Goal: Task Accomplishment & Management: Complete application form

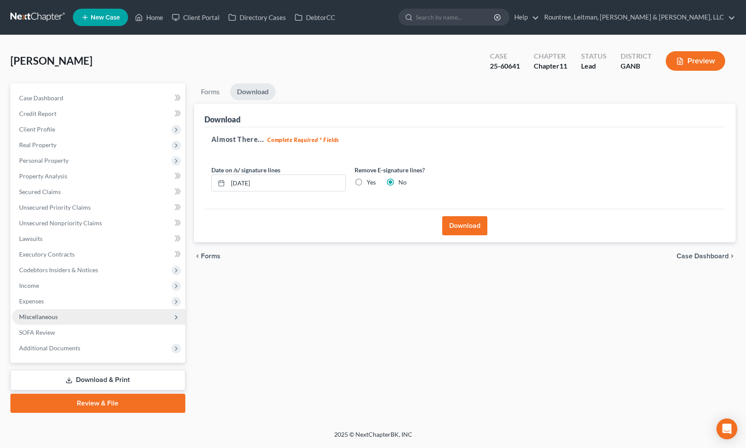
click at [41, 314] on span "Miscellaneous" at bounding box center [38, 316] width 39 height 7
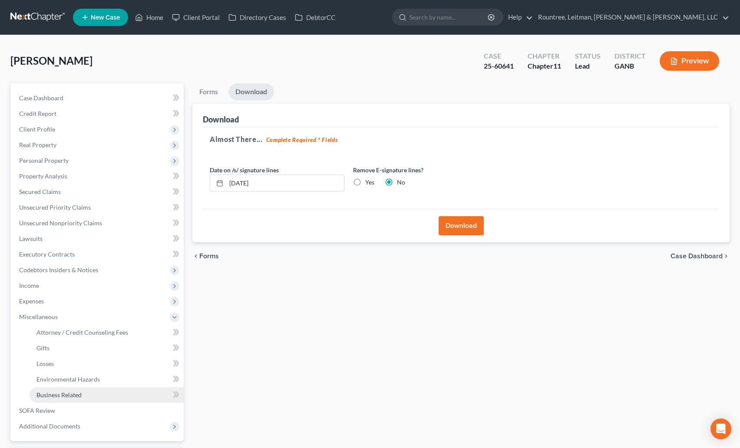
click at [74, 388] on link "Business Related" at bounding box center [107, 395] width 154 height 16
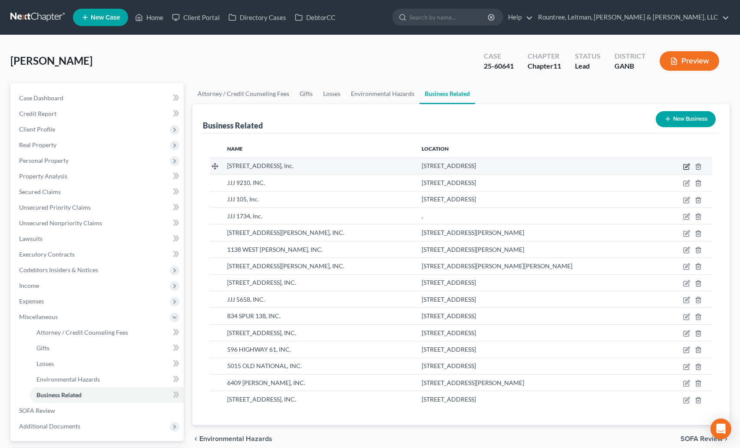
click at [685, 167] on icon "button" at bounding box center [687, 166] width 4 height 4
select select "officer"
select select "25"
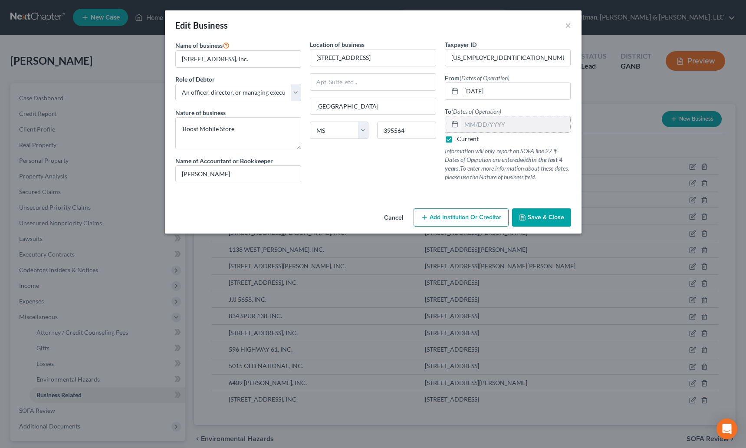
click at [457, 139] on label "Current" at bounding box center [468, 139] width 22 height 9
click at [461, 139] on input "Current" at bounding box center [464, 138] width 6 height 6
checkbox input "false"
click at [468, 119] on input "text" at bounding box center [515, 124] width 109 height 16
type input "12/31/2022"
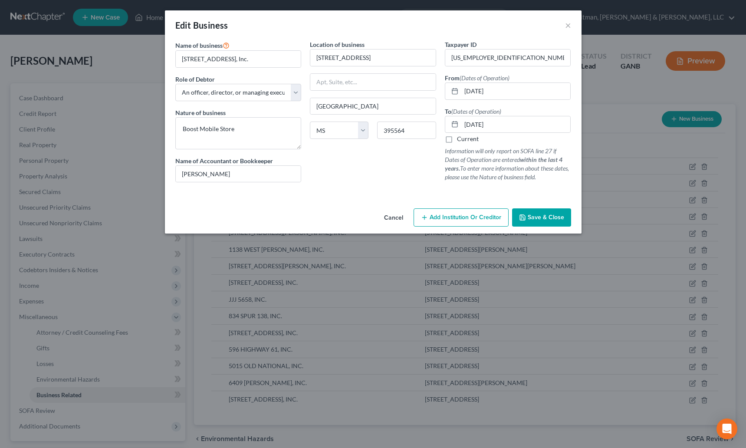
click at [543, 217] on span "Save & Close" at bounding box center [546, 217] width 36 height 7
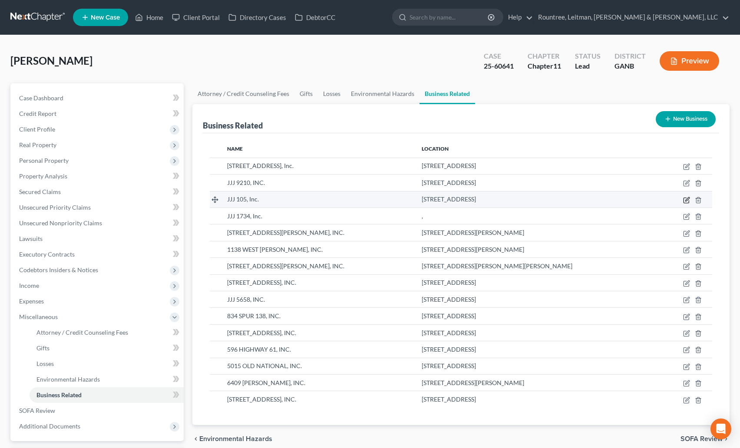
click at [687, 200] on icon "button" at bounding box center [687, 199] width 4 height 4
select select "officer"
select select "10"
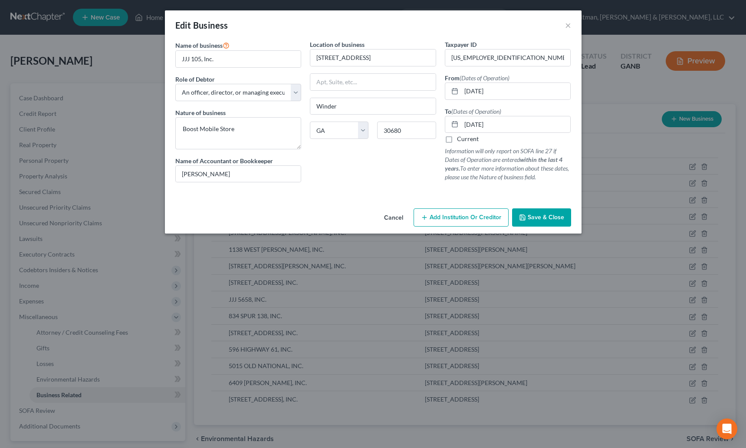
click at [543, 217] on span "Save & Close" at bounding box center [546, 217] width 36 height 7
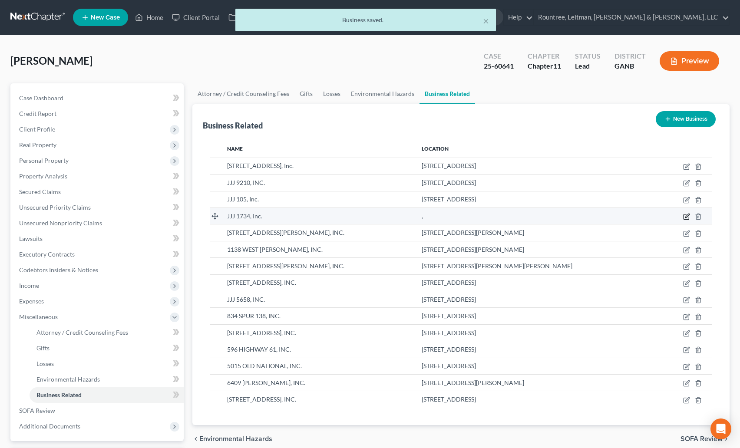
click at [687, 217] on icon "button" at bounding box center [687, 216] width 4 height 4
select select "officer"
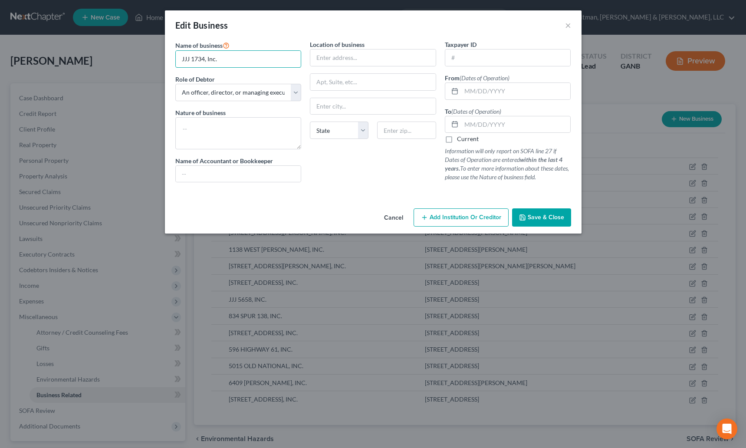
drag, startPoint x: 223, startPoint y: 62, endPoint x: 170, endPoint y: 57, distance: 52.7
click at [170, 57] on div "Name of business * JJJ 1734, Inc. Role of Debtor * Select A member of a limited…" at bounding box center [373, 122] width 417 height 165
click at [567, 28] on button "×" at bounding box center [568, 25] width 6 height 10
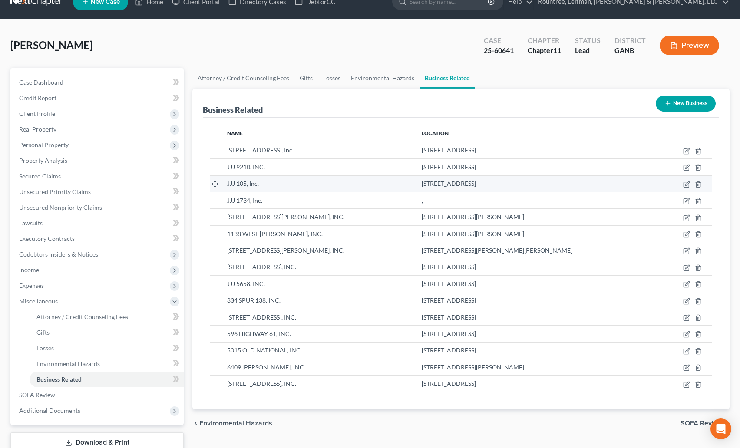
scroll to position [17, 0]
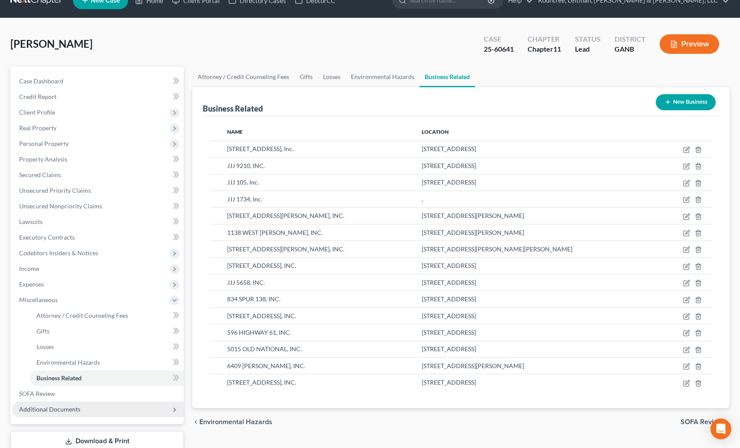
click at [66, 409] on span "Additional Documents" at bounding box center [49, 408] width 61 height 7
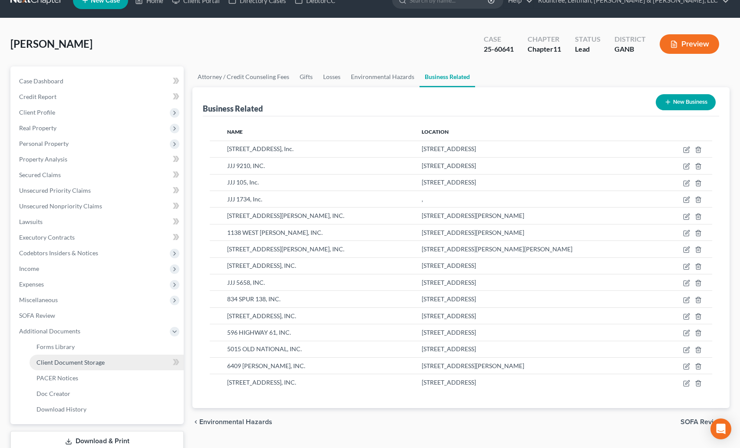
click at [75, 365] on span "Client Document Storage" at bounding box center [70, 362] width 68 height 7
select select "5"
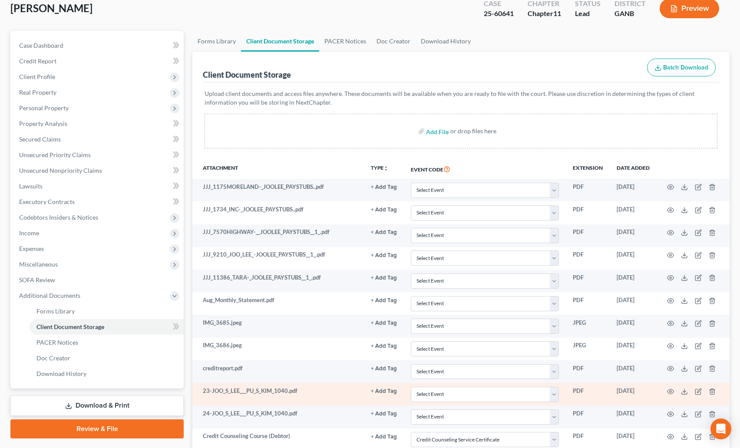
scroll to position [146, 0]
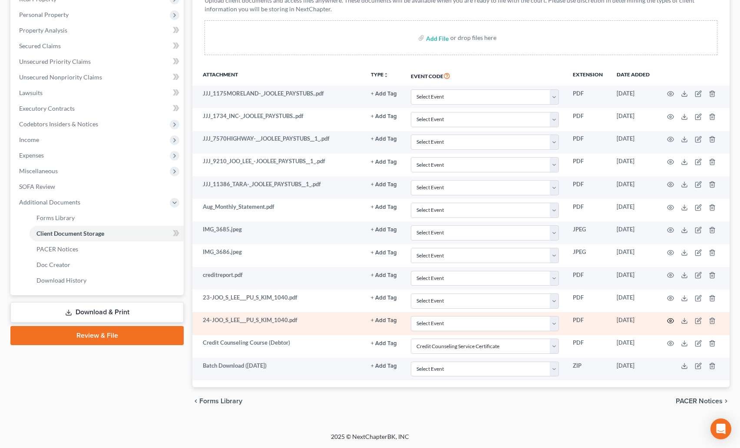
click at [668, 319] on icon "button" at bounding box center [670, 320] width 7 height 5
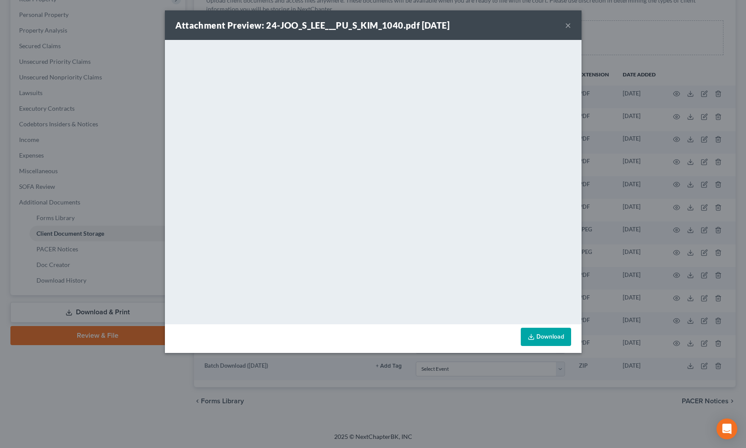
click at [569, 26] on button "×" at bounding box center [568, 25] width 6 height 10
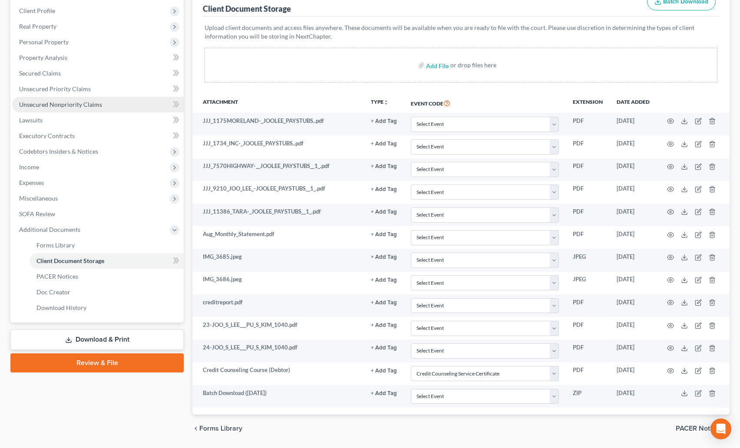
click at [47, 109] on link "Unsecured Nonpriority Claims" at bounding box center [97, 105] width 171 height 16
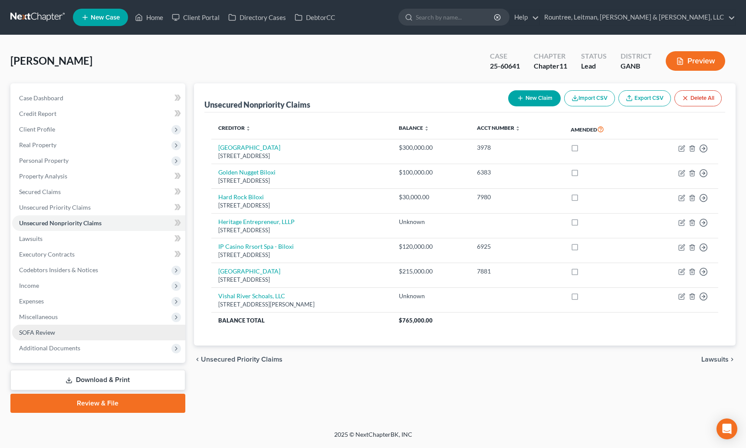
click at [40, 329] on span "SOFA Review" at bounding box center [37, 332] width 36 height 7
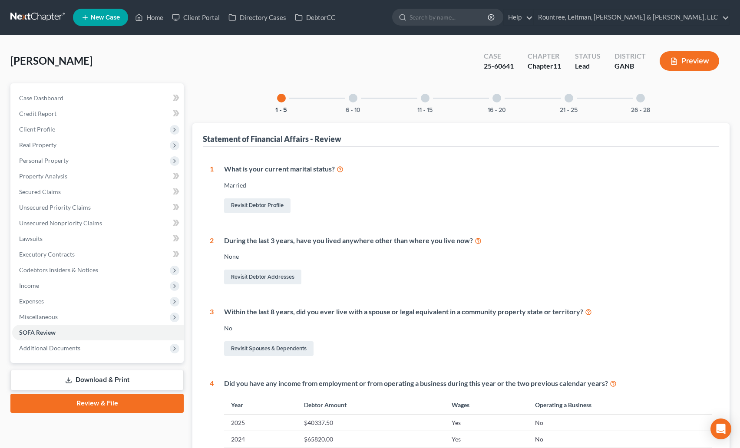
click at [642, 101] on div at bounding box center [640, 98] width 9 height 9
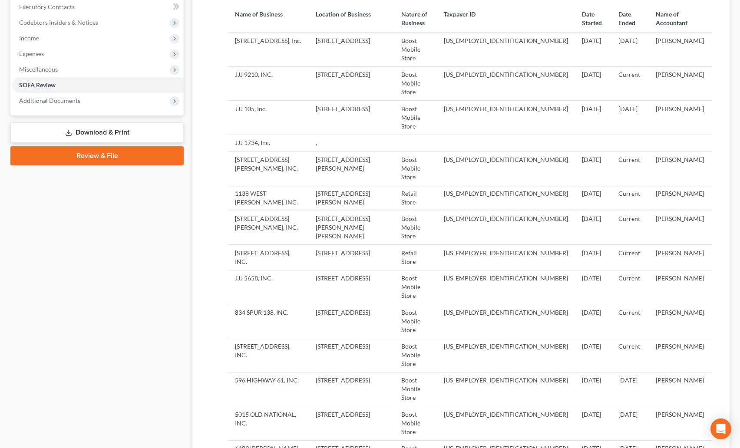
scroll to position [392, 0]
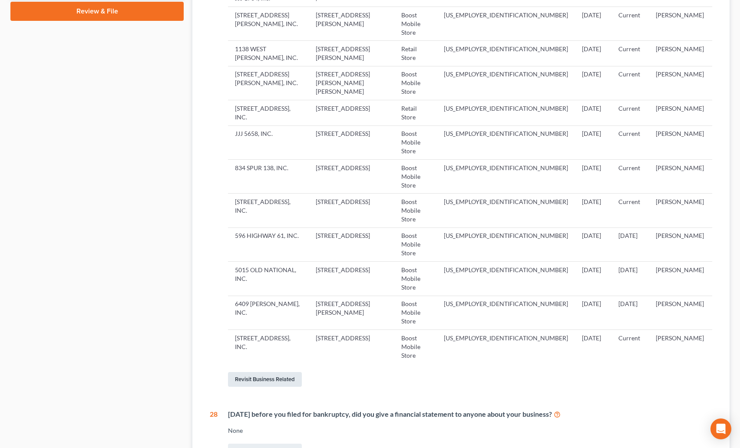
click at [267, 372] on link "Revisit Business Related" at bounding box center [265, 379] width 74 height 15
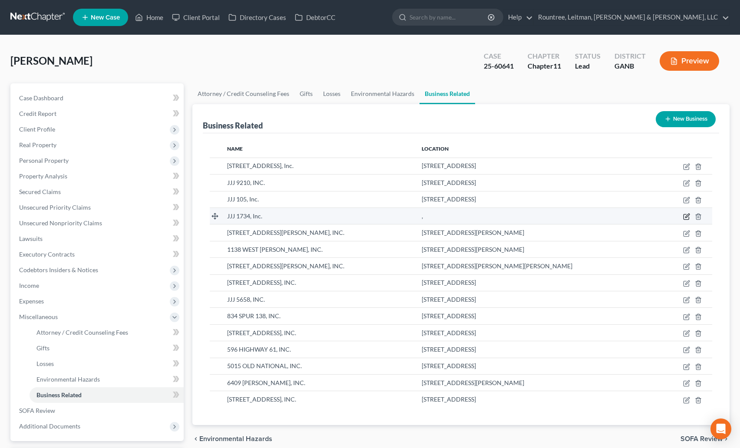
click at [686, 216] on icon "button" at bounding box center [687, 216] width 4 height 4
select select "officer"
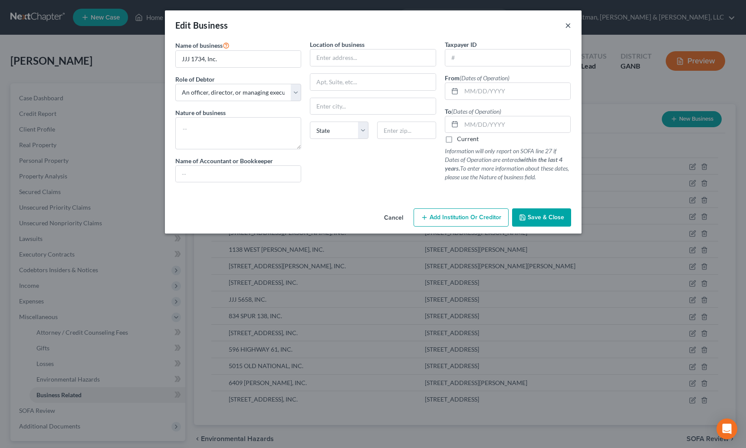
click at [568, 25] on button "×" at bounding box center [568, 25] width 6 height 10
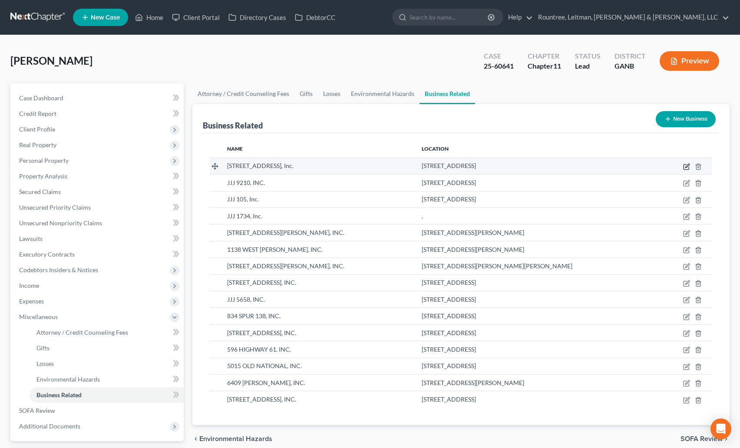
click at [685, 165] on icon "button" at bounding box center [686, 166] width 7 height 7
select select "officer"
select select "25"
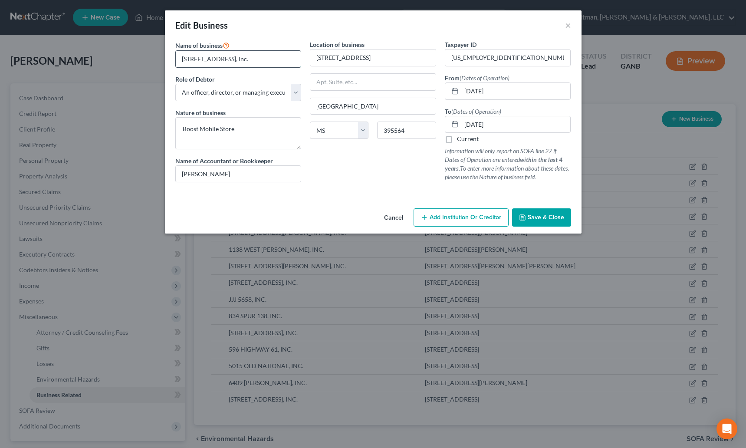
drag, startPoint x: 182, startPoint y: 61, endPoint x: 234, endPoint y: 61, distance: 51.2
click at [234, 61] on input "[STREET_ADDRESS], Inc." at bounding box center [238, 59] width 125 height 16
click at [438, 152] on div "Location of business 3100 BIENVILLE ROAD SPACE #70 OCEAN SPRINGS State AL AK AR…" at bounding box center [373, 114] width 135 height 149
drag, startPoint x: 504, startPoint y: 128, endPoint x: 444, endPoint y: 121, distance: 60.4
click at [444, 121] on div "Taxpayer ID 83-3851501 From (Dates of Operation) 03/06/2019 To (Dates of Operat…" at bounding box center [508, 114] width 135 height 149
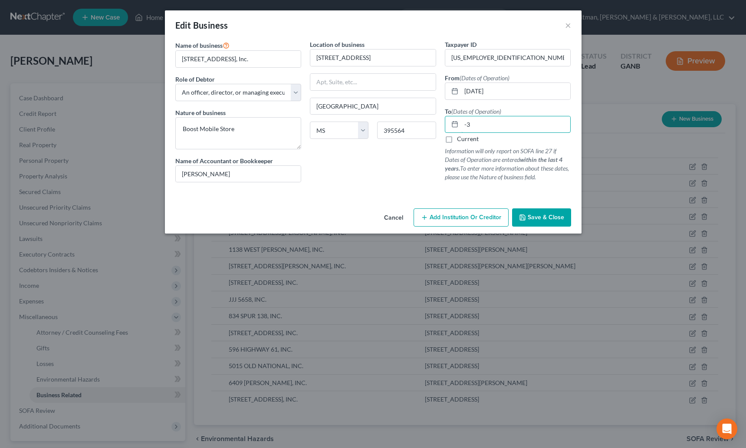
type input "-"
type input "[DATE]"
drag, startPoint x: 534, startPoint y: 217, endPoint x: 531, endPoint y: 213, distance: 4.9
click at [534, 217] on span "Save & Close" at bounding box center [546, 217] width 36 height 7
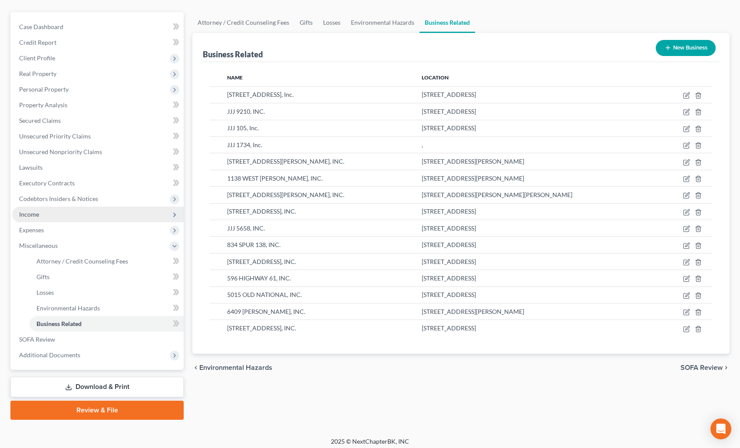
scroll to position [76, 0]
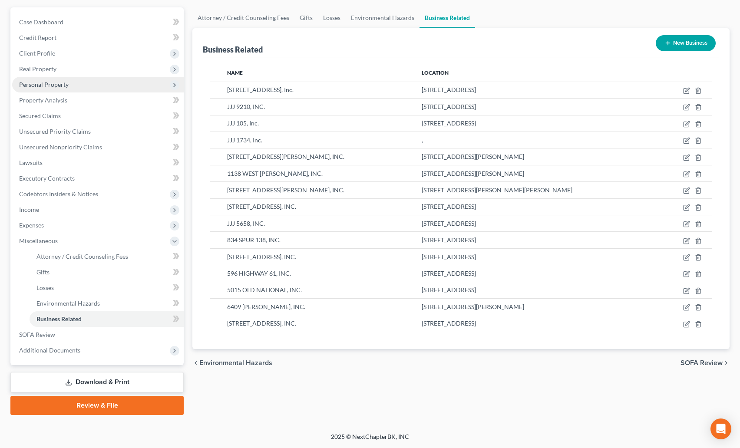
click at [46, 81] on span "Personal Property" at bounding box center [43, 84] width 49 height 7
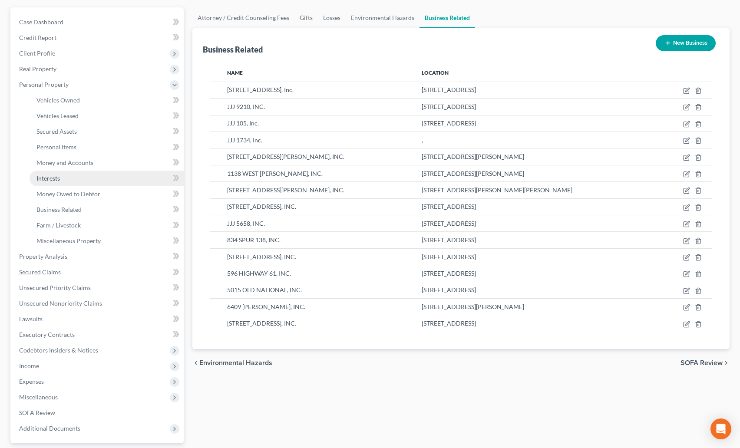
click at [57, 179] on span "Interests" at bounding box center [47, 178] width 23 height 7
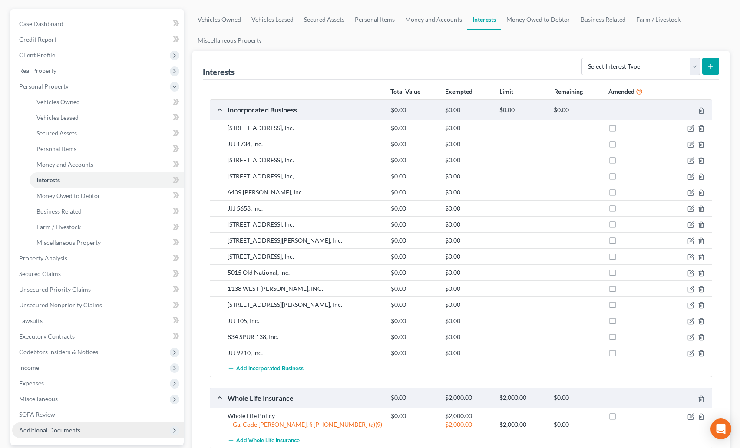
scroll to position [84, 0]
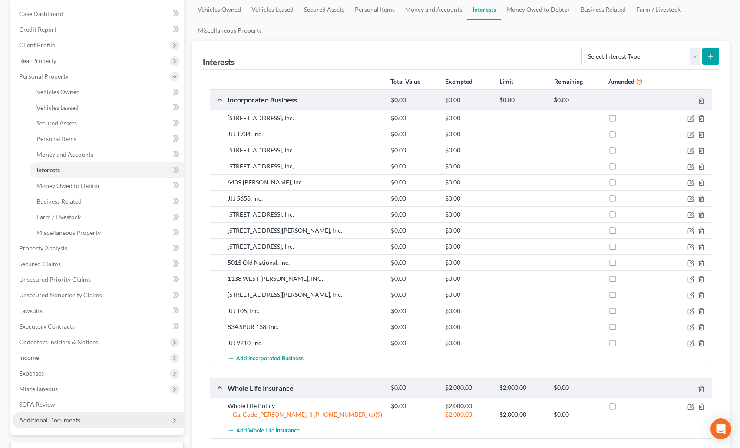
click at [46, 418] on span "Additional Documents" at bounding box center [49, 419] width 61 height 7
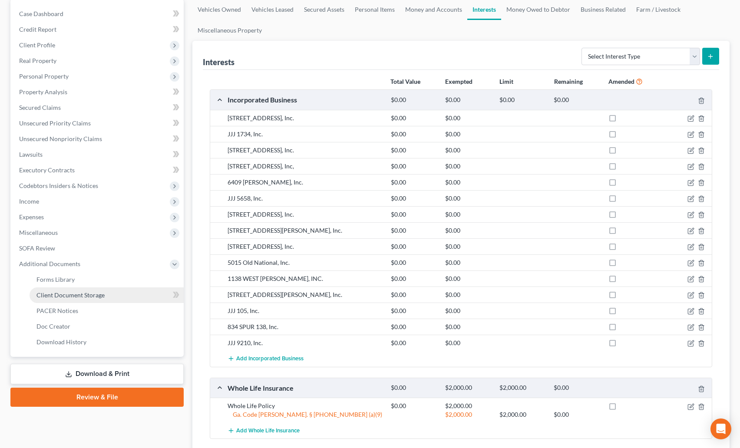
click at [67, 294] on span "Client Document Storage" at bounding box center [70, 294] width 68 height 7
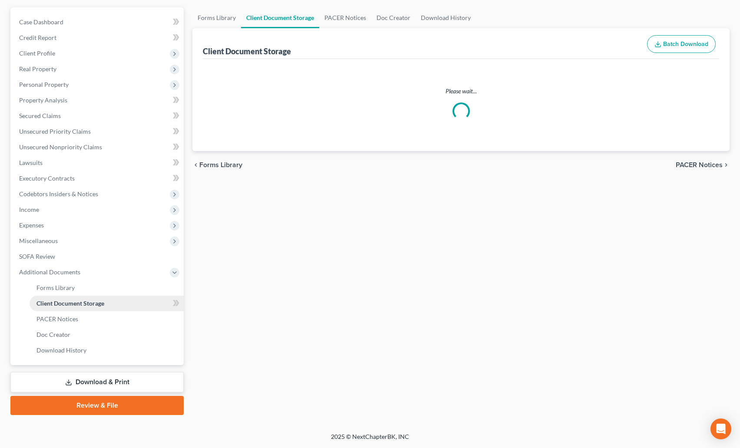
scroll to position [76, 0]
select select "5"
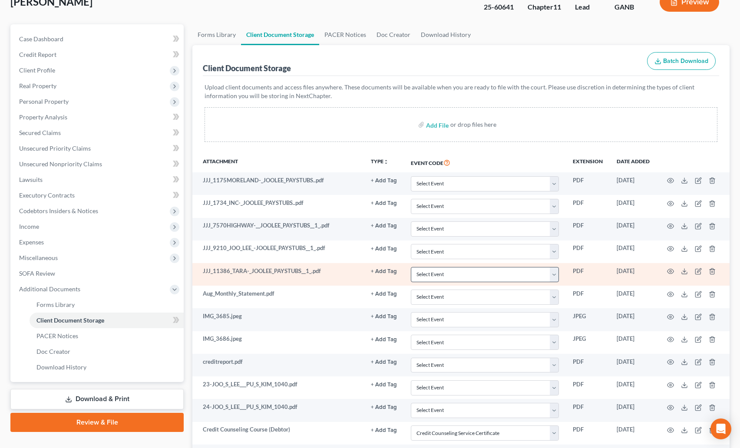
scroll to position [146, 0]
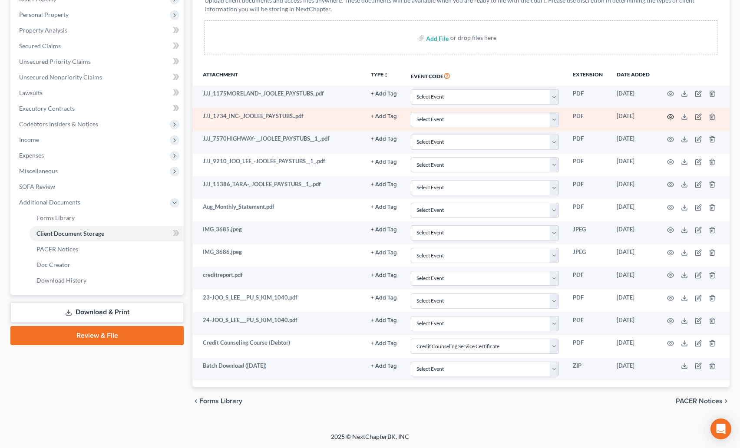
click at [672, 115] on icon "button" at bounding box center [670, 116] width 7 height 7
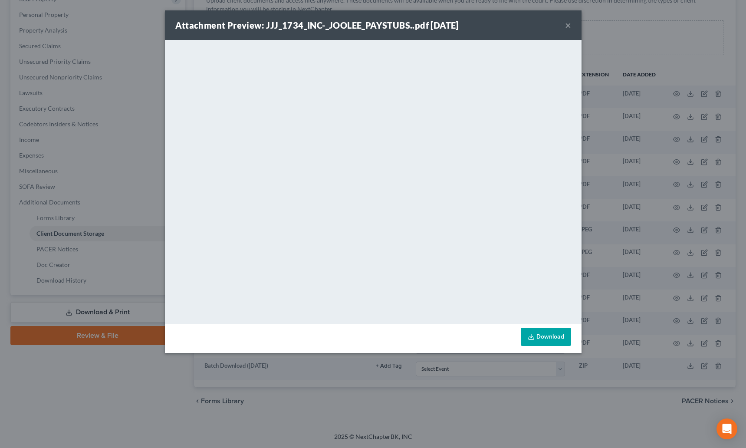
click at [570, 20] on button "×" at bounding box center [568, 25] width 6 height 10
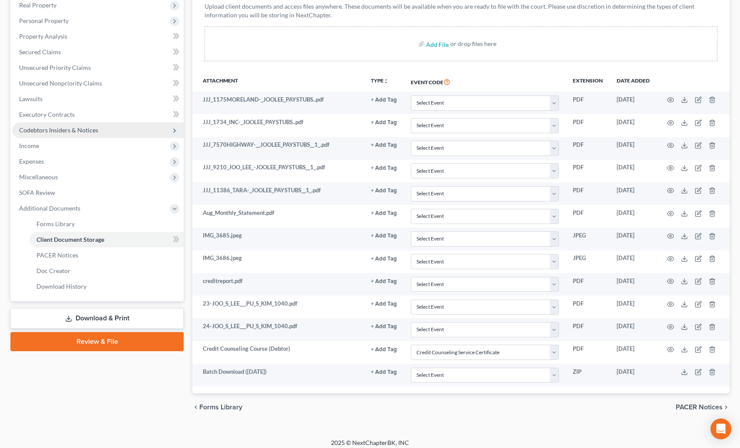
scroll to position [139, 0]
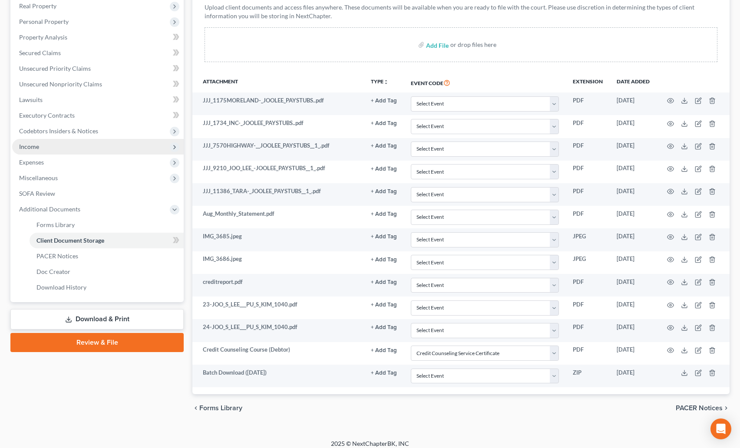
click at [25, 150] on span "Income" at bounding box center [97, 147] width 171 height 16
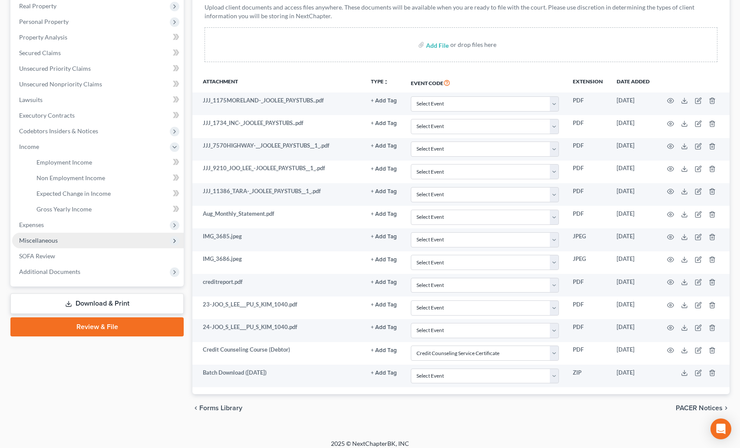
click at [41, 230] on span "Expenses" at bounding box center [97, 225] width 171 height 16
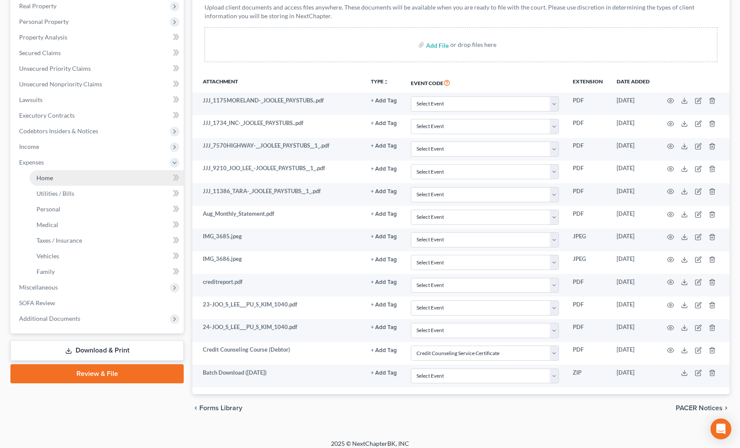
click at [41, 237] on ul "Home Utilities / Bills Personal Medical" at bounding box center [97, 224] width 171 height 109
click at [33, 171] on link "Home" at bounding box center [107, 178] width 154 height 16
click at [33, 162] on ul "Case Dashboard Payments Invoices Payments Payments Credit Report Client Profile" at bounding box center [97, 138] width 171 height 375
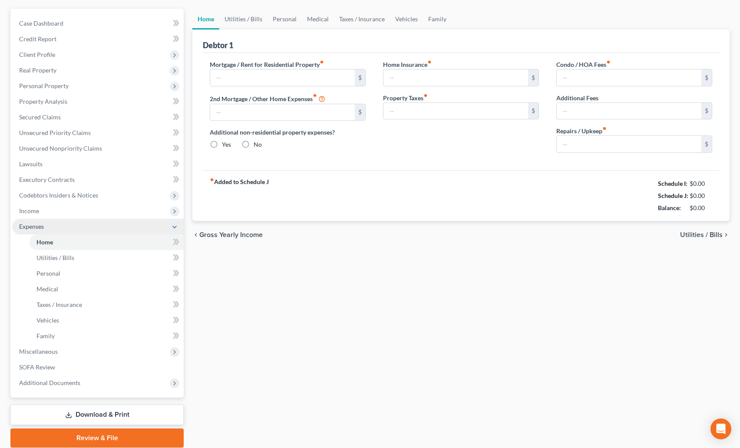
type input "4,042.31"
type input "0.00"
radio input "true"
type input "0.00"
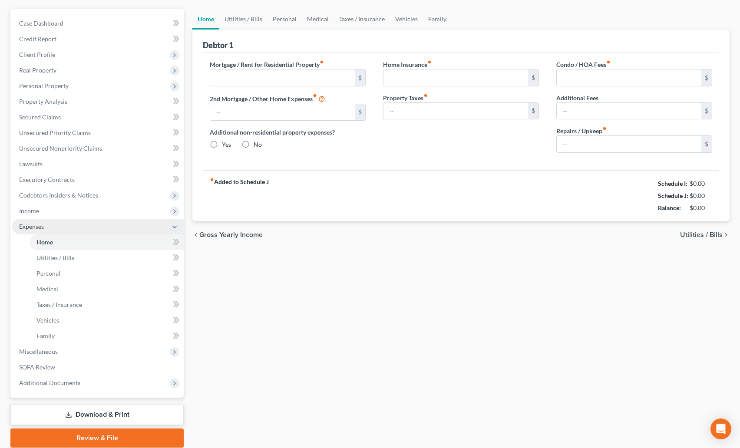
type input "40.00"
type input "0.00"
type input "400.00"
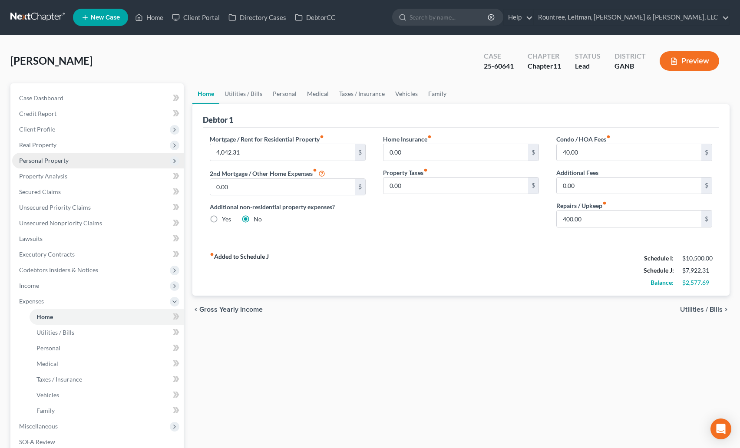
click at [47, 161] on span "Personal Property" at bounding box center [43, 160] width 49 height 7
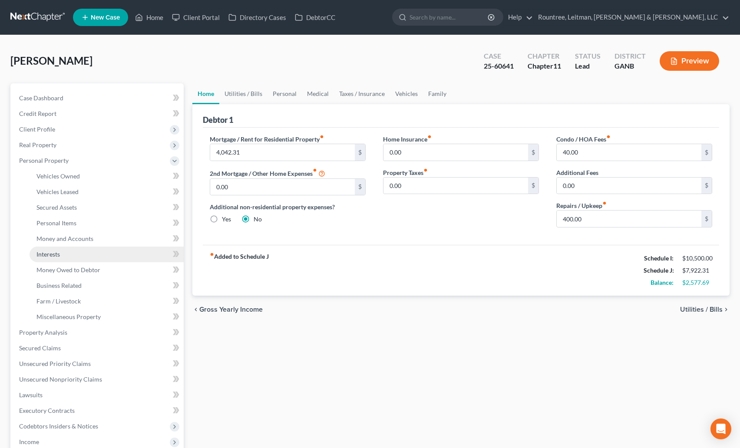
click at [56, 251] on span "Interests" at bounding box center [47, 253] width 23 height 7
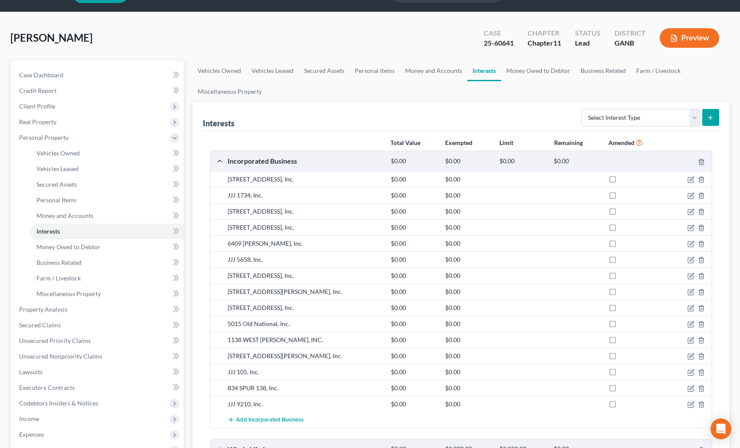
scroll to position [157, 0]
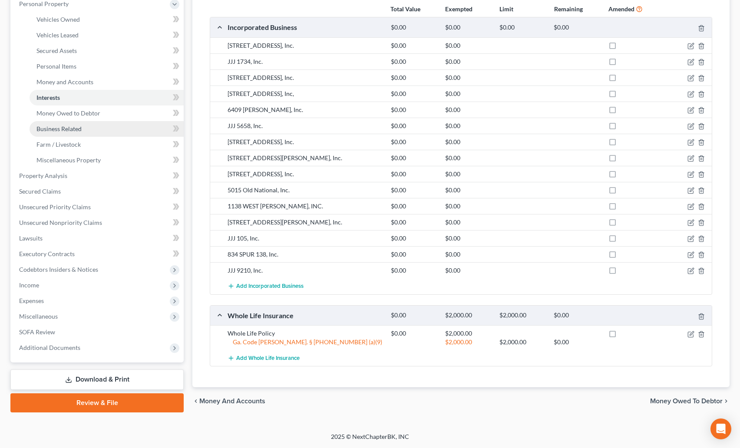
click at [60, 127] on span "Business Related" at bounding box center [58, 128] width 45 height 7
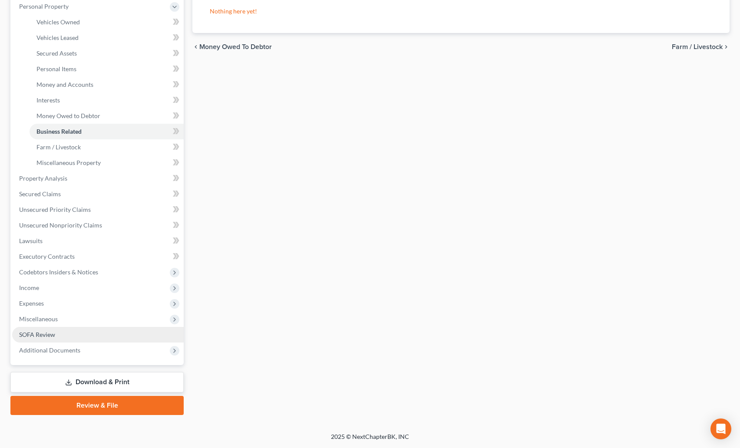
click at [38, 335] on span "SOFA Review" at bounding box center [37, 334] width 36 height 7
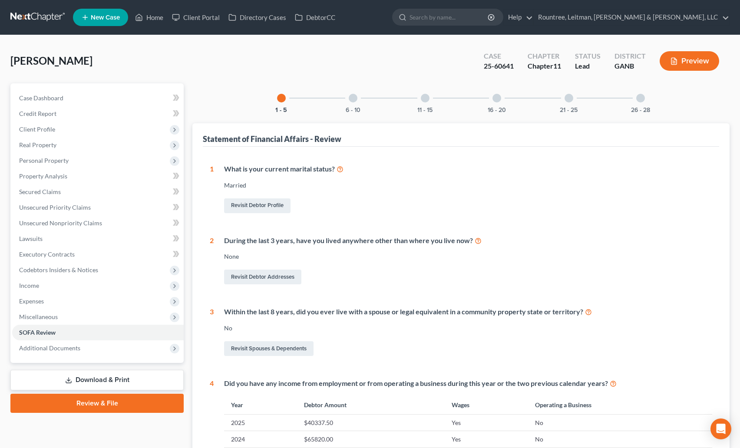
click at [643, 101] on div at bounding box center [640, 98] width 9 height 9
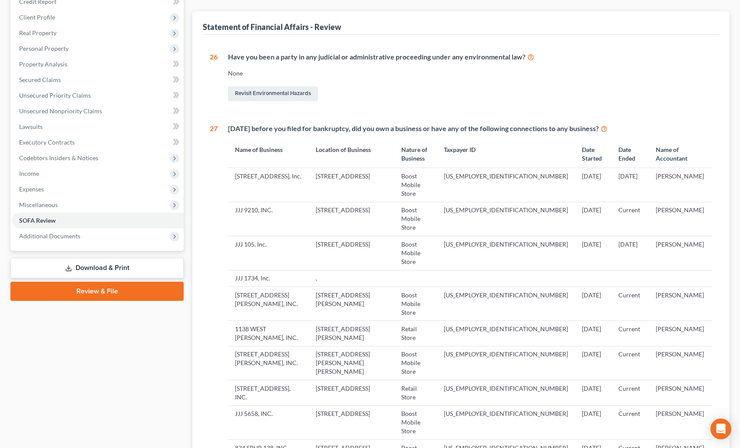
scroll to position [369, 0]
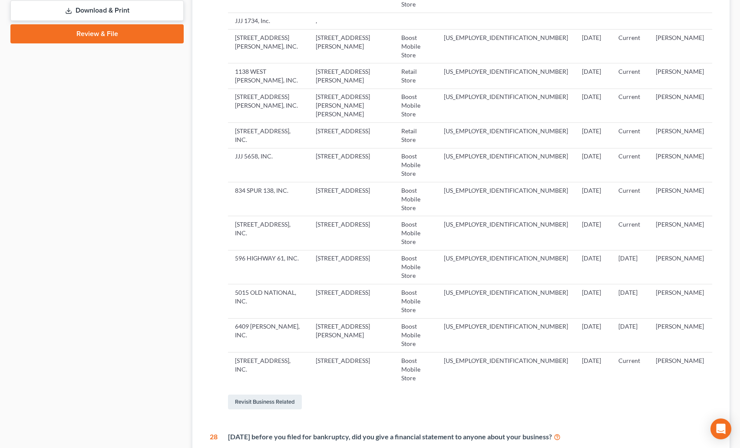
click at [260, 393] on div "Revisit Business Related" at bounding box center [470, 402] width 484 height 18
click at [267, 395] on link "Revisit Business Related" at bounding box center [265, 402] width 74 height 15
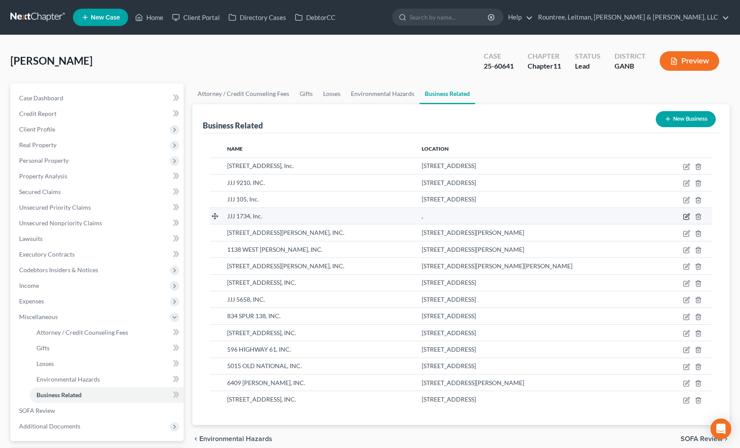
click at [685, 217] on icon "button" at bounding box center [686, 216] width 7 height 7
select select "officer"
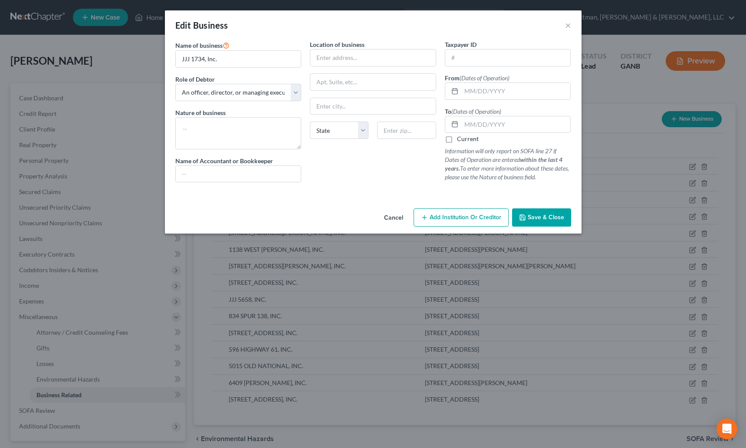
click at [331, 66] on div "Location of business State AL AK AR AZ CA CO CT DE DC FL GA GU HI ID IL IN IA K…" at bounding box center [373, 114] width 135 height 149
click at [351, 56] on input "text" at bounding box center [372, 57] width 125 height 16
paste input "1734 DENNY AVE"
type input "1734 DENNY AVE"
click at [405, 134] on input "text" at bounding box center [406, 130] width 59 height 17
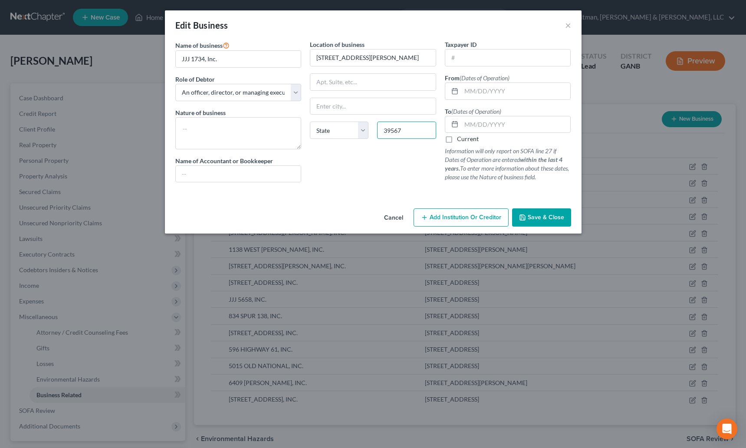
type input "39567"
type input "Pascagoula"
select select "25"
click at [340, 171] on div "Location of business 1734 DENNY AVE Pascagoula State AL AK AR AZ CA CO CT DE DC…" at bounding box center [373, 114] width 135 height 149
click at [244, 127] on textarea at bounding box center [238, 133] width 126 height 32
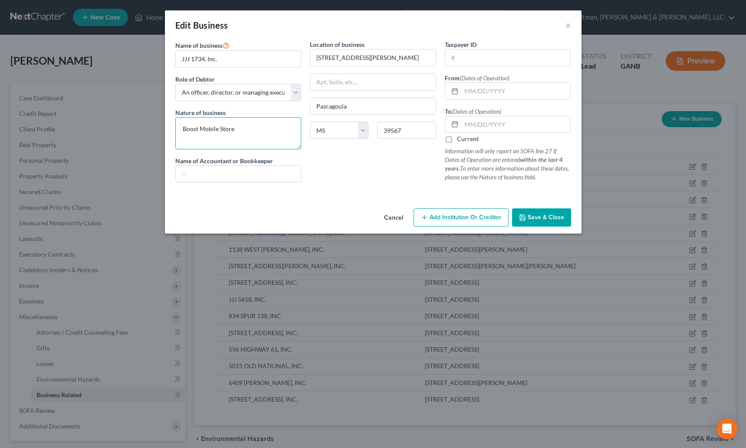
type textarea "Boost Mobile Store"
click at [470, 92] on input "text" at bounding box center [515, 91] width 109 height 16
paste input "[DATE]"
type input "[DATE]"
click at [242, 135] on textarea "Boost Mobile Store" at bounding box center [238, 133] width 126 height 32
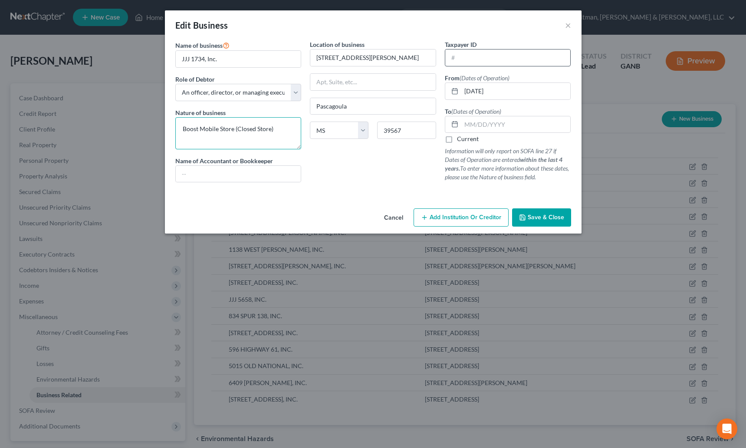
type textarea "Boost Mobile Store (Closed Store)"
click at [480, 61] on input "text" at bounding box center [507, 57] width 125 height 16
click at [457, 140] on label "Current" at bounding box center [468, 139] width 22 height 9
click at [461, 140] on input "Current" at bounding box center [464, 138] width 6 height 6
checkbox input "true"
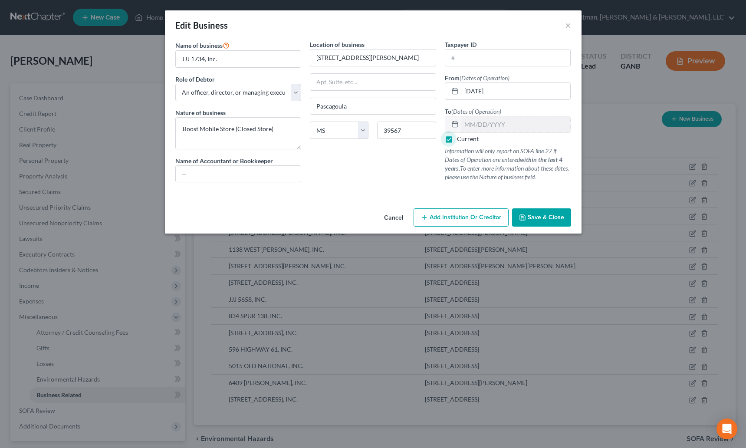
click at [545, 221] on span "Save & Close" at bounding box center [546, 217] width 36 height 7
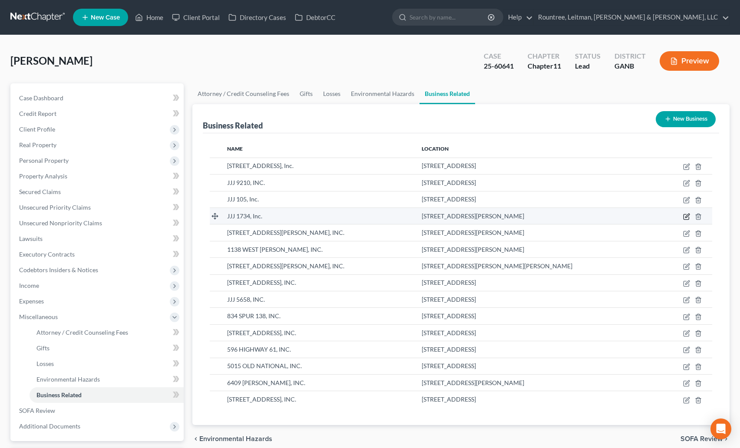
click at [685, 216] on icon "button" at bounding box center [686, 216] width 7 height 7
select select "officer"
select select "25"
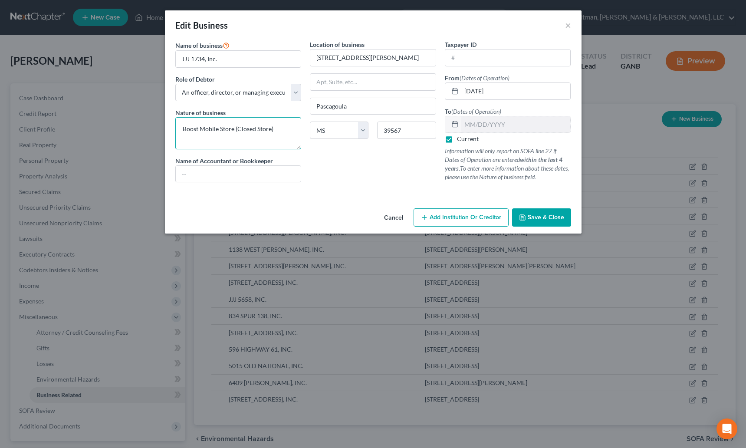
drag, startPoint x: 279, startPoint y: 131, endPoint x: 234, endPoint y: 130, distance: 44.7
click at [234, 130] on textarea "Boost Mobile Store (Closed Store)" at bounding box center [238, 133] width 126 height 32
drag, startPoint x: 247, startPoint y: 127, endPoint x: 184, endPoint y: 122, distance: 62.7
click at [184, 122] on textarea "Boost Mobile Store" at bounding box center [238, 133] width 126 height 32
click at [268, 87] on select "Select A member of a limited liability company (LLC) or limited liability partn…" at bounding box center [238, 92] width 126 height 17
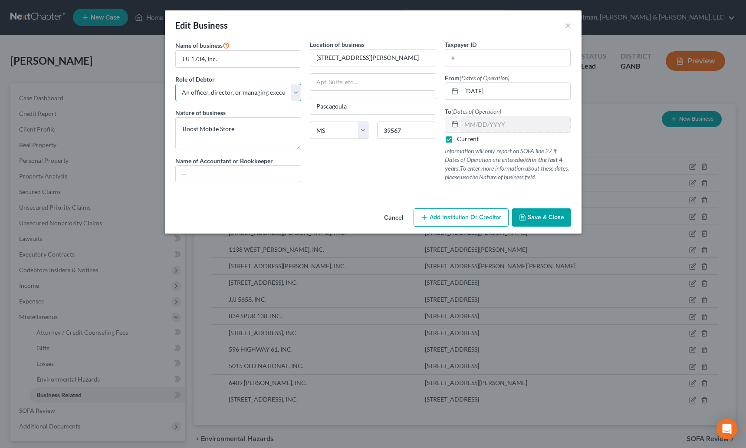
click at [175, 84] on select "Select A member of a limited liability company (LLC) or limited liability partn…" at bounding box center [238, 92] width 126 height 17
click at [250, 132] on textarea "Boost Mobile Store" at bounding box center [238, 133] width 126 height 32
type textarea "Boost Mobile Store (no interest in store anymore)"
click at [540, 221] on button "Save & Close" at bounding box center [541, 217] width 59 height 18
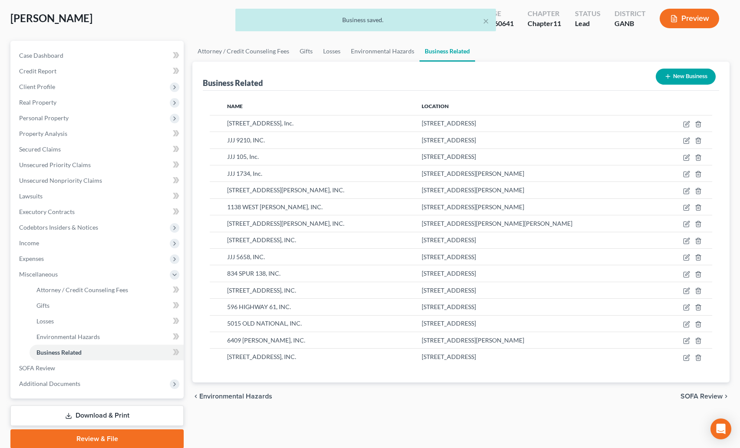
scroll to position [44, 0]
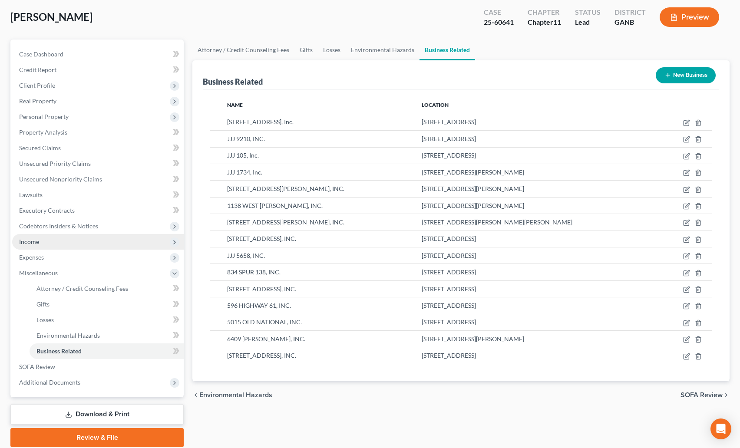
click at [37, 245] on span "Income" at bounding box center [29, 241] width 20 height 7
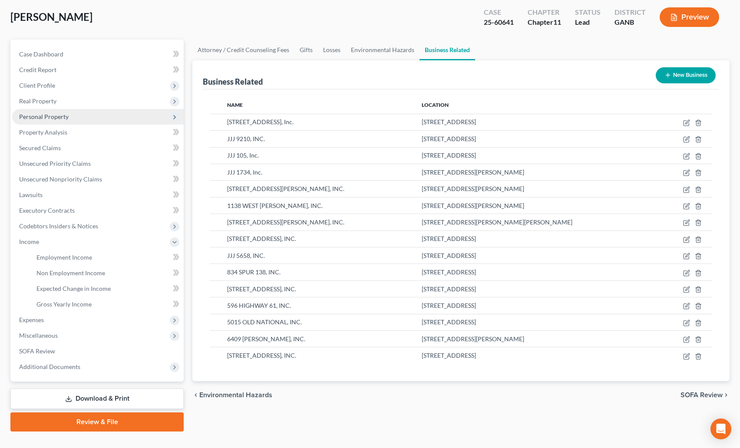
click at [52, 119] on span "Personal Property" at bounding box center [43, 116] width 49 height 7
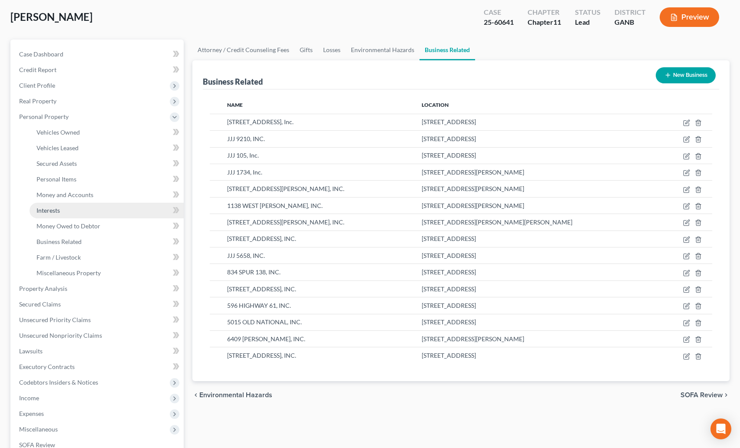
click at [51, 211] on span "Interests" at bounding box center [47, 210] width 23 height 7
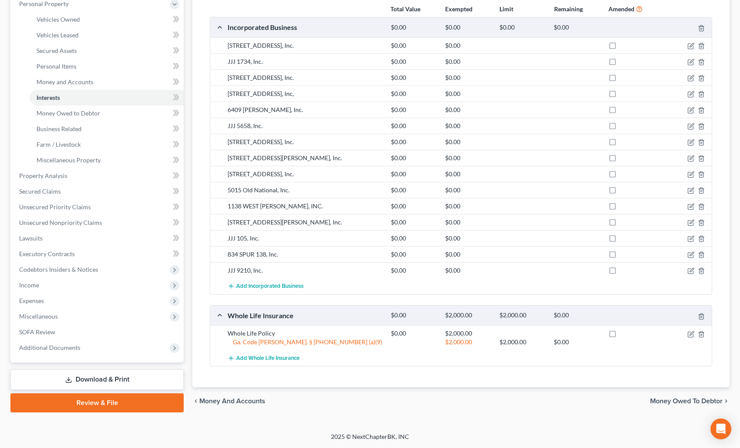
scroll to position [126, 0]
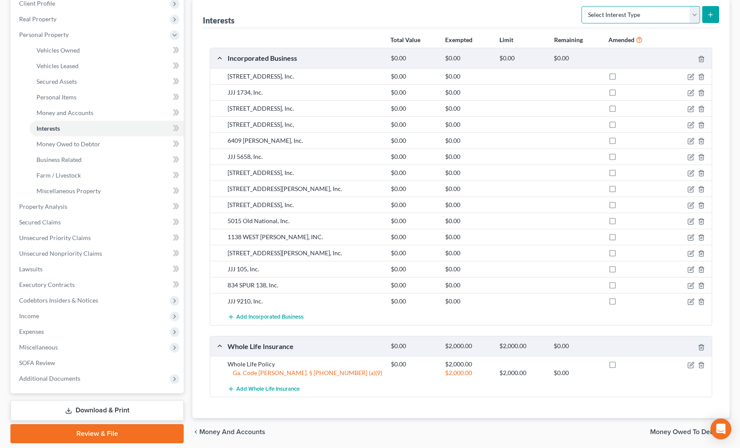
click at [608, 15] on select "Select Interest Type 401K (A/B: 21) Annuity (A/B: 23) Bond (A/B: 18) Education …" at bounding box center [640, 14] width 119 height 17
select select "unincorporated_business"
click at [583, 6] on select "Select Interest Type 401K (A/B: 21) Annuity (A/B: 23) Bond (A/B: 18) Education …" at bounding box center [640, 14] width 119 height 17
click at [704, 15] on button "submit" at bounding box center [710, 14] width 17 height 17
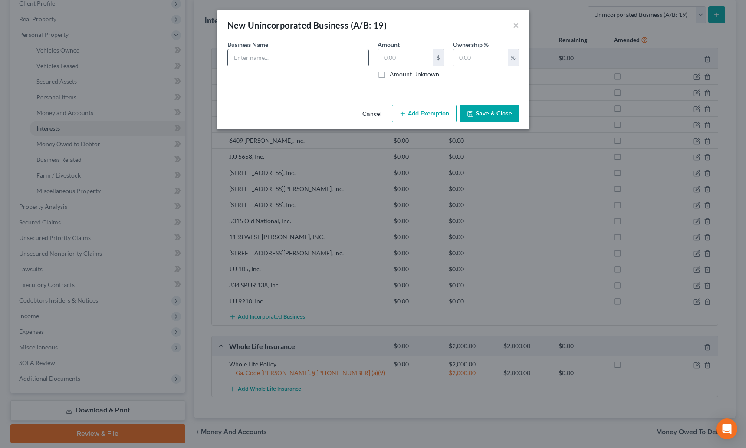
click at [325, 61] on input "text" at bounding box center [298, 57] width 141 height 16
type input "JSK Riverdale"
click at [484, 63] on input "text" at bounding box center [480, 57] width 55 height 16
type input "100"
drag, startPoint x: 382, startPoint y: 74, endPoint x: 457, endPoint y: 118, distance: 87.3
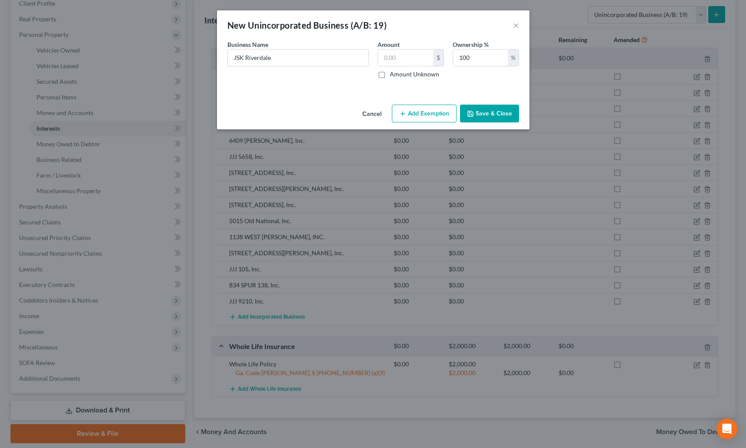
click at [390, 74] on label "Amount Unknown" at bounding box center [414, 74] width 49 height 9
click at [393, 74] on input "Amount Unknown" at bounding box center [396, 73] width 6 height 6
checkbox input "true"
click at [487, 113] on button "Save & Close" at bounding box center [489, 114] width 59 height 18
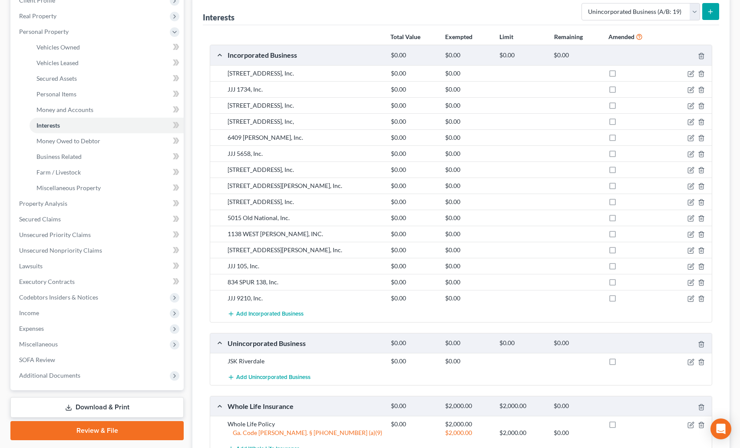
scroll to position [129, 0]
drag, startPoint x: 228, startPoint y: 72, endPoint x: 304, endPoint y: 75, distance: 76.0
click at [303, 75] on div "7570 Highway 85, Inc." at bounding box center [304, 73] width 163 height 9
copy div "7570 Highway 85, Inc."
click at [685, 362] on div at bounding box center [685, 360] width 54 height 9
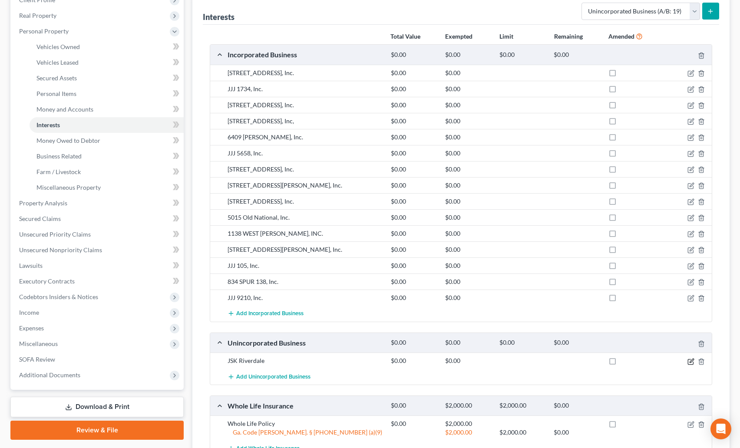
click at [688, 362] on icon "button" at bounding box center [690, 361] width 5 height 5
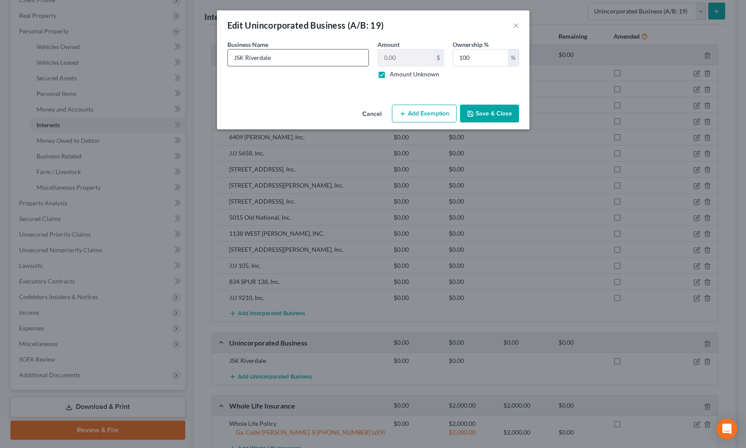
click at [312, 65] on input "JSK Riverdale" at bounding box center [298, 57] width 141 height 16
paste input "7570 Highway 85, Inc."
type input "JSK Riverdale (same as 7570 Highway 85, Inc.)"
click at [522, 110] on div "Cancel Add Exemption Save & Close" at bounding box center [373, 115] width 313 height 29
click at [508, 111] on button "Save & Close" at bounding box center [489, 114] width 59 height 18
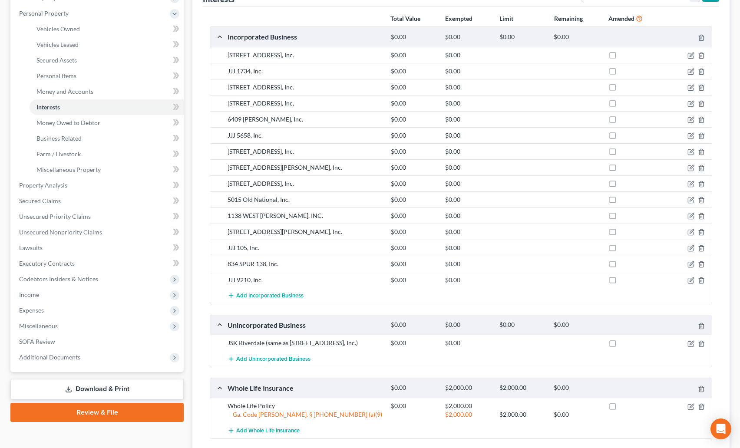
scroll to position [148, 0]
click at [125, 389] on link "Download & Print" at bounding box center [96, 388] width 173 height 20
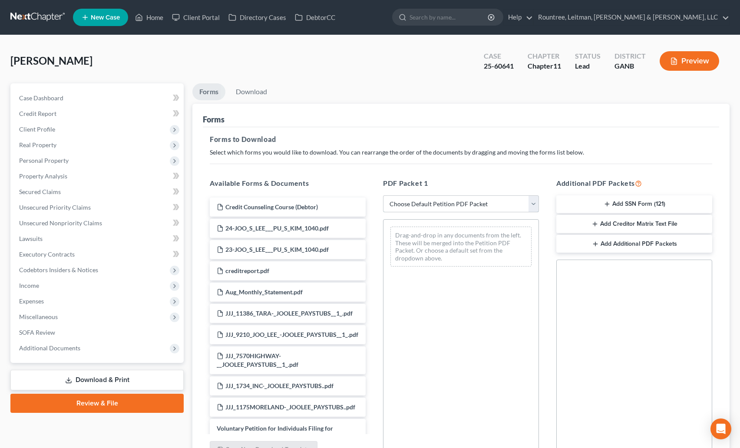
click at [425, 206] on select "Choose Default Petition PDF Packet Complete Bankruptcy Petition (all forms and …" at bounding box center [461, 203] width 156 height 17
select select "0"
click at [383, 195] on select "Choose Default Petition PDF Packet Complete Bankruptcy Petition (all forms and …" at bounding box center [461, 203] width 156 height 17
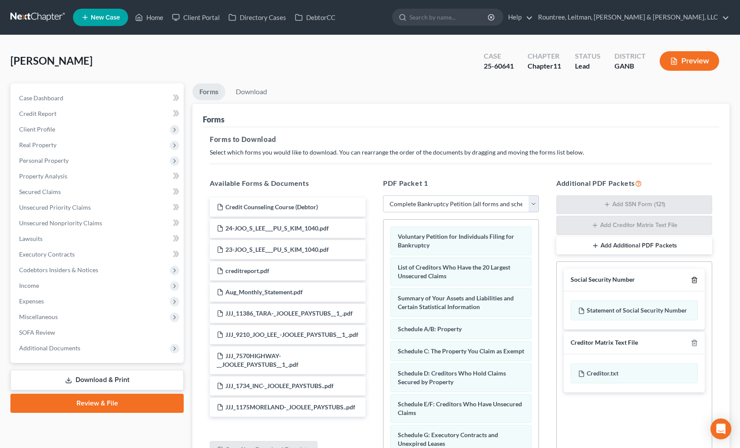
click at [696, 281] on icon "button" at bounding box center [694, 280] width 4 height 6
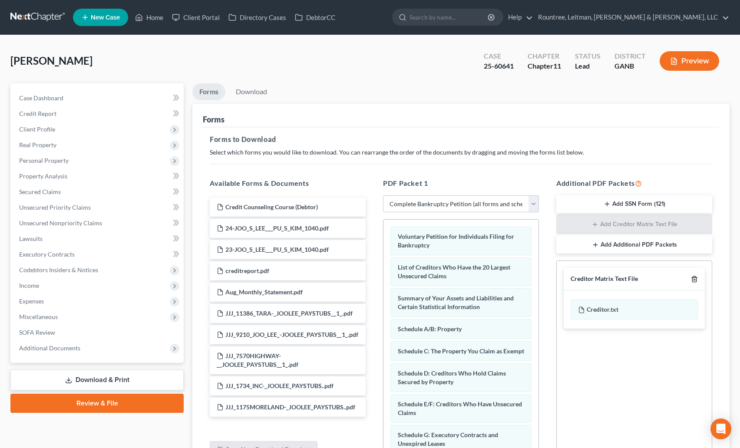
click at [696, 279] on icon "button" at bounding box center [694, 279] width 7 height 7
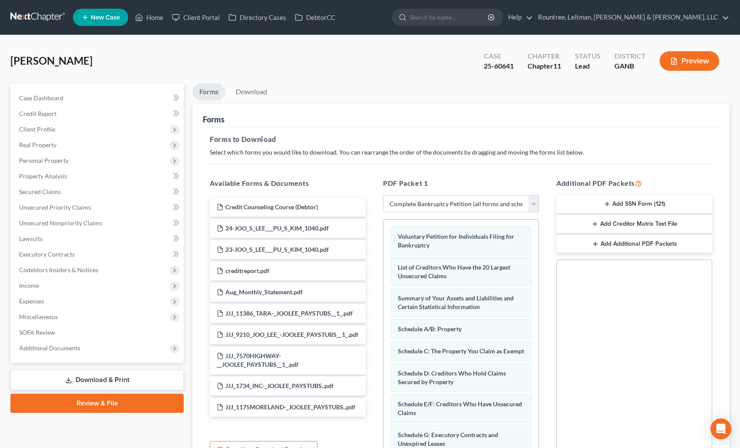
click at [622, 224] on button "Add Creditor Matrix Text File" at bounding box center [634, 224] width 156 height 18
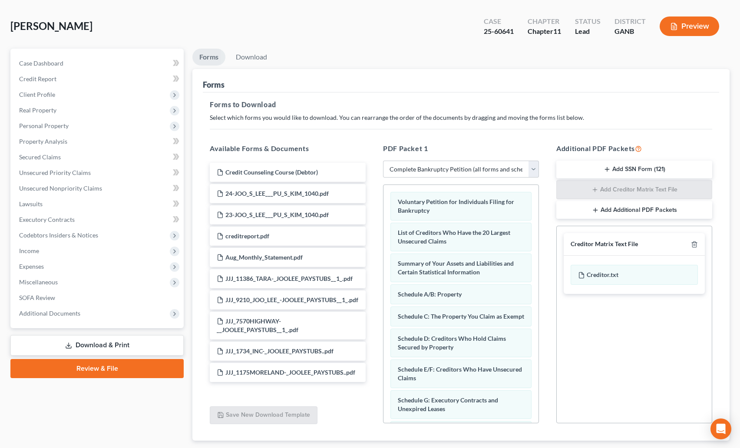
scroll to position [47, 0]
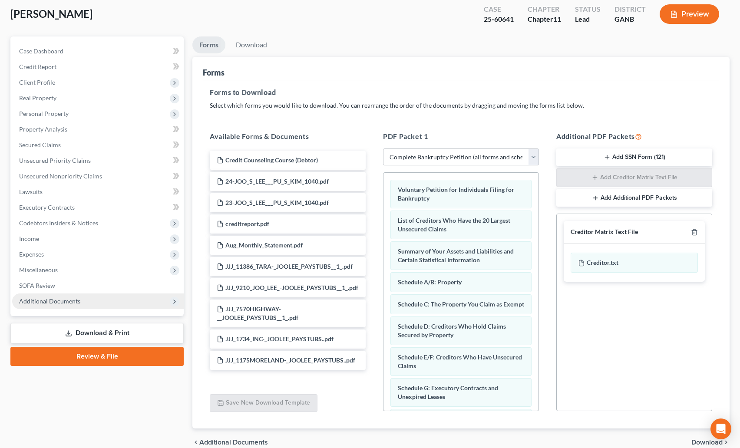
click at [66, 301] on span "Additional Documents" at bounding box center [49, 300] width 61 height 7
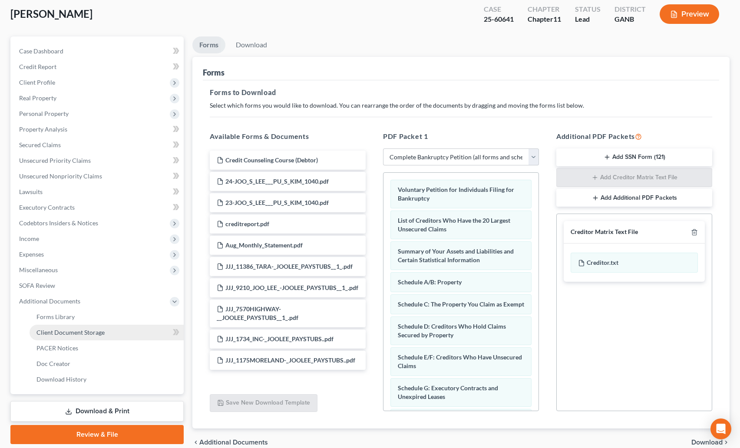
click at [71, 333] on span "Client Document Storage" at bounding box center [70, 332] width 68 height 7
select select "5"
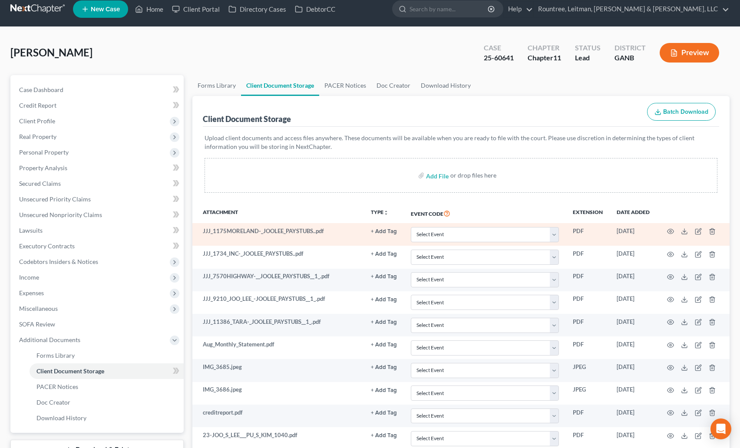
scroll to position [20, 0]
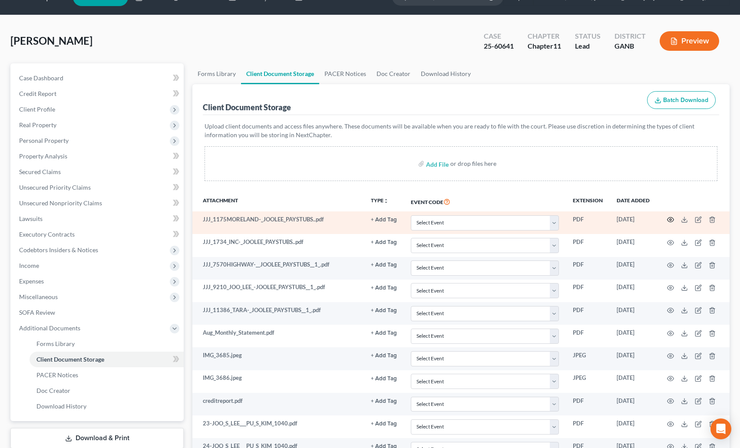
click at [669, 222] on icon "button" at bounding box center [670, 219] width 7 height 5
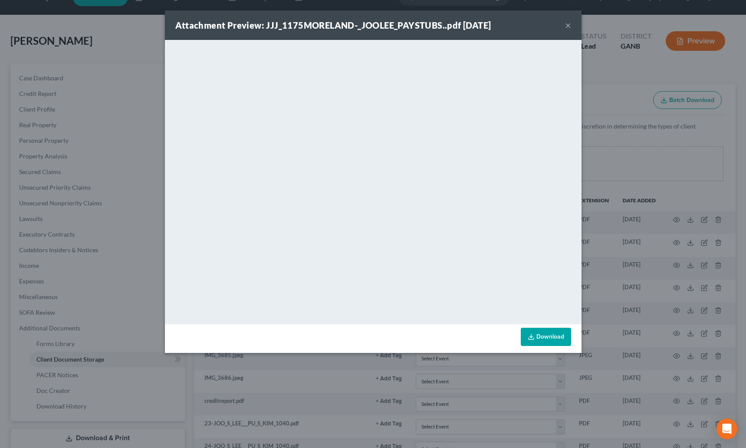
click at [567, 24] on button "×" at bounding box center [568, 25] width 6 height 10
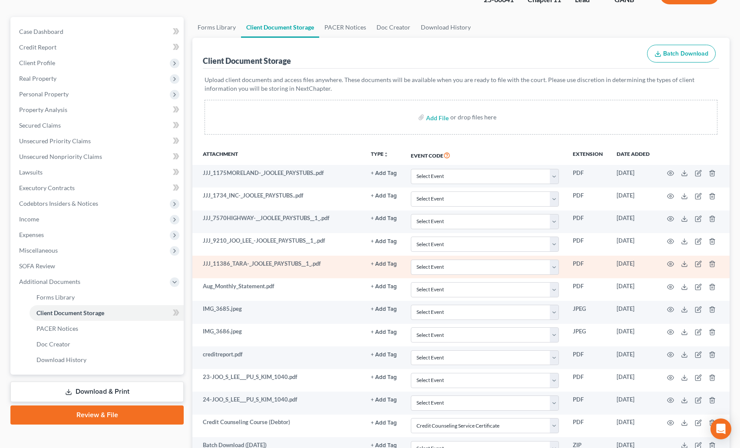
scroll to position [89, 0]
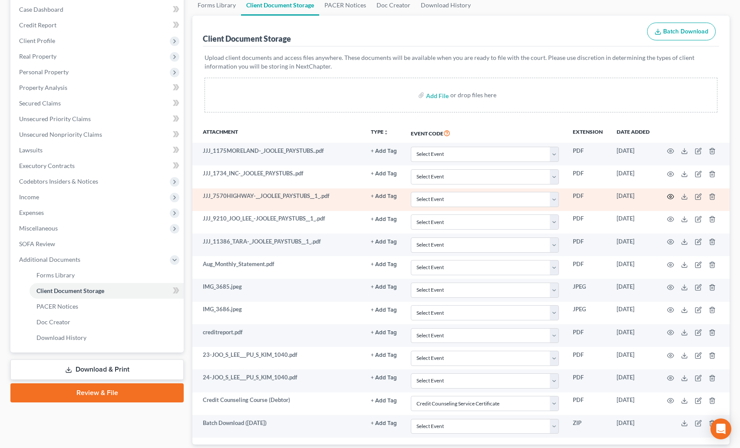
click at [672, 198] on icon "button" at bounding box center [670, 196] width 7 height 7
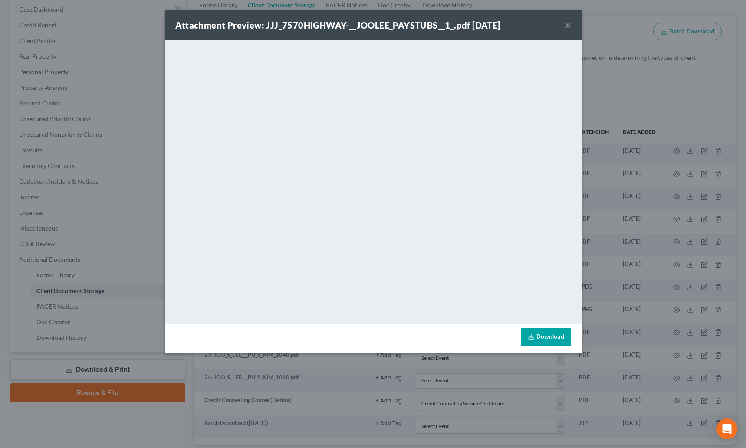
click at [568, 22] on button "×" at bounding box center [568, 25] width 6 height 10
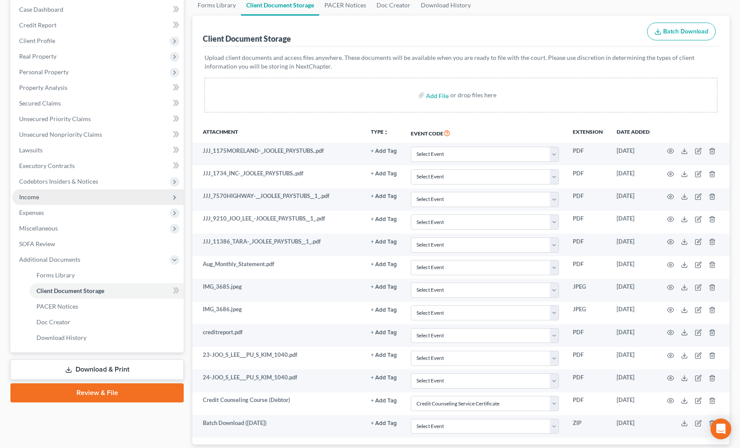
click at [35, 201] on span "Income" at bounding box center [97, 197] width 171 height 16
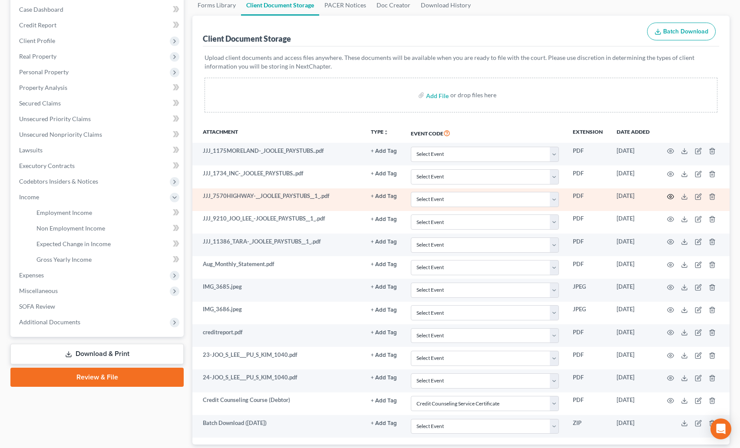
click at [671, 195] on icon "button" at bounding box center [670, 196] width 7 height 7
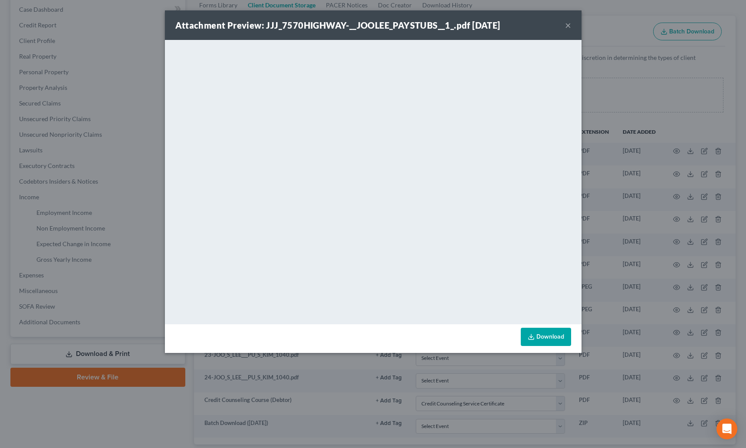
click at [568, 28] on button "×" at bounding box center [568, 25] width 6 height 10
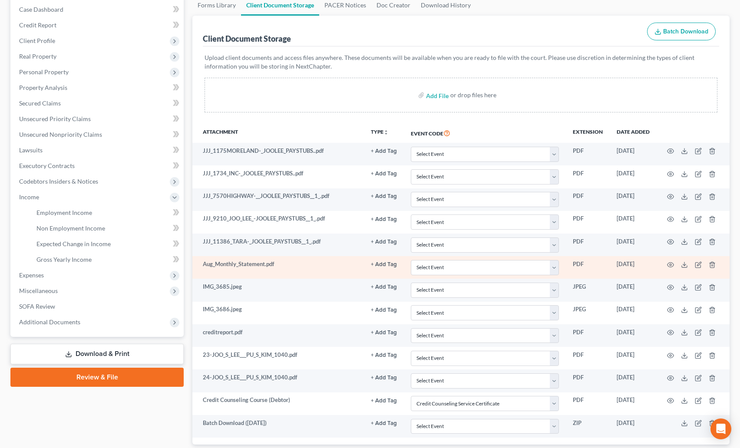
click at [675, 259] on td at bounding box center [692, 267] width 73 height 23
click at [672, 263] on icon "button" at bounding box center [670, 264] width 7 height 7
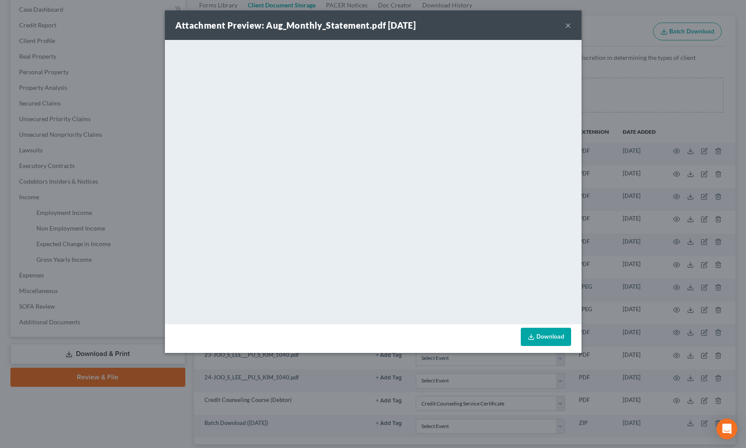
click at [567, 27] on button "×" at bounding box center [568, 25] width 6 height 10
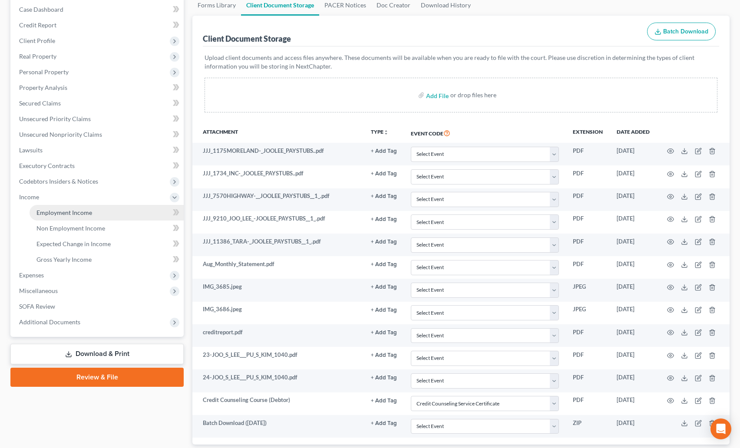
click at [59, 215] on span "Employment Income" at bounding box center [64, 212] width 56 height 7
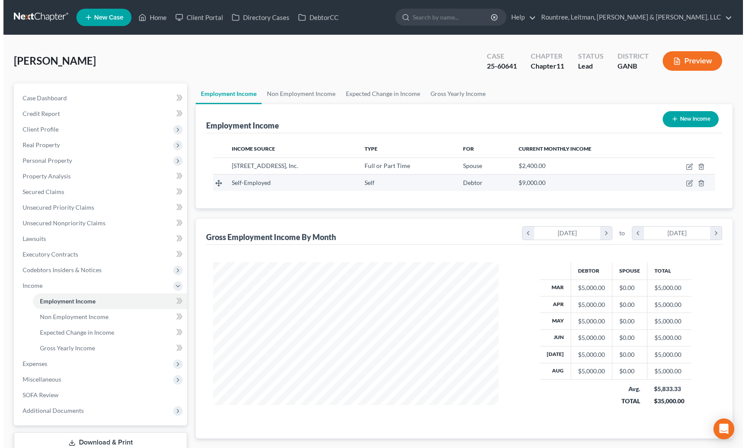
scroll to position [156, 303]
click at [687, 185] on icon "button" at bounding box center [686, 183] width 7 height 7
select select "1"
select select "0"
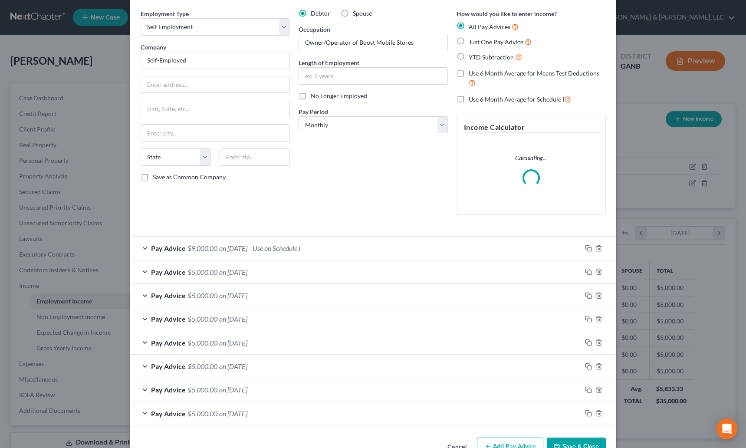
scroll to position [53, 0]
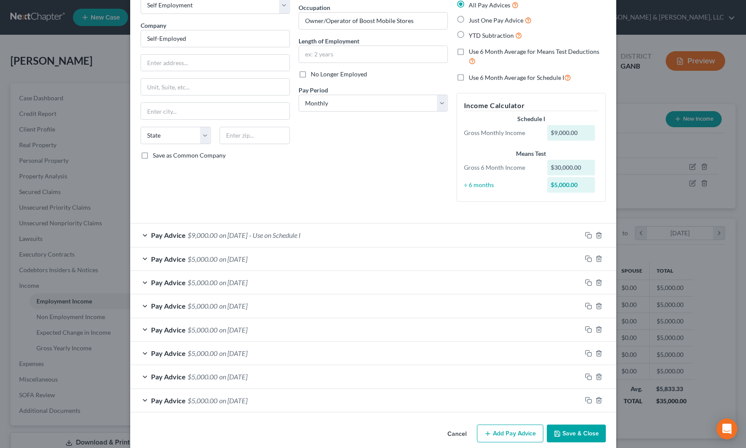
click at [287, 237] on span "- Use on Schedule I" at bounding box center [275, 235] width 52 height 8
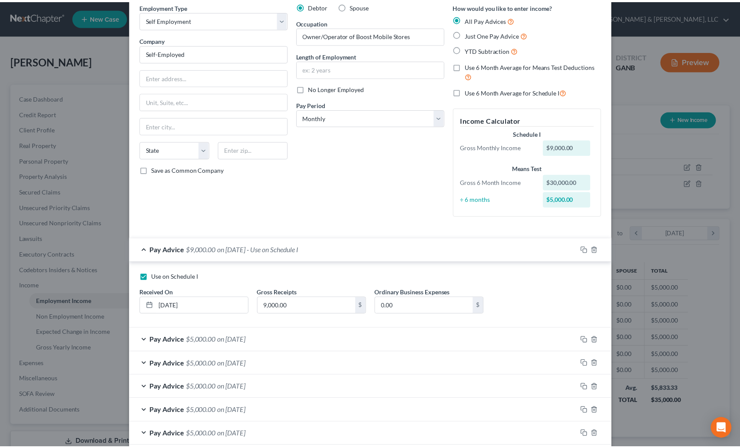
scroll to position [131, 0]
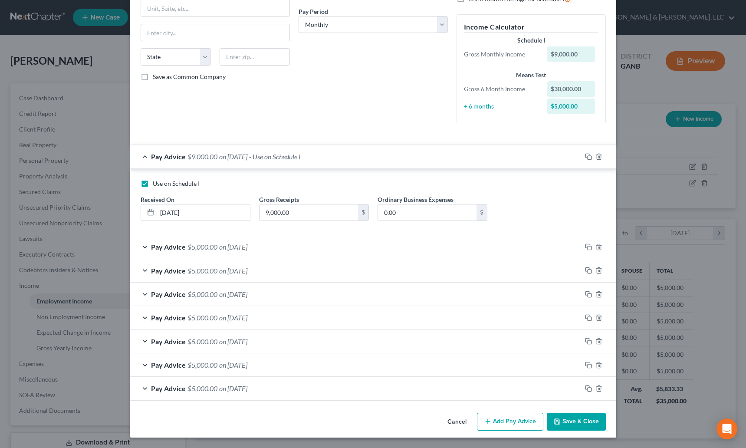
click at [564, 428] on button "Save & Close" at bounding box center [576, 422] width 59 height 18
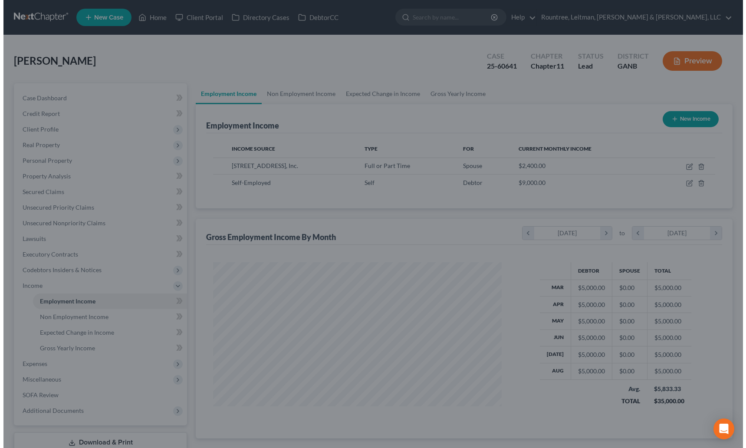
scroll to position [433942, 433795]
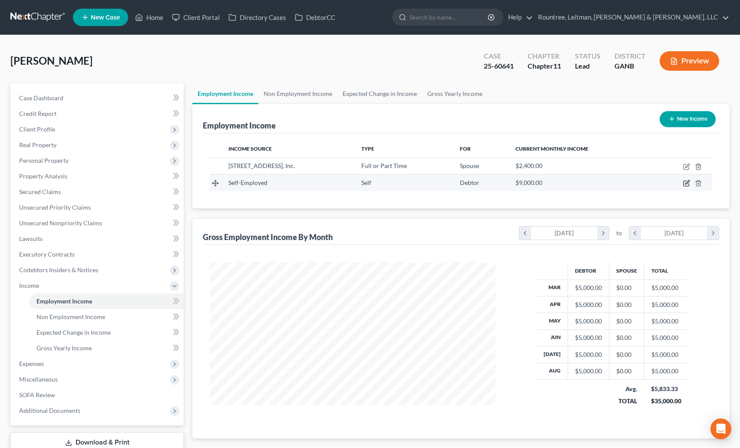
click at [684, 185] on icon "button" at bounding box center [686, 183] width 7 height 7
select select "1"
select select "0"
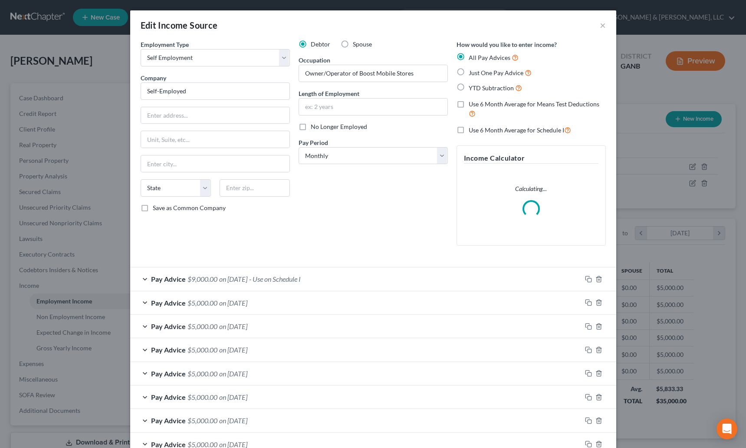
scroll to position [156, 306]
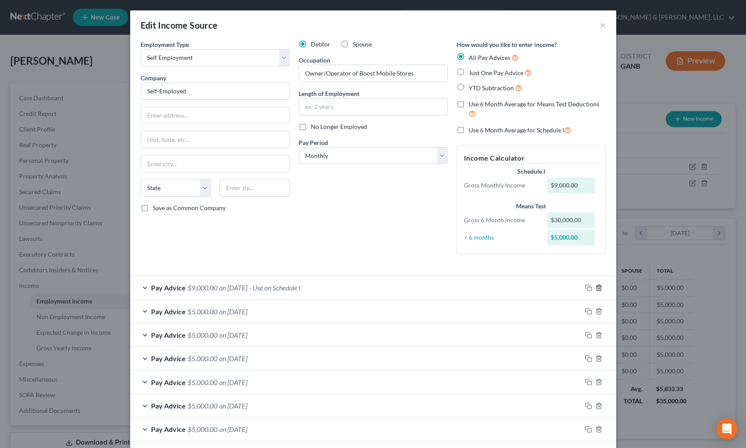
click at [596, 287] on icon "button" at bounding box center [599, 287] width 7 height 7
click at [311, 126] on label "No Longer Employed" at bounding box center [339, 126] width 56 height 9
click at [314, 126] on input "No Longer Employed" at bounding box center [317, 125] width 6 height 6
checkbox input "true"
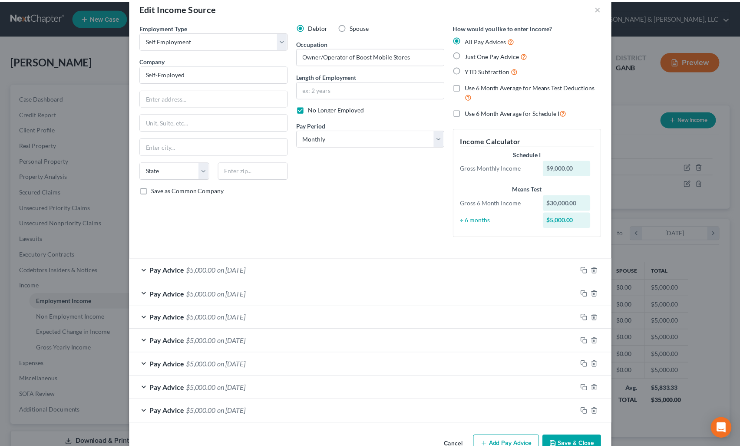
scroll to position [41, 0]
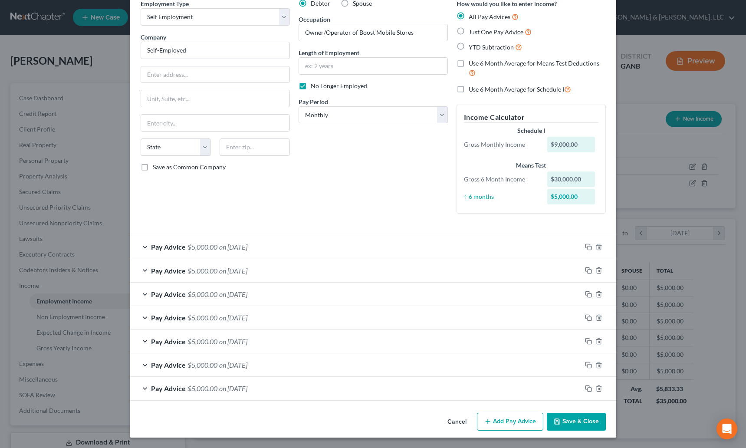
click at [584, 411] on div "Cancel Add Pay Advice Save & Close" at bounding box center [373, 423] width 486 height 29
click at [583, 414] on button "Save & Close" at bounding box center [576, 422] width 59 height 18
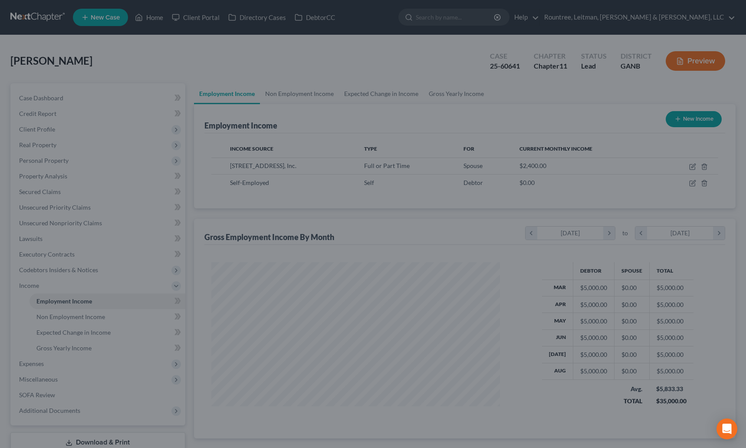
scroll to position [433942, 433795]
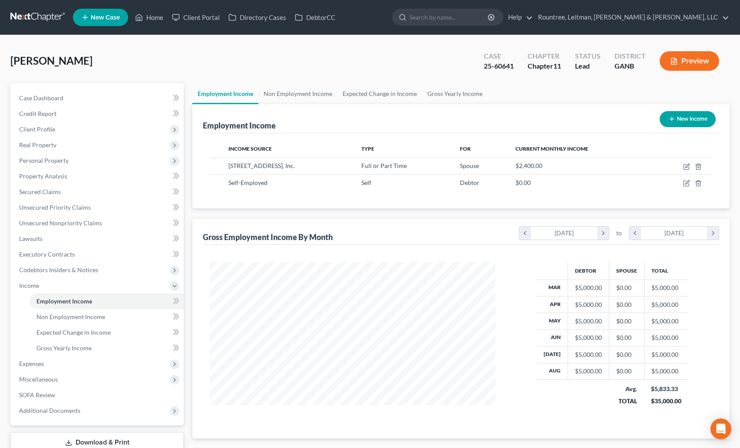
click at [683, 122] on button "New Income" at bounding box center [687, 119] width 56 height 16
select select "0"
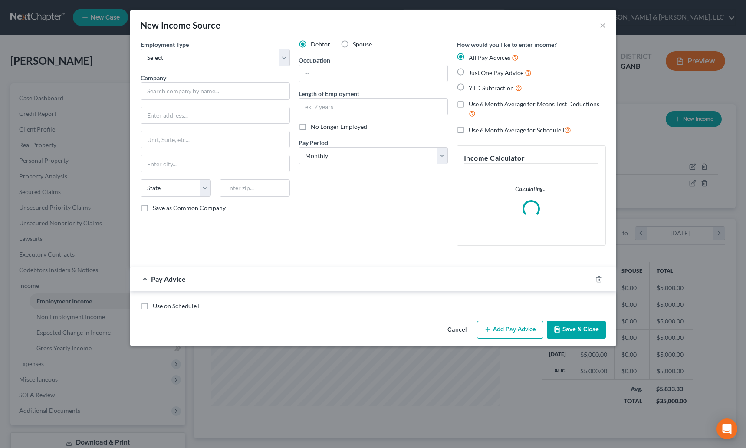
scroll to position [156, 306]
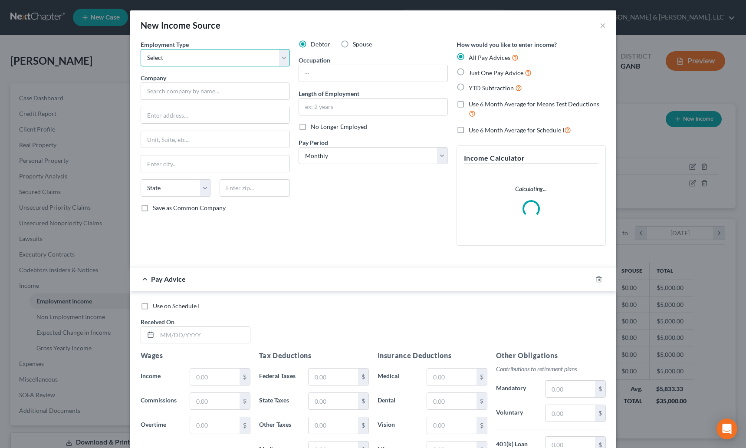
click at [165, 57] on select "Select Full or Part Time Employment Self Employment" at bounding box center [215, 57] width 149 height 17
select select "0"
click at [141, 49] on select "Select Full or Part Time Employment Self Employment" at bounding box center [215, 57] width 149 height 17
click at [159, 93] on input "text" at bounding box center [215, 90] width 149 height 17
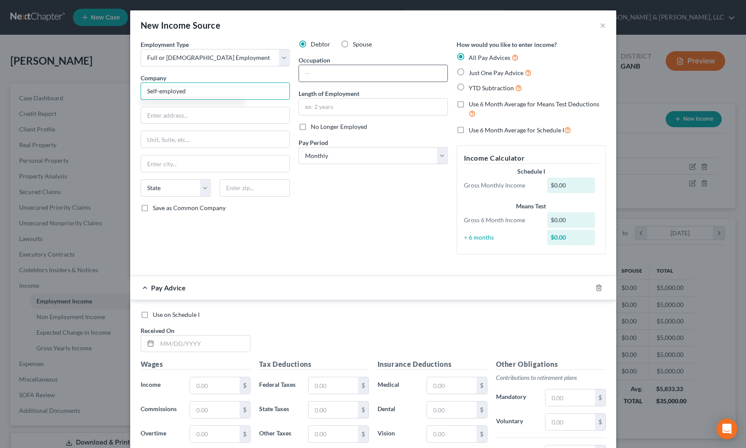
type input "Self-employed"
click at [324, 72] on input "text" at bounding box center [373, 73] width 148 height 16
type input "Owner/Operater Boost Mobile"
click at [328, 109] on input "text" at bounding box center [373, 107] width 148 height 16
type input "10 years"
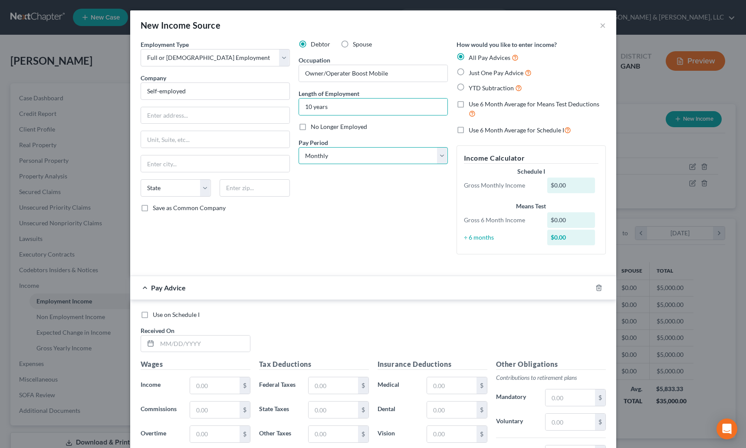
click at [339, 155] on select "Select Monthly Twice Monthly Every Other Week Weekly" at bounding box center [373, 155] width 149 height 17
select select "1"
click at [299, 147] on select "Select Monthly Twice Monthly Every Other Week Weekly" at bounding box center [373, 155] width 149 height 17
click at [469, 72] on label "Just One Pay Advice" at bounding box center [500, 73] width 63 height 10
click at [472, 72] on input "Just One Pay Advice" at bounding box center [475, 71] width 6 height 6
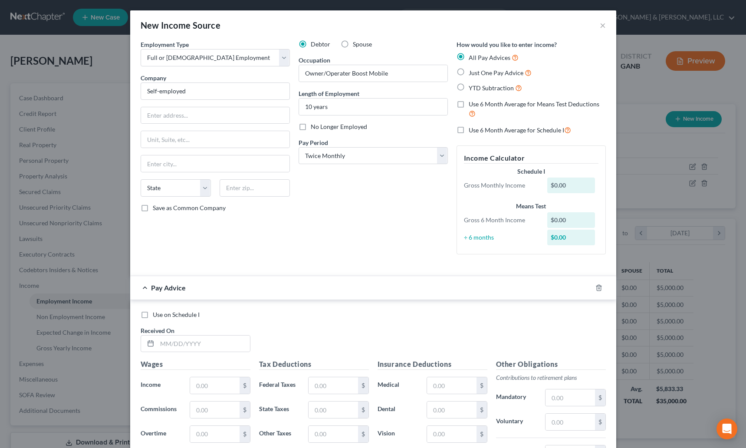
radio input "true"
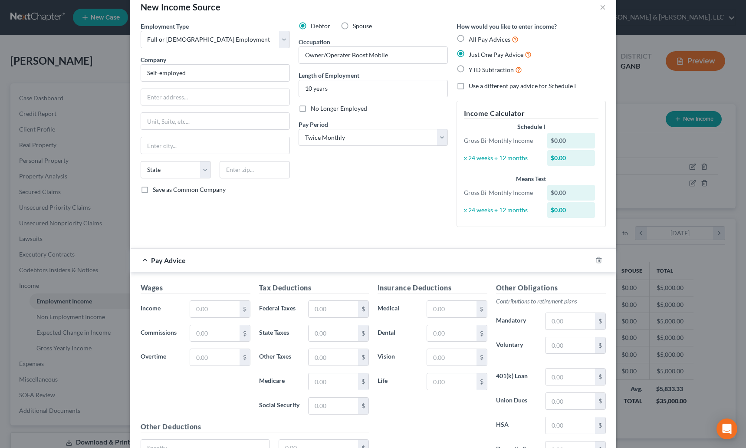
scroll to position [20, 0]
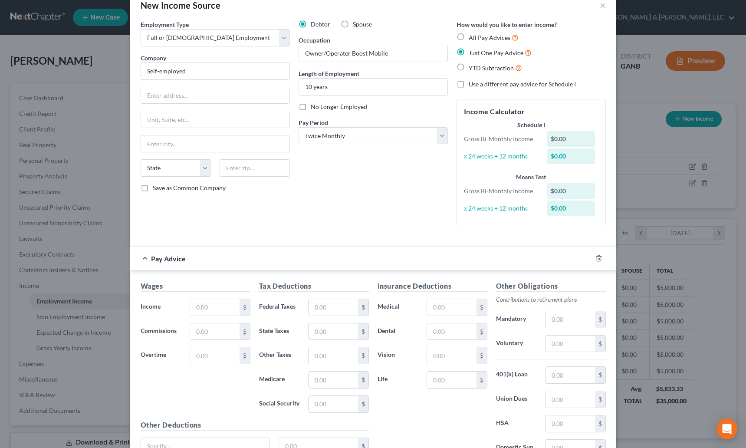
click at [469, 36] on label "All Pay Advices" at bounding box center [494, 38] width 50 height 10
click at [472, 36] on input "All Pay Advices" at bounding box center [475, 36] width 6 height 6
radio input "true"
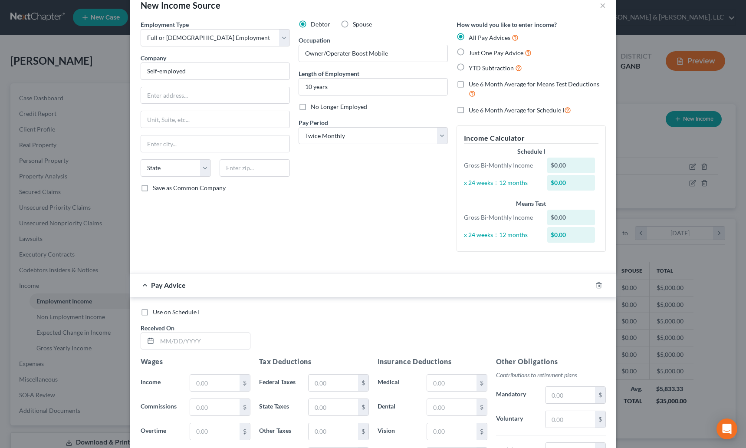
scroll to position [47, 0]
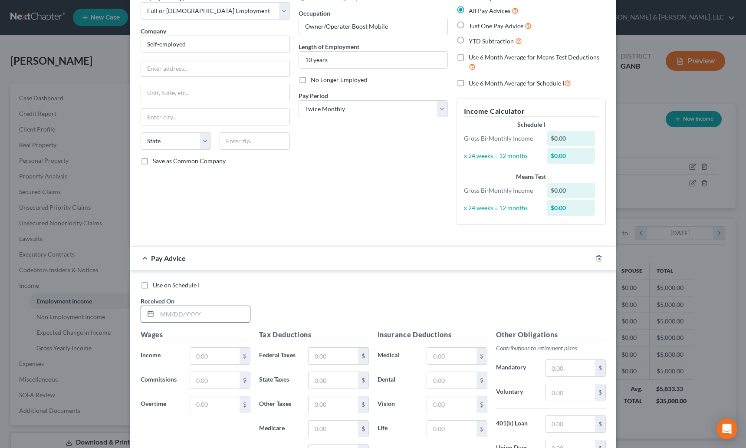
click at [166, 314] on input "text" at bounding box center [203, 314] width 93 height 16
type input "10/01/2025"
click at [153, 287] on label "Use on Schedule I" at bounding box center [176, 285] width 47 height 9
click at [156, 287] on input "Use on Schedule I" at bounding box center [159, 284] width 6 height 6
checkbox input "true"
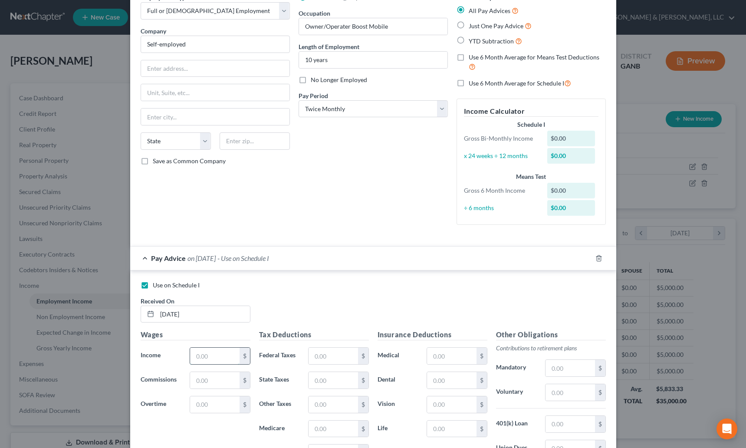
click at [201, 359] on input "text" at bounding box center [214, 356] width 49 height 16
type input "5,580"
click at [293, 314] on div "Use on Schedule I Received On * 10/01/2025" at bounding box center [373, 305] width 474 height 49
click at [334, 355] on input "text" at bounding box center [333, 356] width 49 height 16
type input "340"
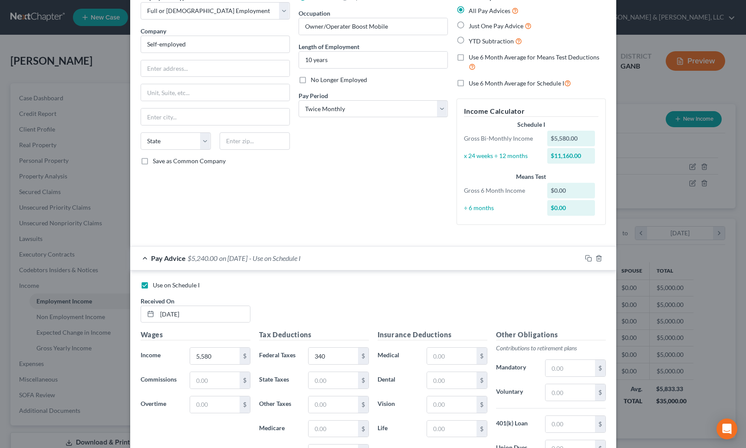
click at [325, 328] on div "Use on Schedule I Received On * 10/01/2025" at bounding box center [373, 305] width 474 height 49
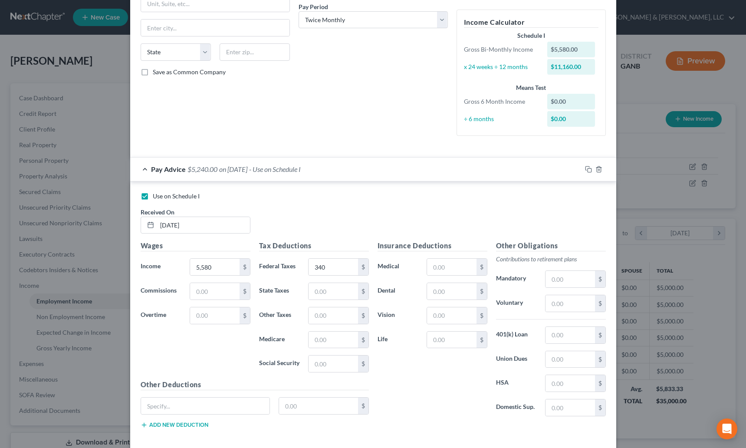
scroll to position [145, 0]
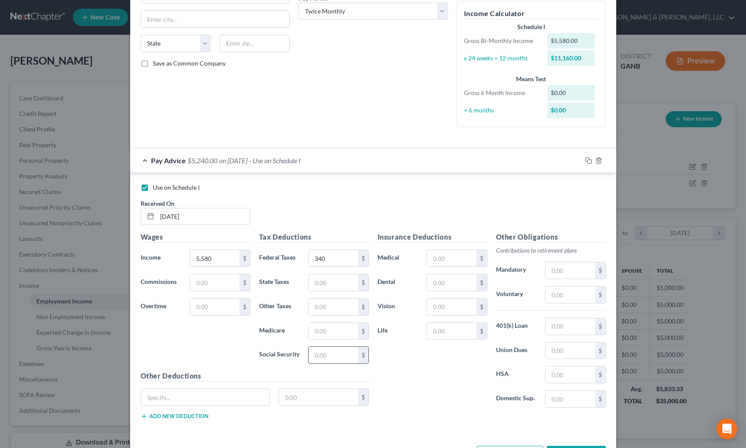
click at [319, 353] on input "text" at bounding box center [333, 355] width 49 height 16
type input "345.96"
click at [328, 329] on input "text" at bounding box center [333, 331] width 49 height 16
type input "80.91"
click at [255, 338] on label "Medicare" at bounding box center [279, 331] width 49 height 17
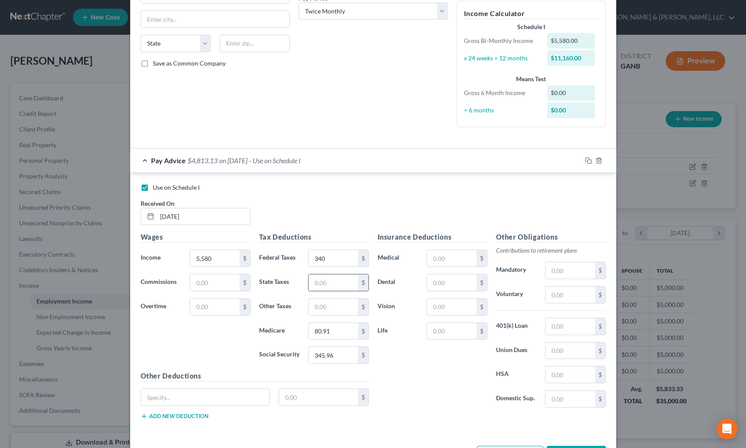
click at [327, 278] on input "text" at bounding box center [333, 282] width 49 height 16
type input "263.13"
click at [320, 207] on div "Use on Schedule I Received On * 10/01/2025" at bounding box center [373, 207] width 474 height 49
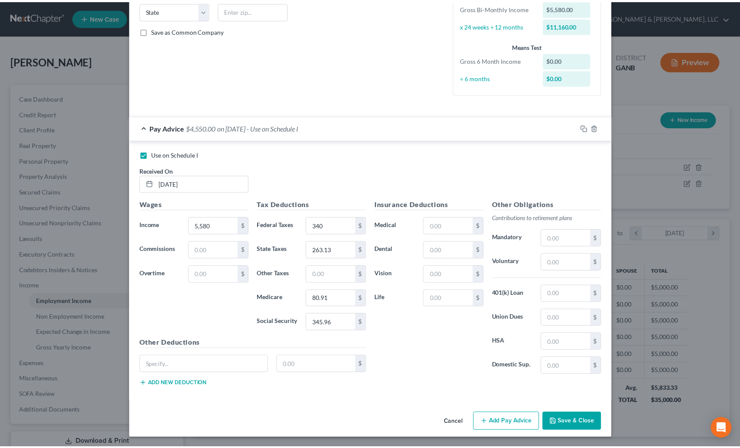
scroll to position [178, 0]
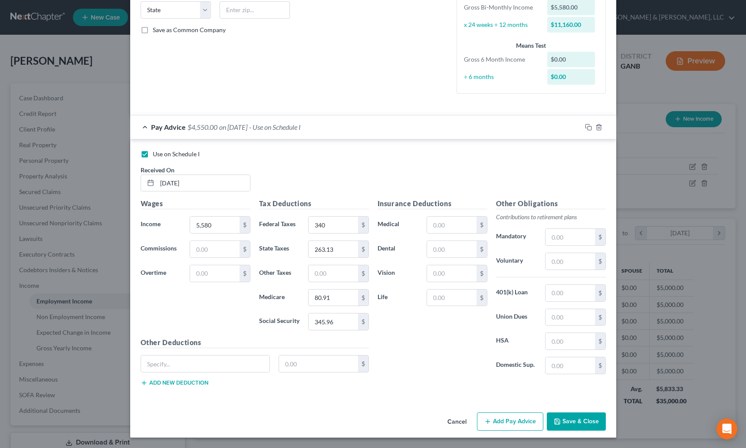
click at [567, 420] on button "Save & Close" at bounding box center [576, 421] width 59 height 18
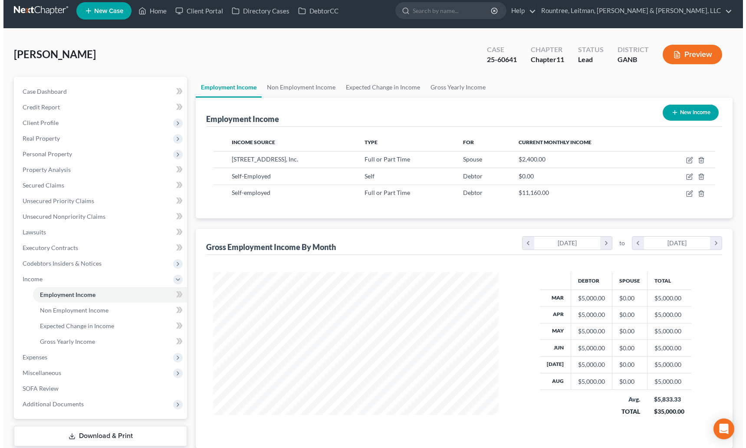
scroll to position [7, 0]
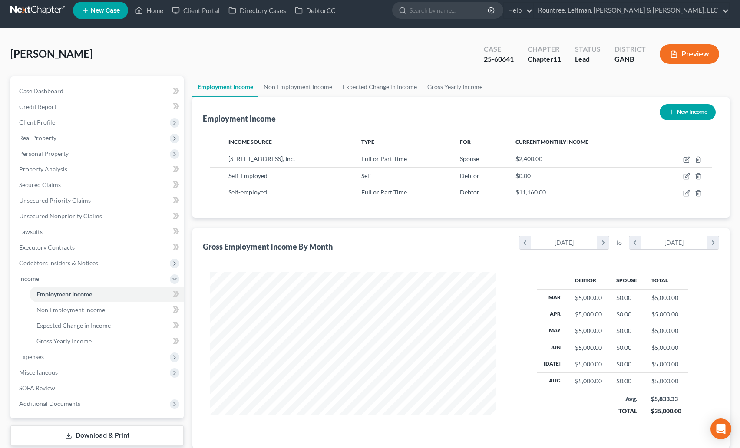
click at [690, 57] on button "Preview" at bounding box center [688, 54] width 59 height 20
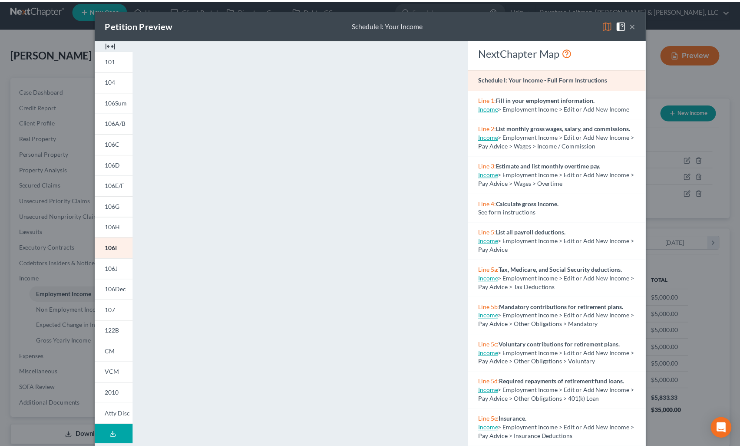
scroll to position [0, 0]
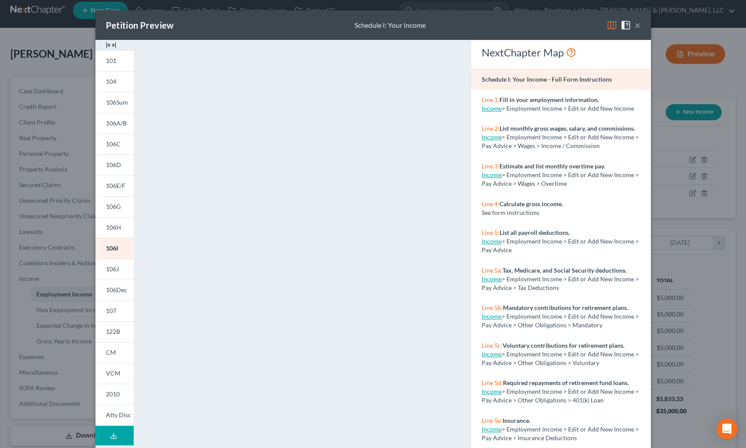
click at [635, 29] on button "×" at bounding box center [638, 25] width 6 height 10
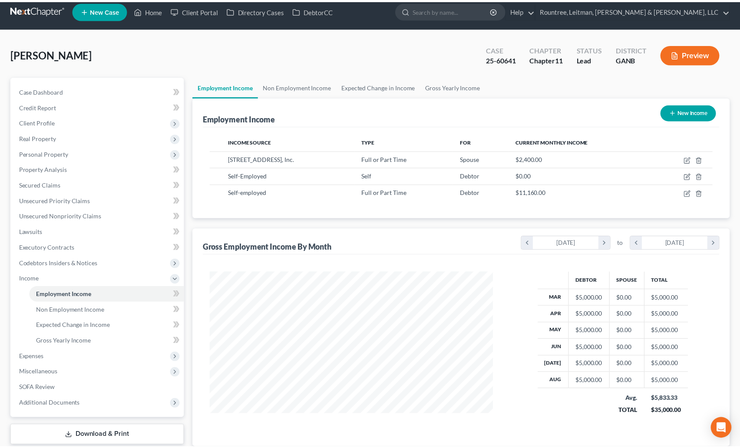
scroll to position [433942, 433795]
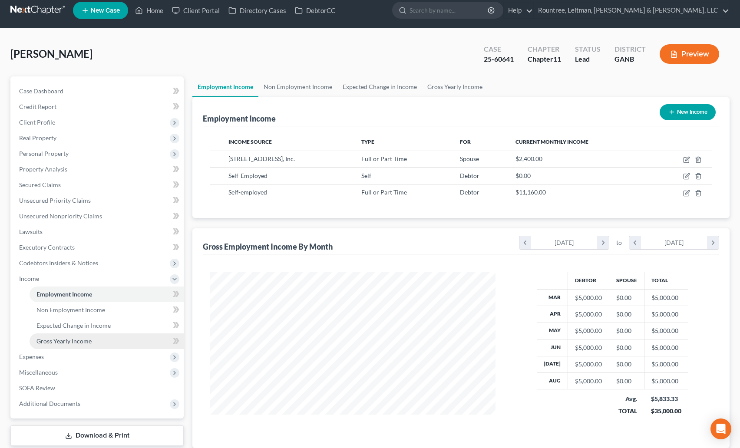
click at [38, 347] on link "Gross Yearly Income" at bounding box center [107, 341] width 154 height 16
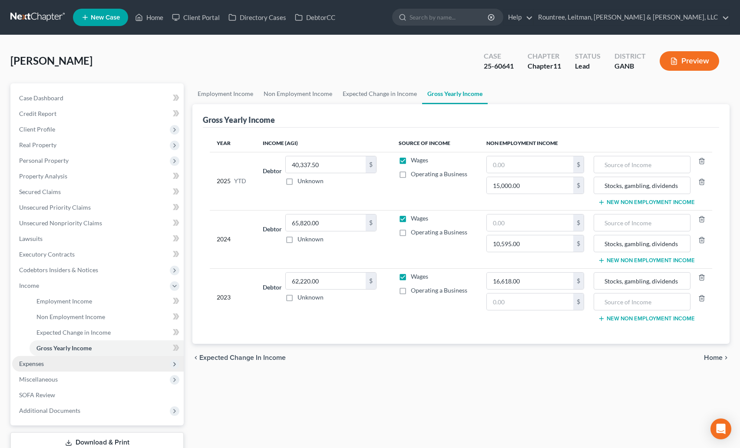
click at [35, 366] on span "Expenses" at bounding box center [31, 363] width 25 height 7
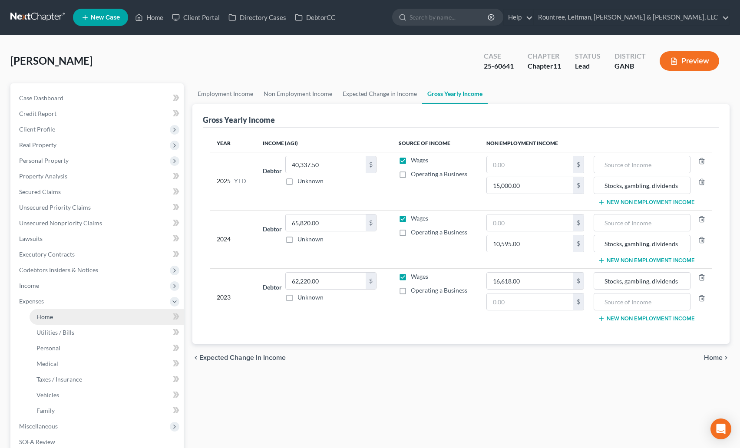
click at [55, 322] on link "Home" at bounding box center [107, 317] width 154 height 16
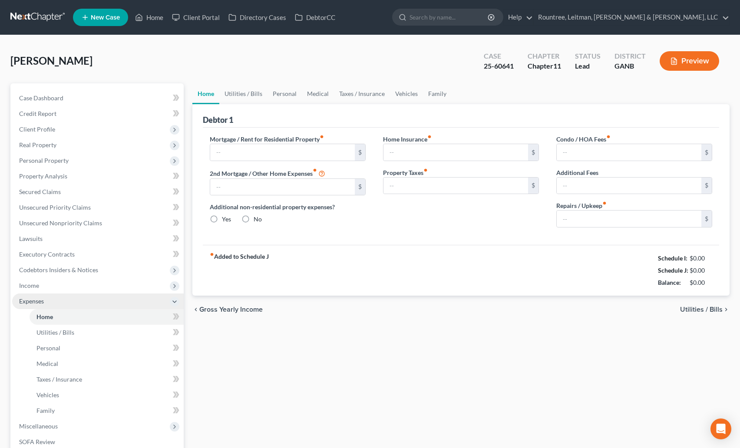
type input "4,042.31"
type input "0.00"
radio input "true"
type input "0.00"
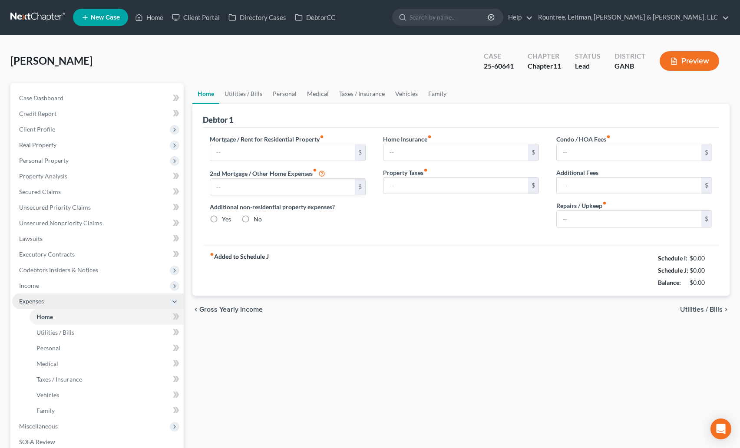
type input "40.00"
type input "0.00"
type input "400.00"
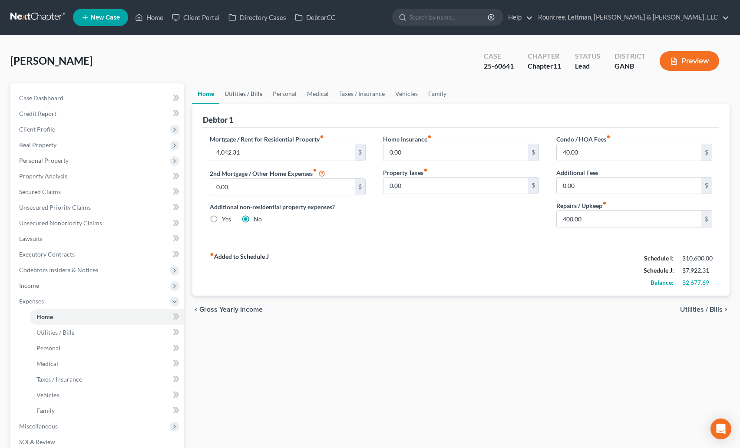
click at [244, 92] on link "Utilities / Bills" at bounding box center [243, 93] width 48 height 21
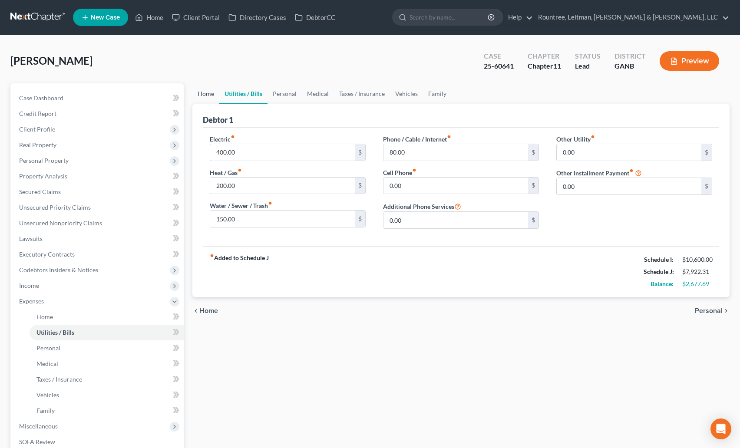
click at [207, 92] on link "Home" at bounding box center [205, 93] width 27 height 21
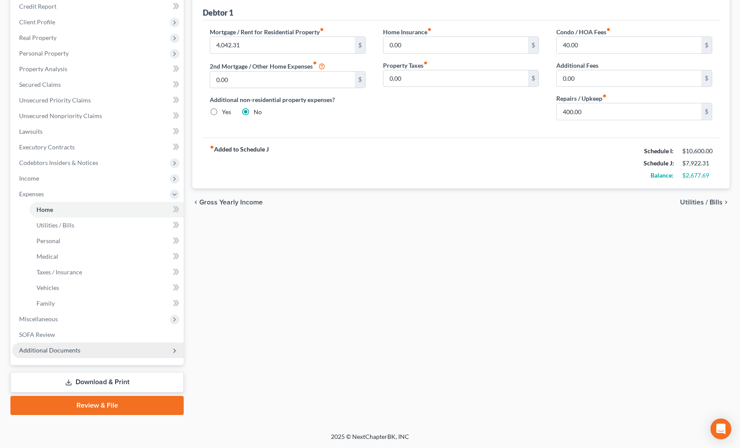
click at [47, 349] on span "Additional Documents" at bounding box center [49, 349] width 61 height 7
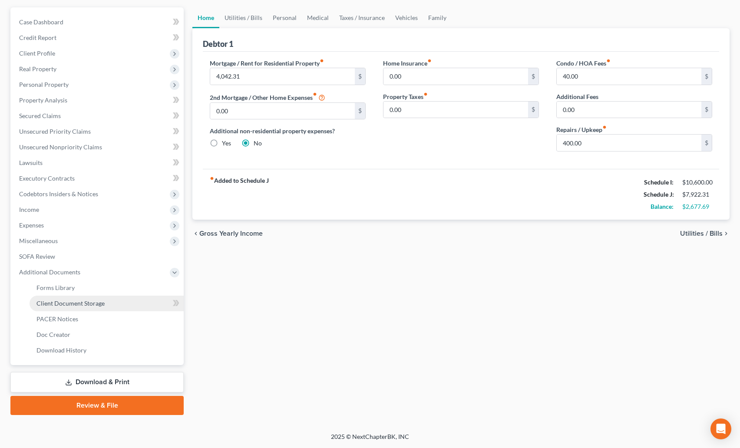
click at [63, 305] on span "Client Document Storage" at bounding box center [70, 303] width 68 height 7
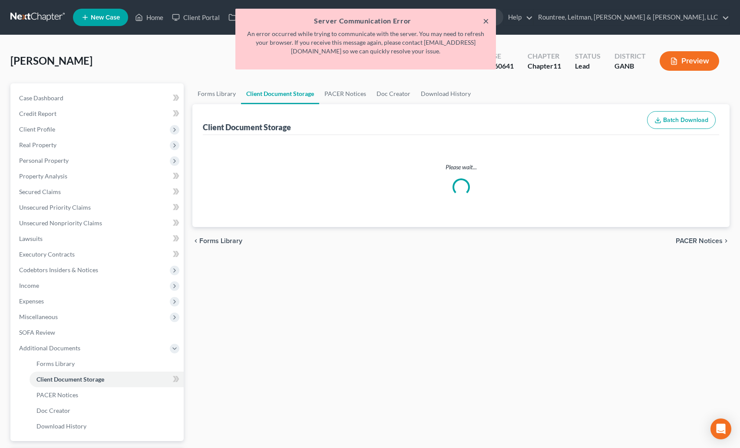
click at [486, 24] on button "×" at bounding box center [486, 21] width 6 height 10
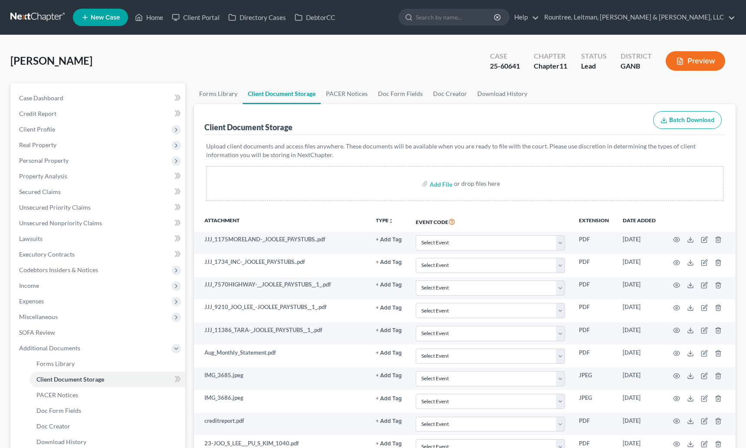
select select "5"
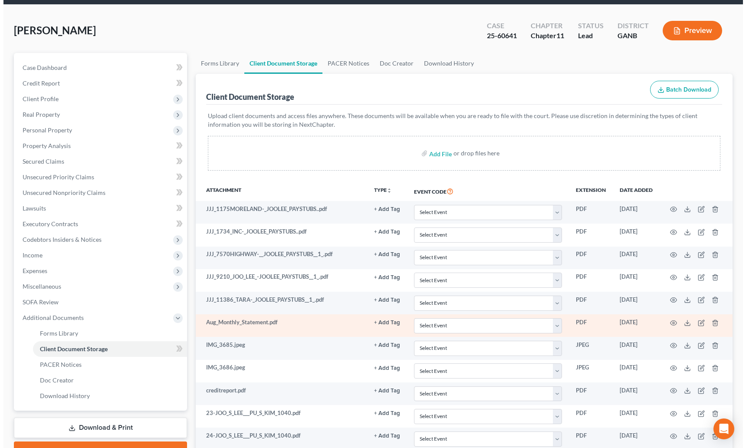
scroll to position [45, 0]
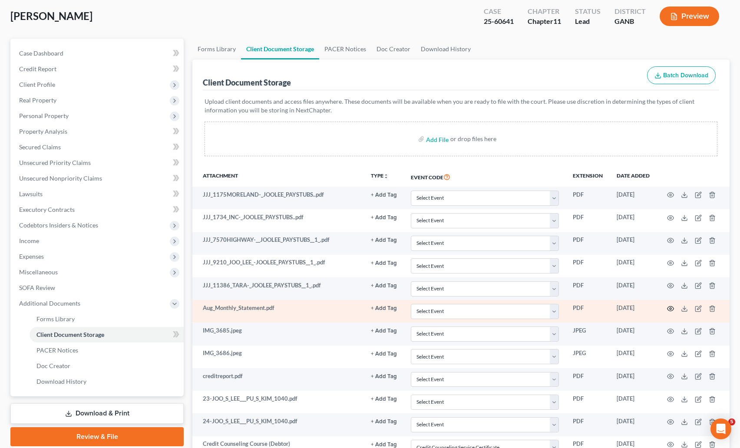
click at [669, 308] on icon "button" at bounding box center [670, 308] width 7 height 7
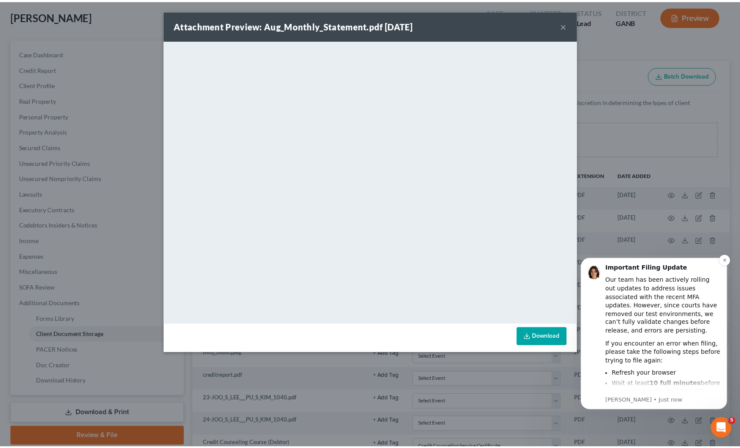
scroll to position [0, 0]
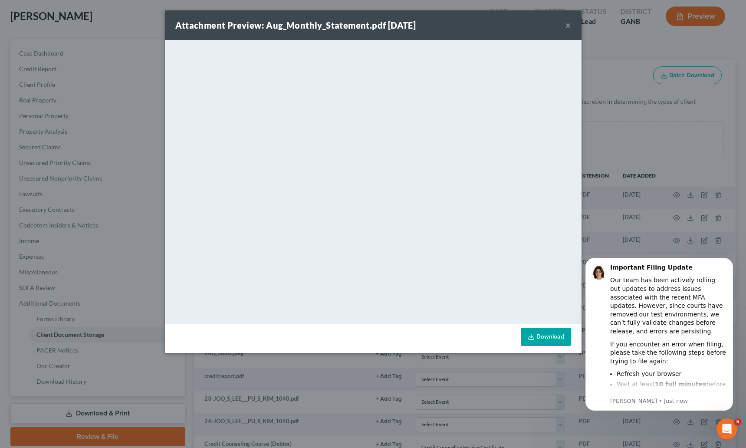
click at [567, 26] on button "×" at bounding box center [568, 25] width 6 height 10
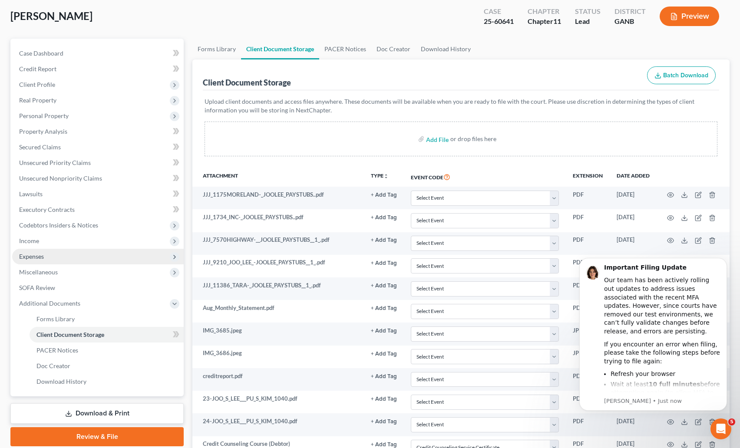
click at [36, 254] on span "Expenses" at bounding box center [31, 256] width 25 height 7
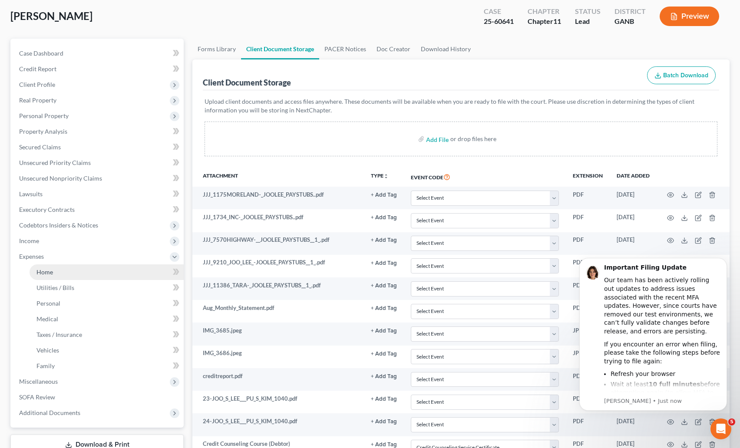
click at [47, 271] on span "Home" at bounding box center [44, 271] width 16 height 7
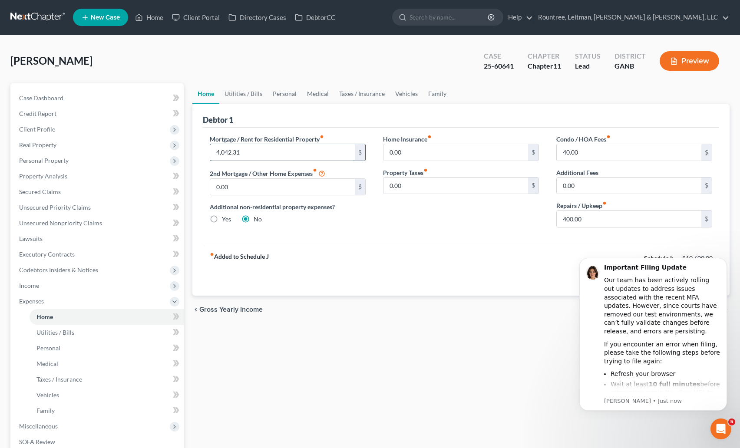
drag, startPoint x: 252, startPoint y: 152, endPoint x: 210, endPoint y: 155, distance: 42.7
click at [210, 155] on input "4,042.31" at bounding box center [282, 152] width 145 height 16
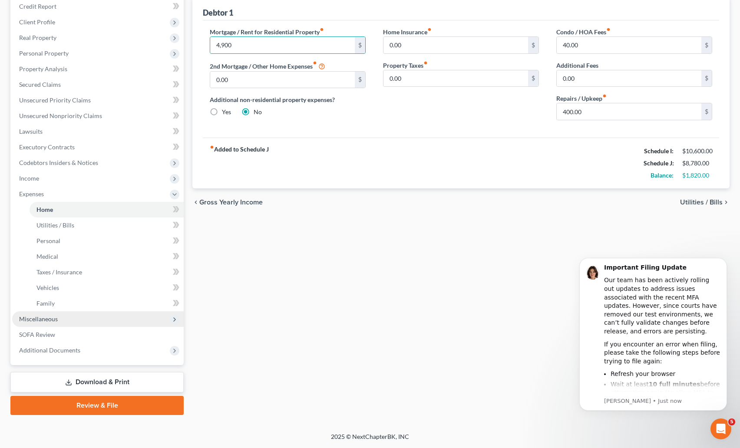
click at [42, 322] on span "Miscellaneous" at bounding box center [38, 318] width 39 height 7
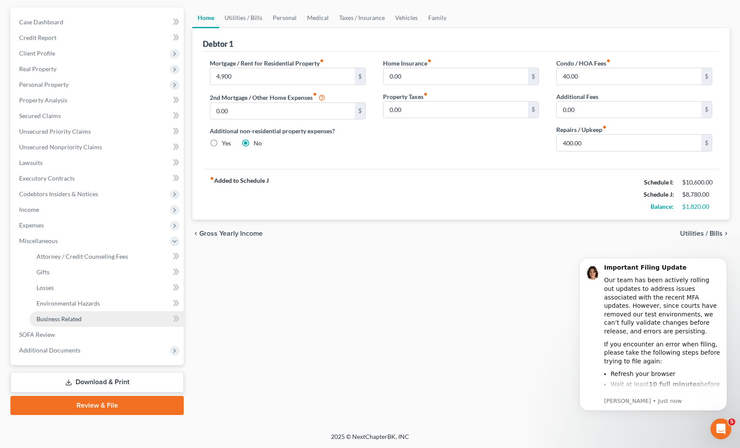
scroll to position [76, 0]
click at [52, 347] on span "Additional Documents" at bounding box center [49, 349] width 61 height 7
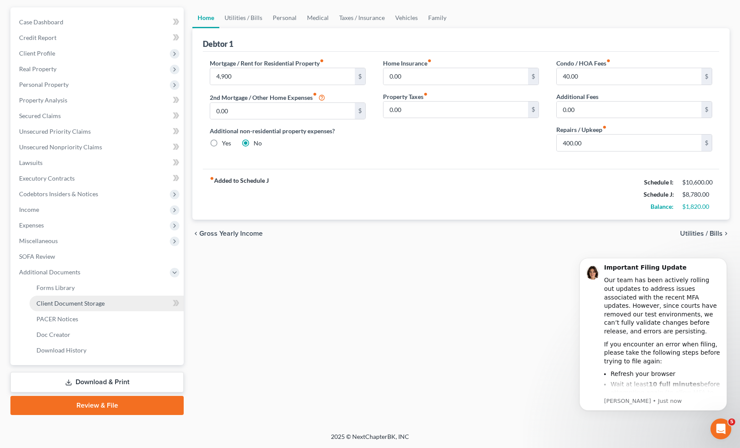
click at [60, 305] on span "Client Document Storage" at bounding box center [70, 303] width 68 height 7
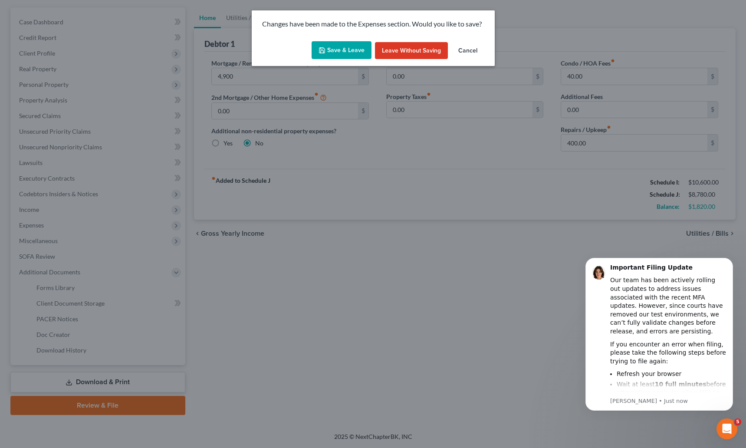
click at [343, 53] on button "Save & Leave" at bounding box center [342, 50] width 60 height 18
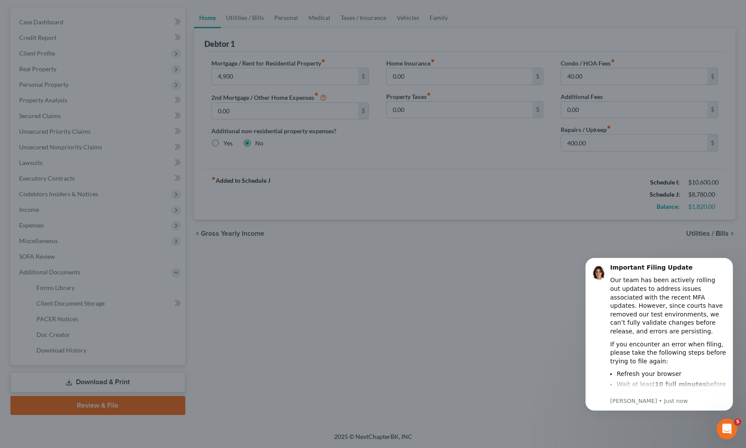
type input "4,900.00"
select select "5"
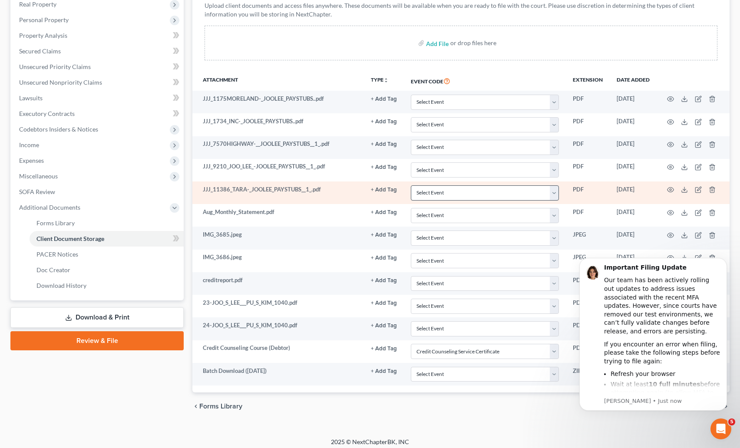
scroll to position [141, 0]
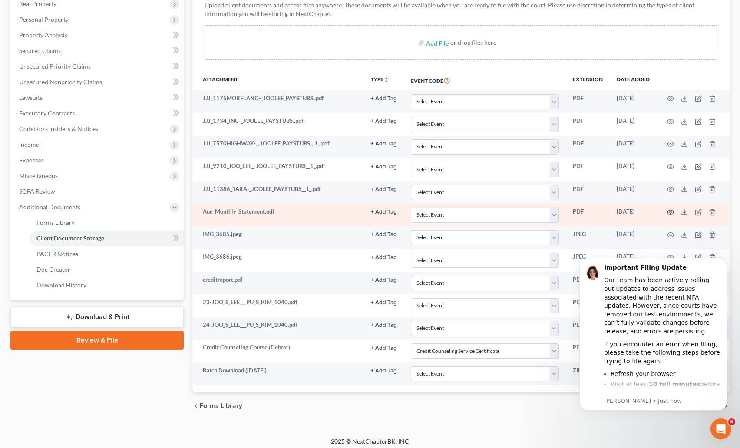
click at [668, 211] on icon "button" at bounding box center [670, 212] width 7 height 7
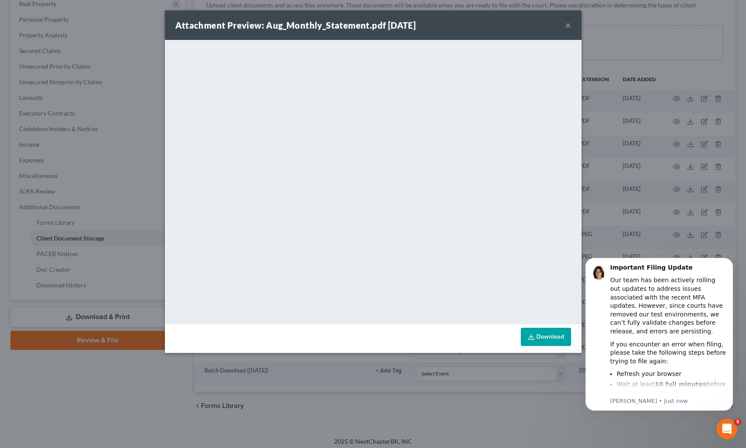
click at [566, 24] on button "×" at bounding box center [568, 25] width 6 height 10
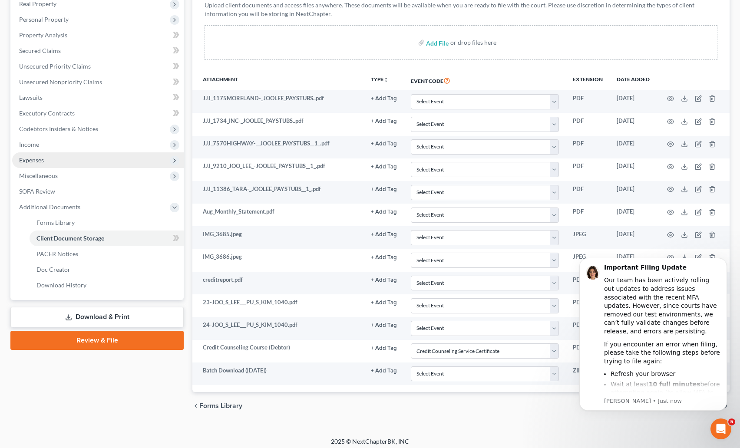
click at [41, 158] on span "Expenses" at bounding box center [31, 159] width 25 height 7
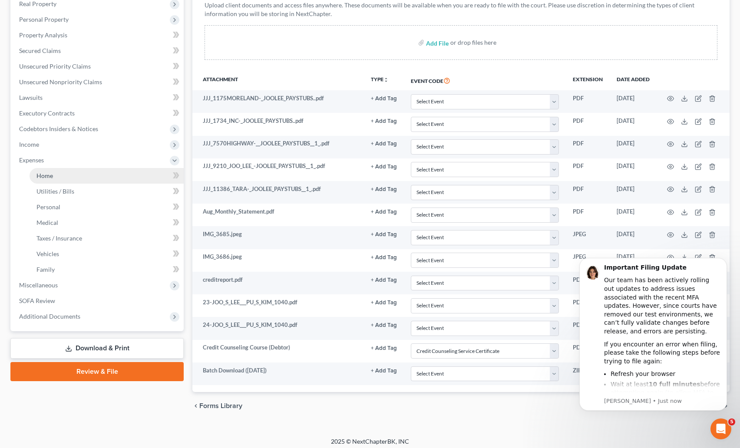
click at [52, 175] on span "Home" at bounding box center [44, 175] width 16 height 7
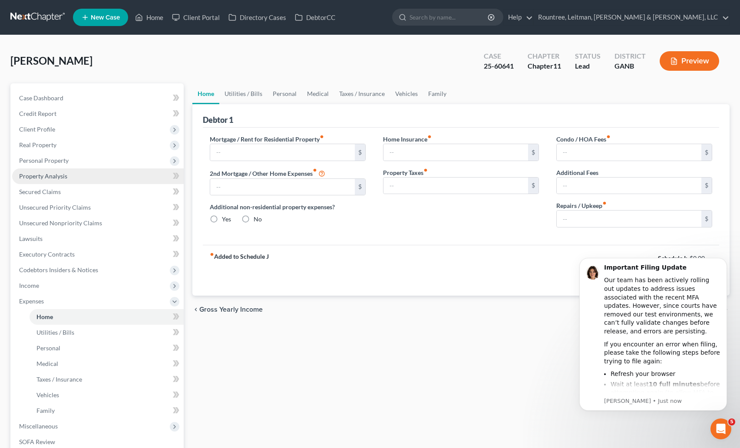
type input "4,900.00"
type input "0.00"
radio input "true"
type input "0.00"
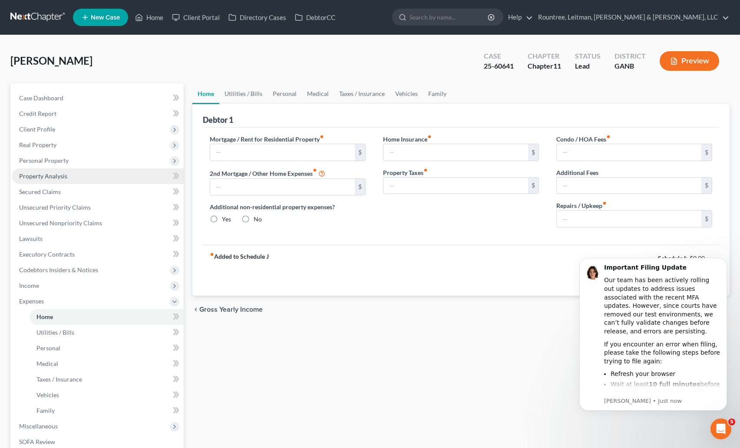
type input "40.00"
type input "0.00"
type input "400.00"
click at [240, 156] on input "4,900.00" at bounding box center [282, 152] width 145 height 16
click at [246, 153] on input "4,900.00" at bounding box center [282, 152] width 145 height 16
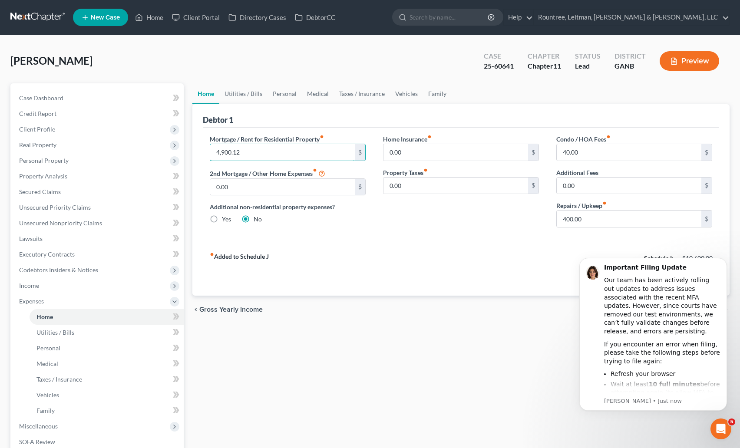
type input "4,900.12"
click at [326, 232] on div "Mortgage / Rent for Residential Property fiber_manual_record 4,900.12 $ 2nd Mor…" at bounding box center [287, 185] width 173 height 100
click at [248, 93] on link "Utilities / Bills" at bounding box center [243, 93] width 48 height 21
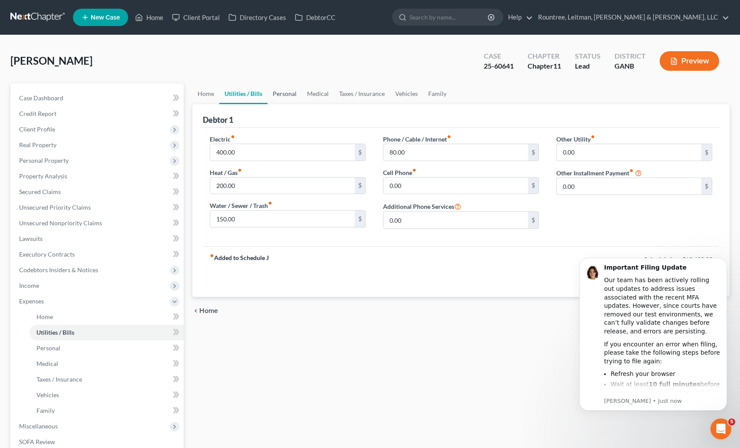
click at [295, 100] on link "Personal" at bounding box center [284, 93] width 34 height 21
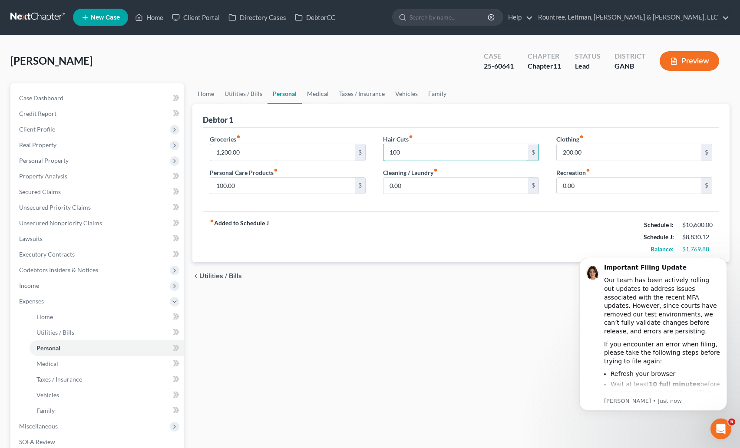
type input "100"
click at [412, 206] on div "Groceries fiber_manual_record 1,200.00 $ Personal Care Products fiber_manual_re…" at bounding box center [461, 170] width 516 height 84
click at [724, 261] on icon "Dismiss notification" at bounding box center [724, 260] width 5 height 5
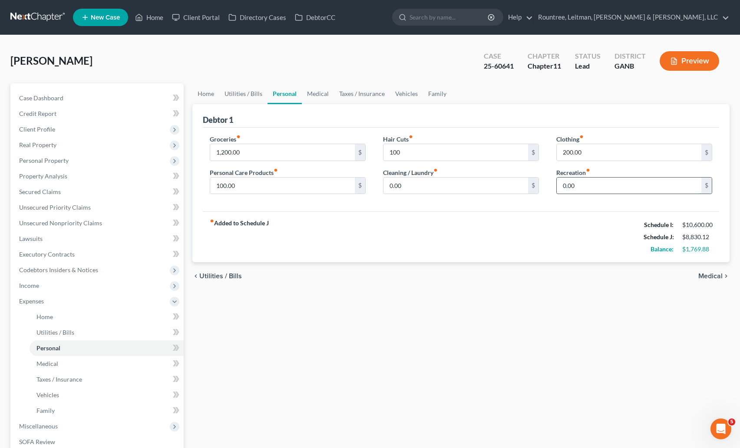
click at [596, 184] on input "0.00" at bounding box center [629, 186] width 145 height 16
click at [510, 211] on div "Groceries fiber_manual_record 1,200.00 $ Personal Care Products fiber_manual_re…" at bounding box center [461, 170] width 516 height 84
click at [401, 182] on input "0.00" at bounding box center [455, 186] width 145 height 16
type input "100"
click at [421, 250] on div "fiber_manual_record Added to Schedule J Schedule I: $10,600.00 Schedule J: $8,9…" at bounding box center [461, 236] width 516 height 51
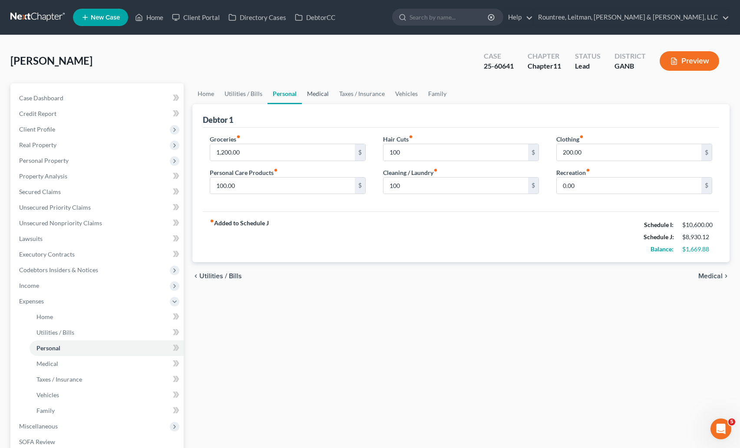
click at [312, 96] on link "Medical" at bounding box center [318, 93] width 32 height 21
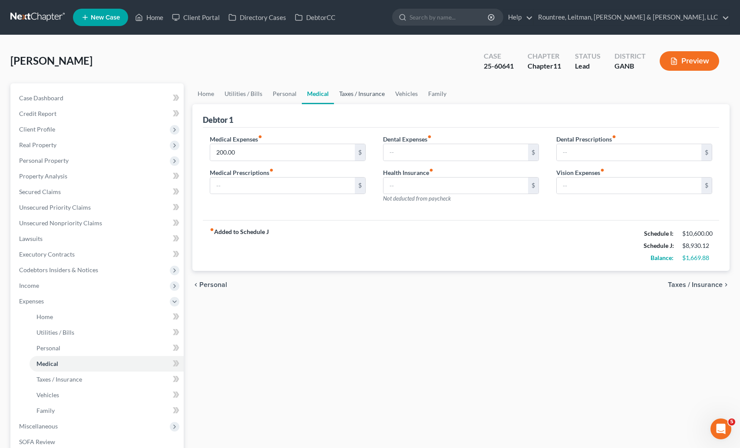
click at [343, 97] on link "Taxes / Insurance" at bounding box center [362, 93] width 56 height 21
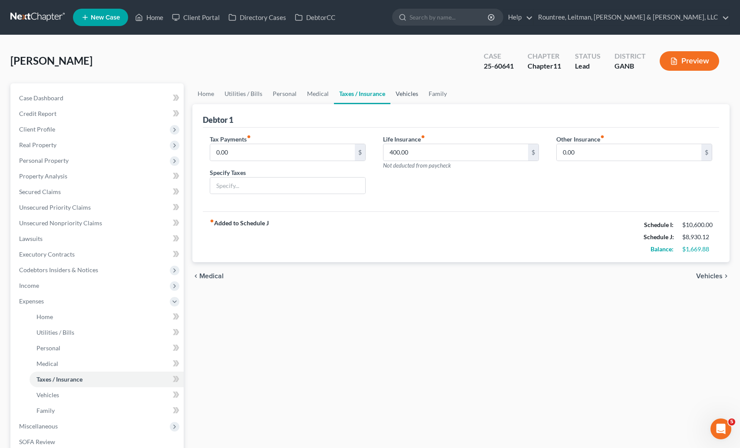
click at [396, 93] on link "Vehicles" at bounding box center [406, 93] width 33 height 21
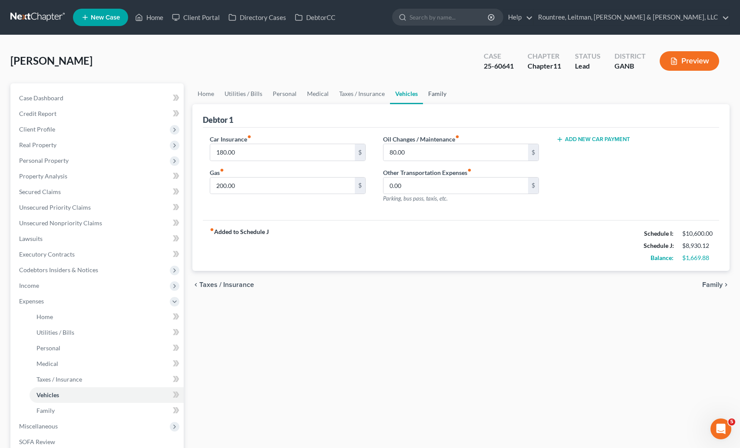
click at [435, 95] on link "Family" at bounding box center [437, 93] width 29 height 21
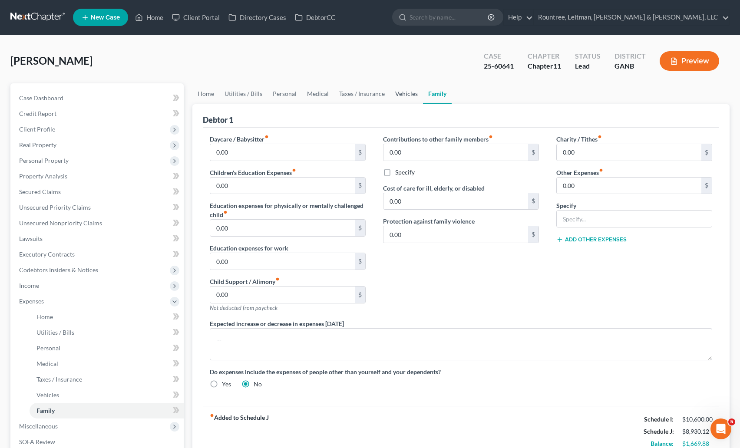
click at [409, 92] on link "Vehicles" at bounding box center [406, 93] width 33 height 21
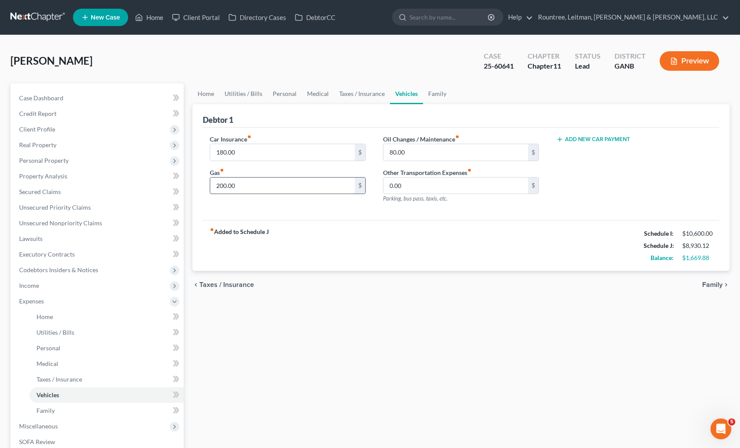
click at [238, 184] on input "200.00" at bounding box center [282, 186] width 145 height 16
type input "250"
click at [287, 236] on div "fiber_manual_record Added to Schedule J Schedule I: $10,600.00 Schedule J: $8,9…" at bounding box center [461, 245] width 516 height 51
click at [439, 94] on link "Family" at bounding box center [437, 93] width 29 height 21
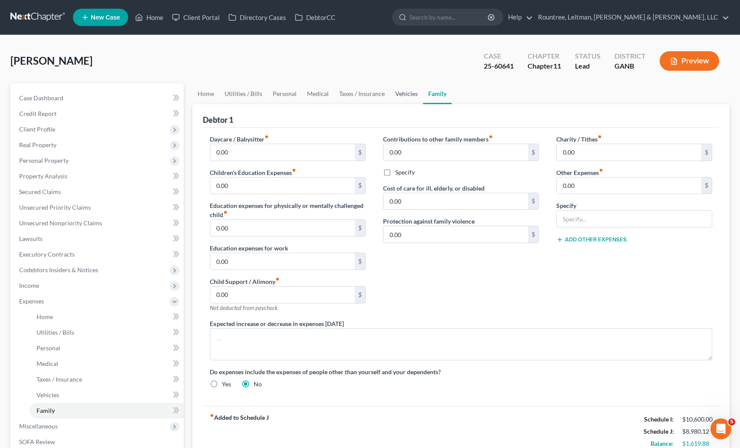
click at [398, 95] on link "Vehicles" at bounding box center [406, 93] width 33 height 21
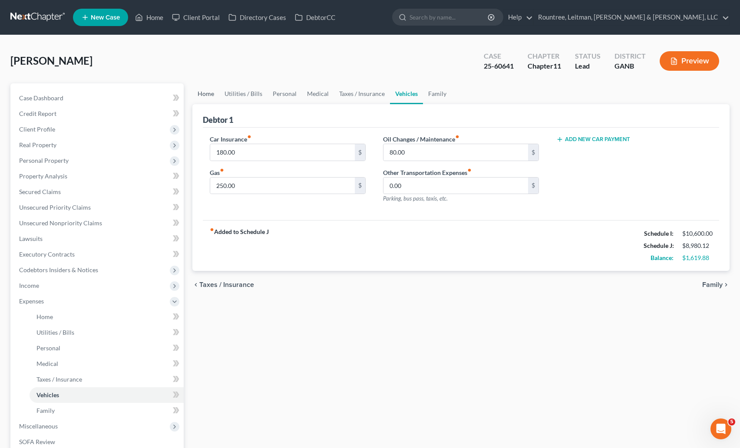
click at [211, 93] on link "Home" at bounding box center [205, 93] width 27 height 21
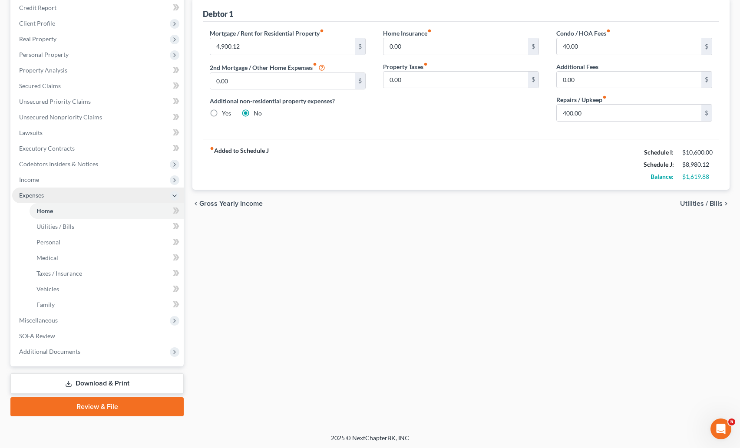
scroll to position [107, 0]
click at [32, 194] on span "Expenses" at bounding box center [31, 193] width 25 height 7
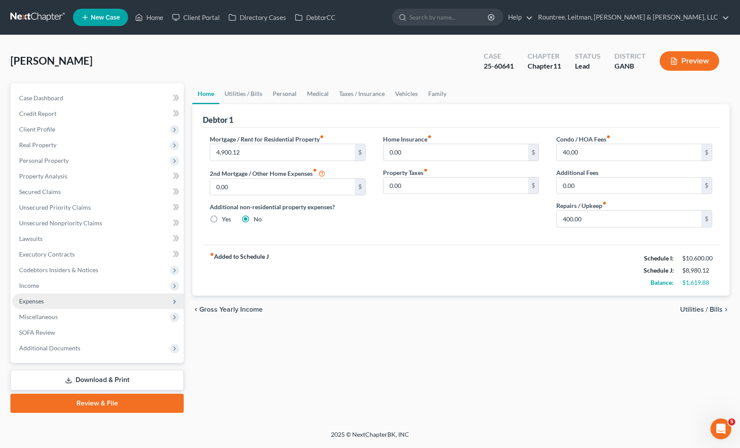
scroll to position [0, 0]
click at [129, 383] on link "Download & Print" at bounding box center [97, 380] width 175 height 20
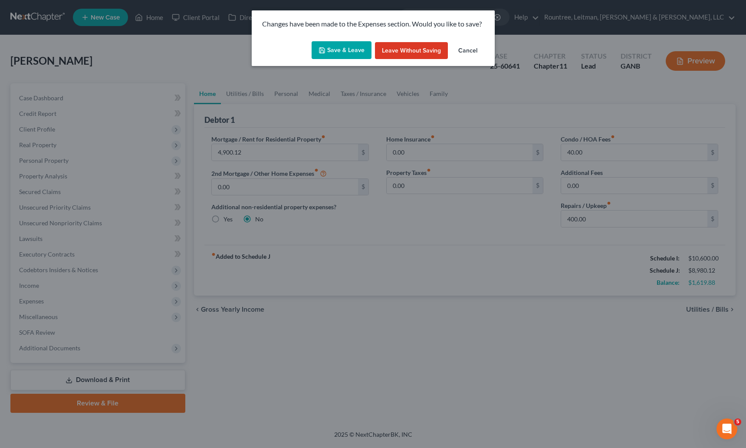
click at [348, 51] on button "Save & Leave" at bounding box center [342, 50] width 60 height 18
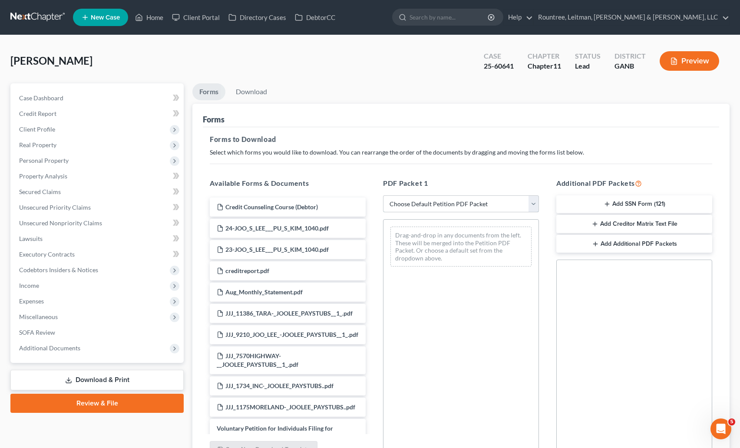
click at [432, 196] on select "Choose Default Petition PDF Packet Complete Bankruptcy Petition (all forms and …" at bounding box center [461, 203] width 156 height 17
select select "0"
click at [383, 195] on select "Choose Default Petition PDF Packet Complete Bankruptcy Petition (all forms and …" at bounding box center [461, 203] width 156 height 17
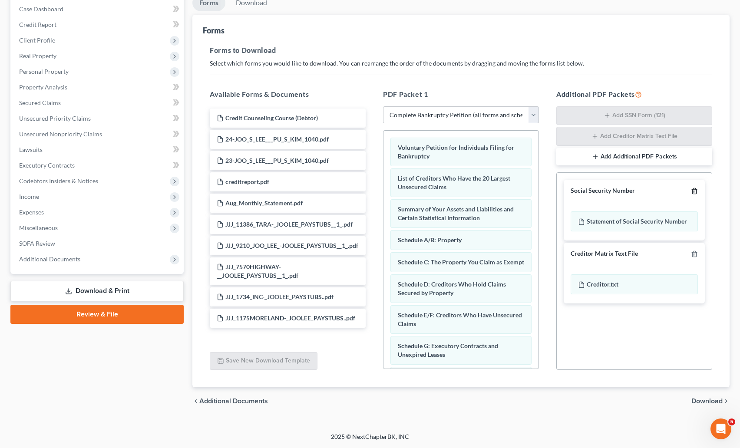
click at [692, 189] on icon "button" at bounding box center [694, 191] width 7 height 7
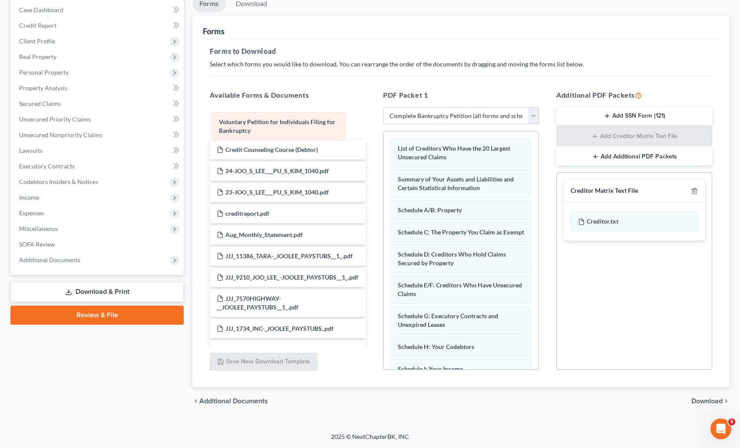
drag, startPoint x: 450, startPoint y: 150, endPoint x: 271, endPoint y: 123, distance: 181.2
click at [383, 132] on div "Voluntary Petition for Individuals Filing for Bankruptcy Voluntary Petition for…" at bounding box center [460, 386] width 155 height 508
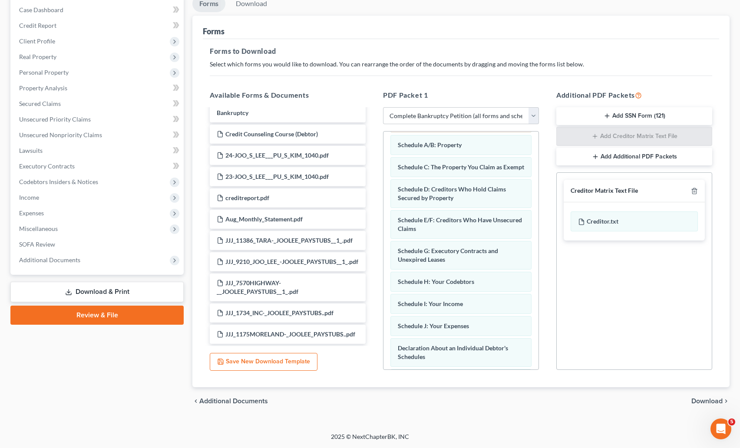
scroll to position [0, 0]
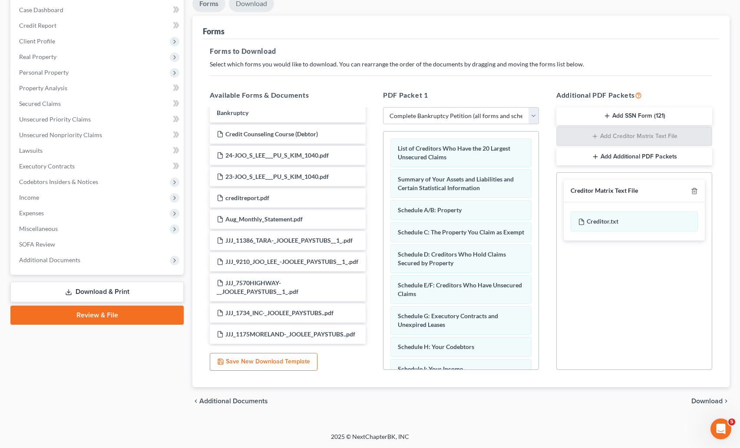
click at [257, 5] on link "Download" at bounding box center [251, 3] width 45 height 17
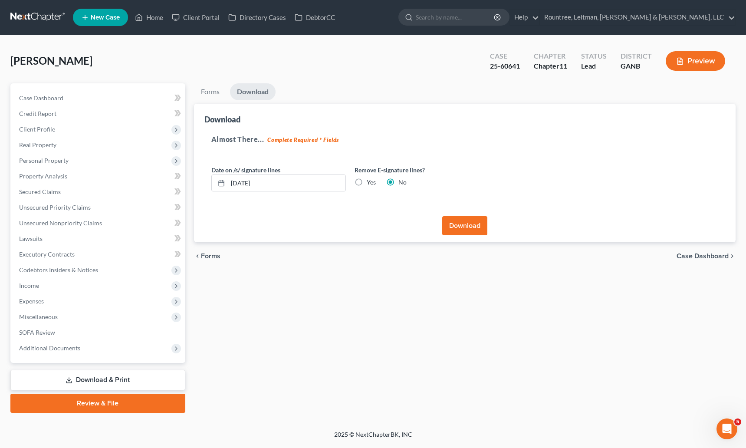
click at [471, 229] on button "Download" at bounding box center [464, 225] width 45 height 19
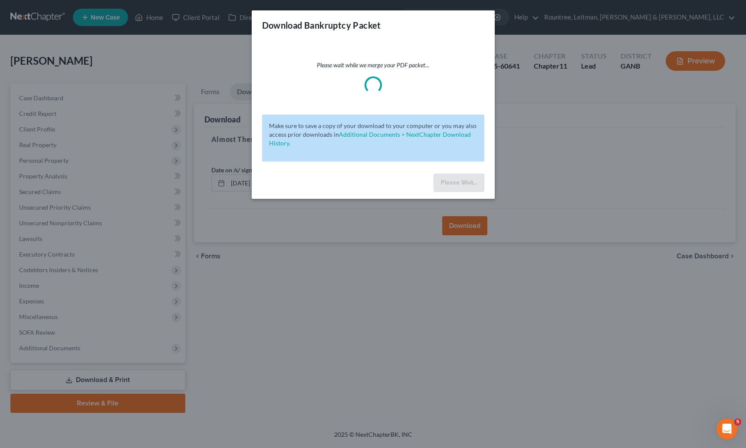
click at [267, 278] on div "Download Bankruptcy Packet Please wait while we merge your PDF packet... Make s…" at bounding box center [373, 224] width 746 height 448
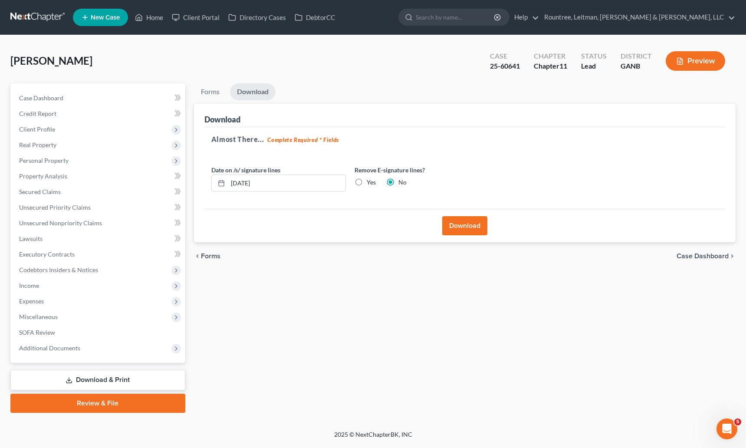
click at [205, 71] on div "[PERSON_NAME] Upgraded Case 25-60641 Chapter Chapter 11 Status Lead District GA…" at bounding box center [372, 65] width 725 height 38
click at [452, 226] on button "Download" at bounding box center [464, 225] width 45 height 19
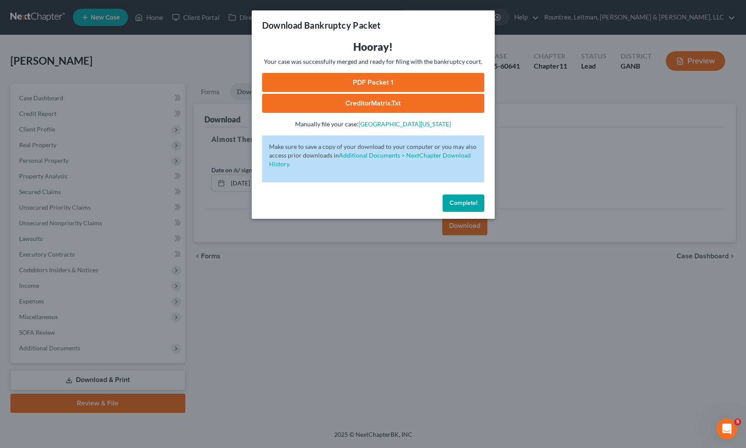
click at [362, 77] on link "PDF Packet 1" at bounding box center [373, 82] width 222 height 19
click at [463, 200] on span "Complete!" at bounding box center [464, 202] width 28 height 7
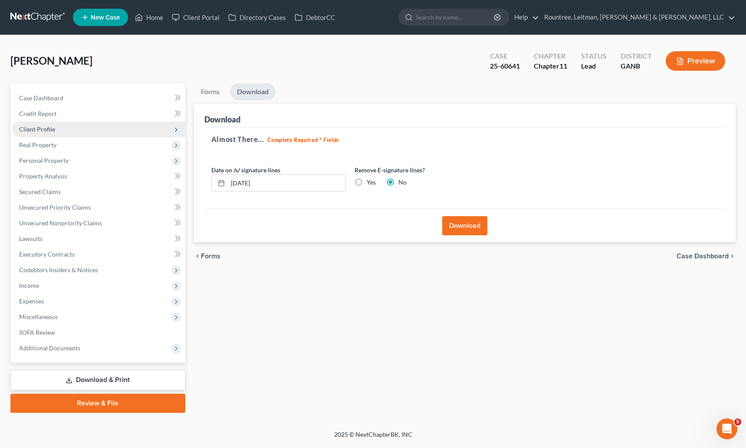
click at [35, 125] on span "Client Profile" at bounding box center [37, 128] width 36 height 7
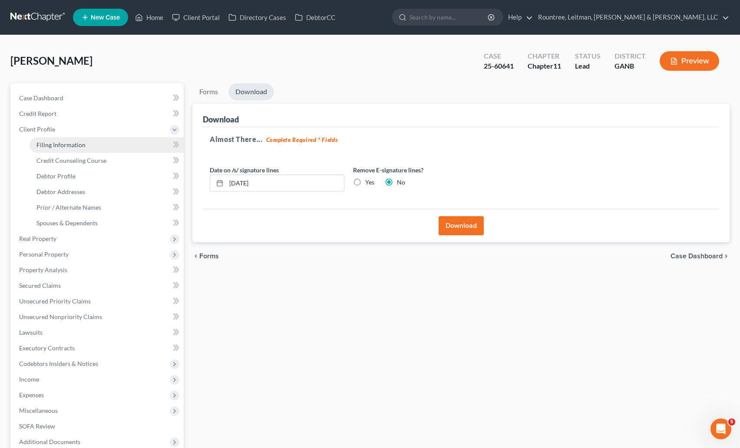
click at [61, 140] on link "Filing Information" at bounding box center [107, 145] width 154 height 16
select select "0"
select select "3"
select select "0"
select select "1"
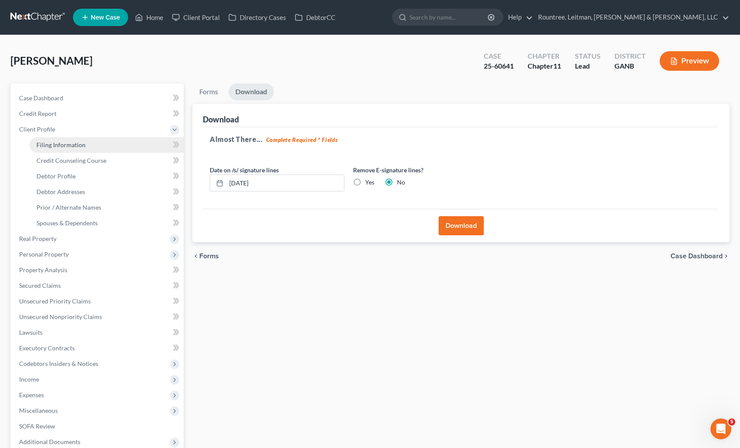
select select "10"
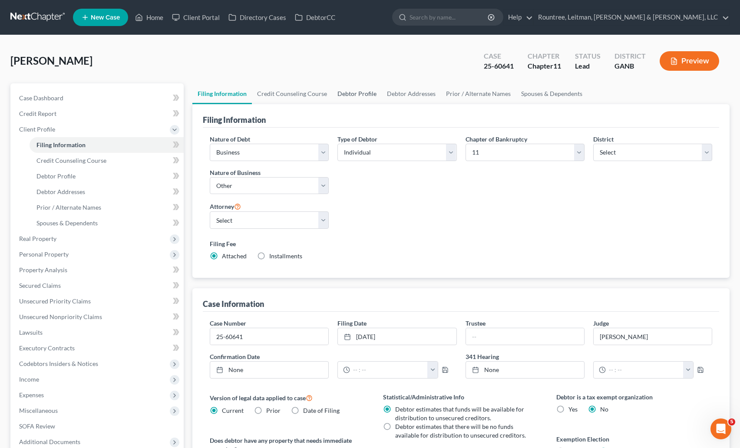
click at [344, 92] on link "Debtor Profile" at bounding box center [356, 93] width 49 height 21
select select "1"
select select "3"
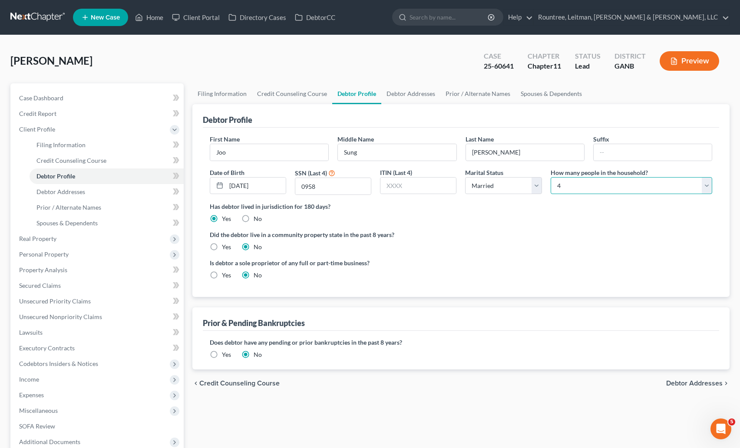
click at [587, 190] on select "Select 1 2 3 4 5 6 7 8 9 10 11 12 13 14 15 16 17 18 19 20" at bounding box center [630, 185] width 161 height 17
click at [69, 221] on span "Spouses & Dependents" at bounding box center [66, 222] width 61 height 7
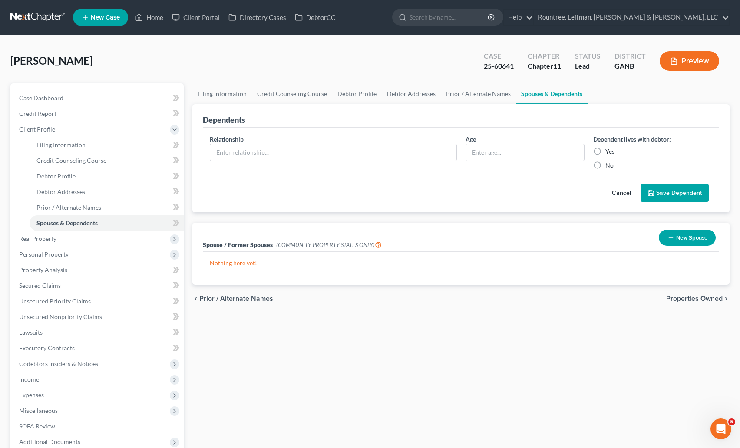
click at [605, 151] on label "Yes" at bounding box center [609, 151] width 9 height 9
click at [609, 151] on input "Yes" at bounding box center [612, 150] width 6 height 6
radio input "true"
click at [365, 155] on input "text" at bounding box center [333, 152] width 246 height 16
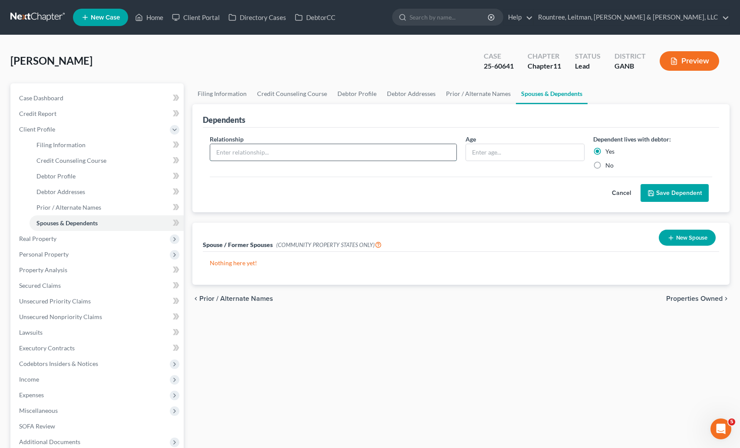
click at [365, 155] on input "text" at bounding box center [333, 152] width 246 height 16
click at [371, 156] on input "text" at bounding box center [333, 152] width 246 height 16
click at [506, 156] on input "text" at bounding box center [525, 152] width 118 height 16
type input "22"
click at [418, 148] on input "text" at bounding box center [333, 152] width 246 height 16
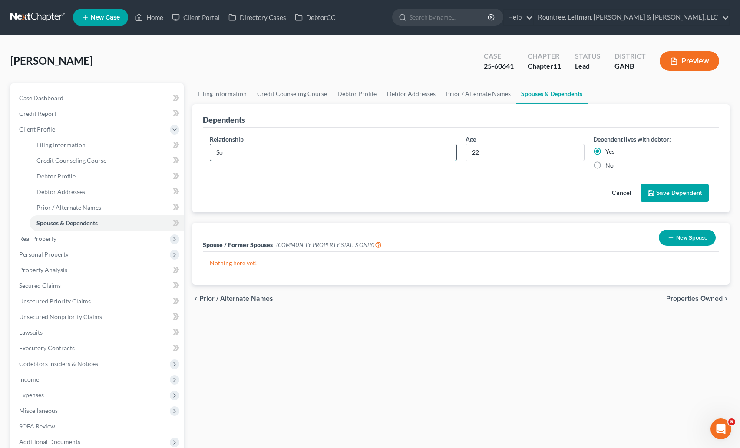
type input "Son"
drag, startPoint x: 231, startPoint y: 153, endPoint x: 203, endPoint y: 148, distance: 29.1
click at [203, 148] on div "Relationship * Son Age [DEMOGRAPHIC_DATA] Dependent lives with debtor: Yes No C…" at bounding box center [461, 170] width 516 height 85
drag, startPoint x: 487, startPoint y: 156, endPoint x: 455, endPoint y: 149, distance: 33.6
click at [455, 149] on div "Relationship * Age [DEMOGRAPHIC_DATA] Dependent lives with debtor: Yes No" at bounding box center [460, 156] width 511 height 42
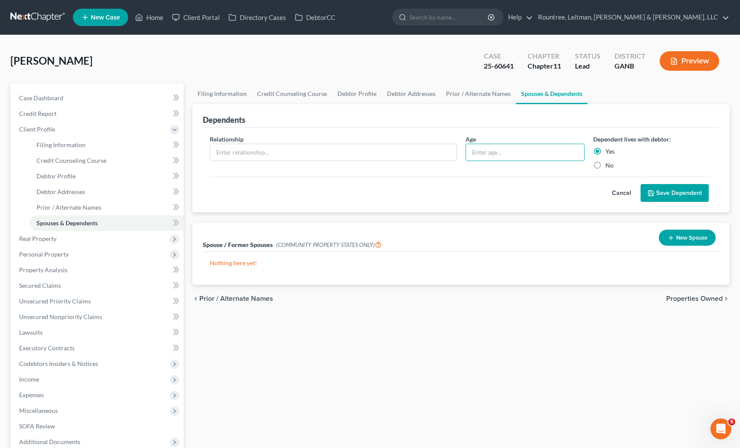
click at [605, 165] on label "No" at bounding box center [609, 165] width 8 height 9
click at [609, 165] on input "No" at bounding box center [612, 164] width 6 height 6
radio input "true"
click at [623, 192] on button "Cancel" at bounding box center [621, 192] width 38 height 17
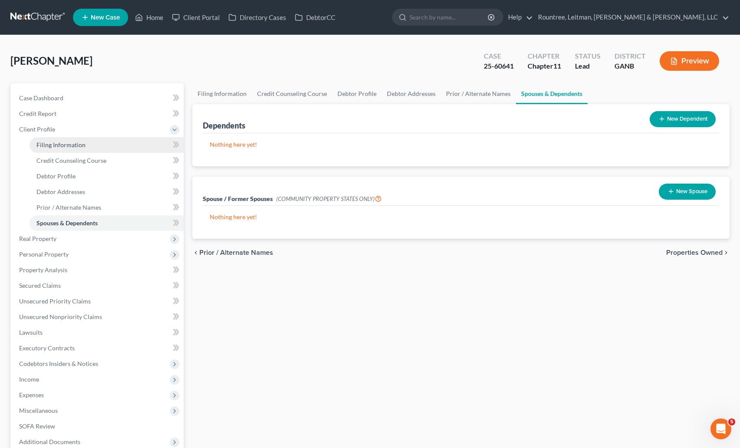
click at [49, 145] on span "Filing Information" at bounding box center [60, 144] width 49 height 7
select select "0"
select select "3"
select select "0"
select select "1"
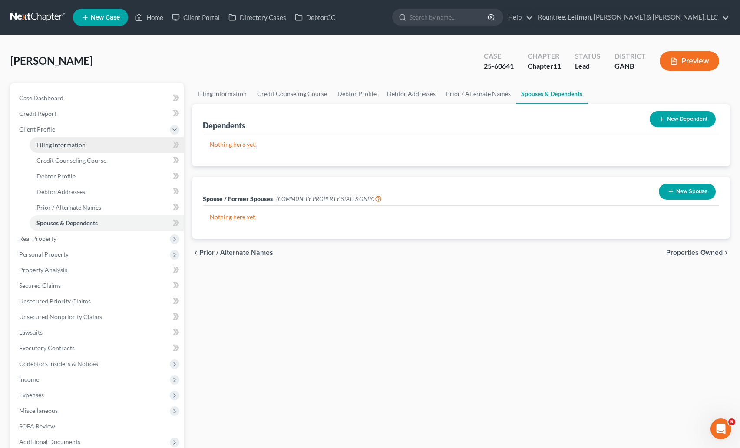
select select "19"
select select "0"
select select "10"
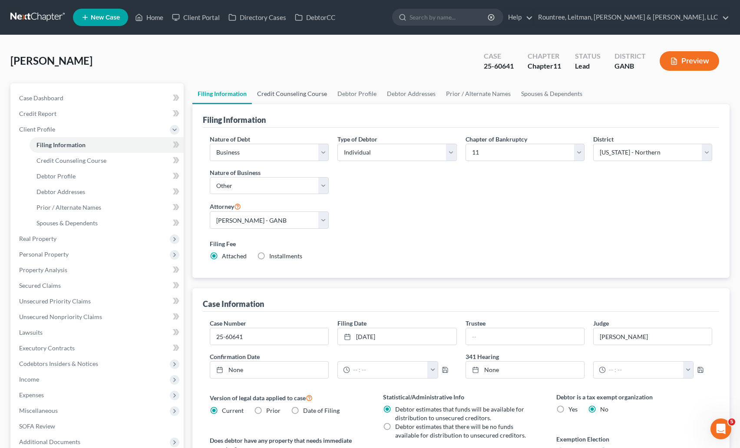
click at [299, 91] on link "Credit Counseling Course" at bounding box center [292, 93] width 80 height 21
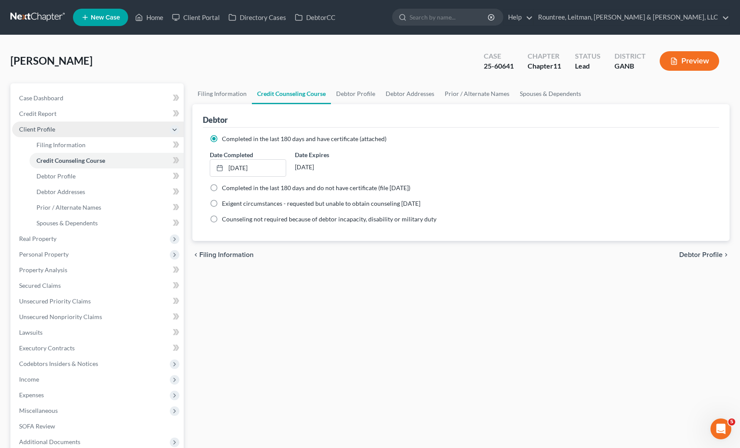
click at [37, 135] on span "Client Profile" at bounding box center [97, 130] width 171 height 16
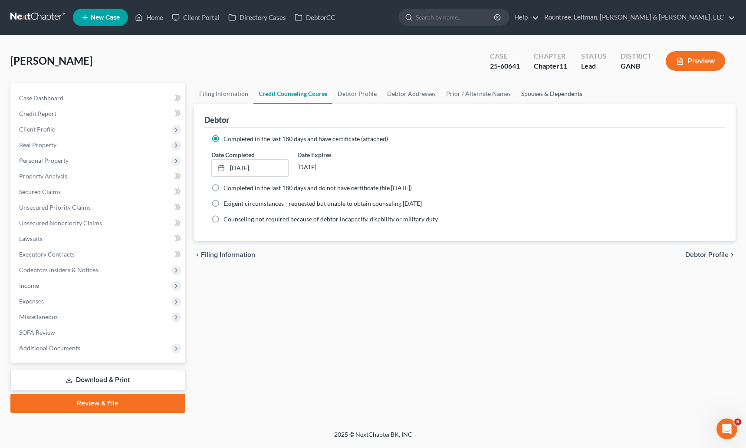
click at [538, 91] on link "Spouses & Dependents" at bounding box center [552, 93] width 72 height 21
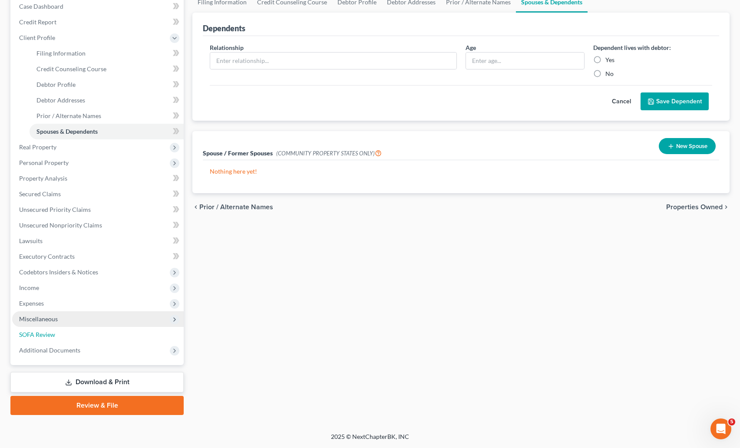
click at [38, 331] on span "SOFA Review" at bounding box center [37, 334] width 36 height 7
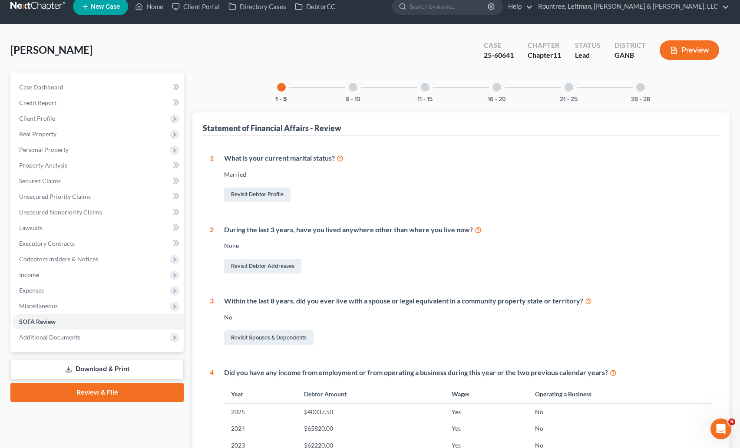
scroll to position [27, 0]
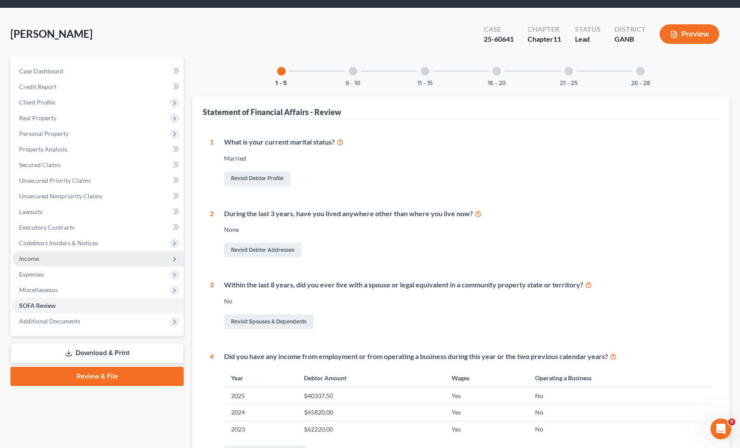
click at [34, 261] on span "Income" at bounding box center [29, 258] width 20 height 7
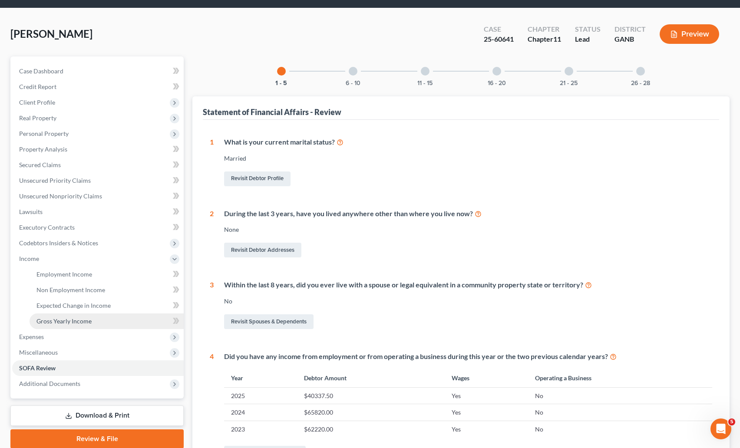
click at [58, 327] on link "Gross Yearly Income" at bounding box center [107, 321] width 154 height 16
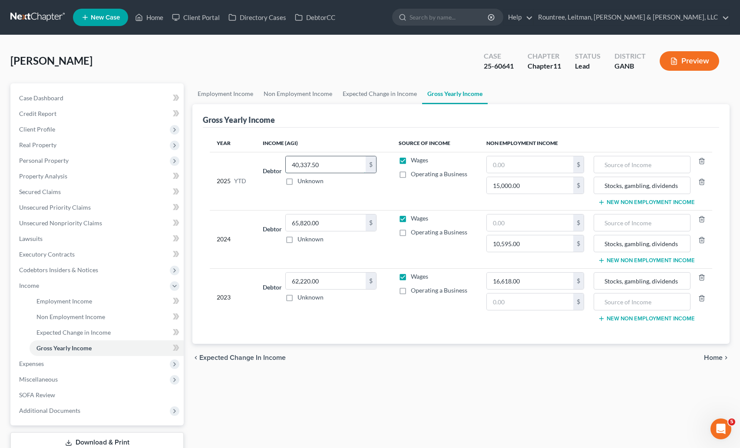
click at [326, 164] on input "40,337.50" at bounding box center [326, 164] width 80 height 16
click at [329, 165] on input "40,337.50" at bounding box center [326, 164] width 80 height 16
click at [299, 165] on input "40,337.50" at bounding box center [326, 164] width 80 height 16
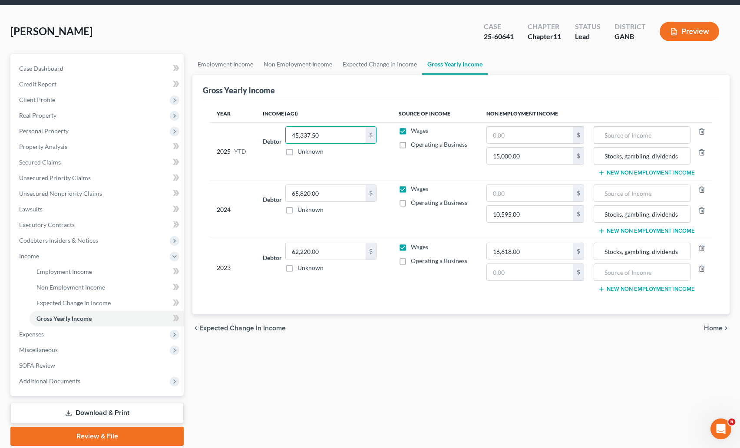
scroll to position [53, 0]
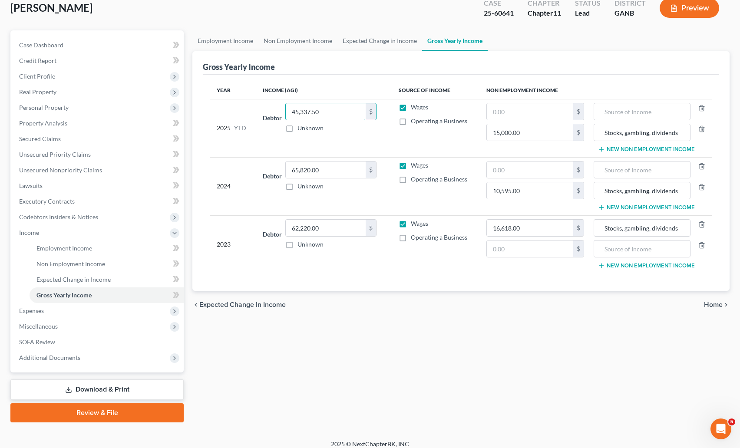
type input "45,337.50"
click at [260, 334] on div "Employment Income Non Employment Income Expected Change in Income Gross Yearly …" at bounding box center [461, 226] width 546 height 392
click at [104, 382] on link "Download & Print" at bounding box center [96, 389] width 173 height 20
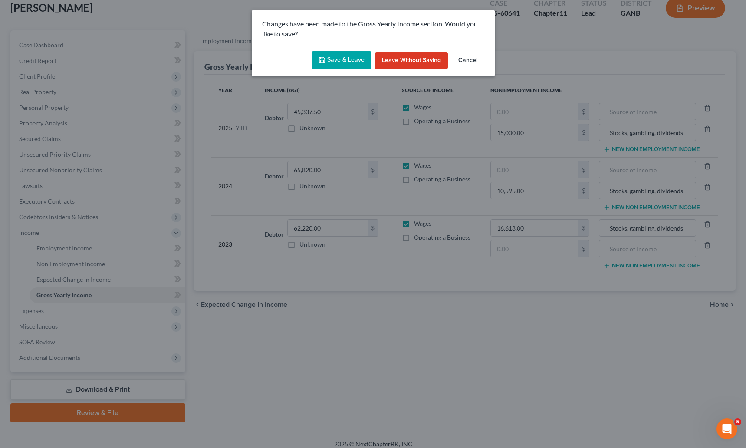
click at [353, 58] on button "Save & Leave" at bounding box center [342, 60] width 60 height 18
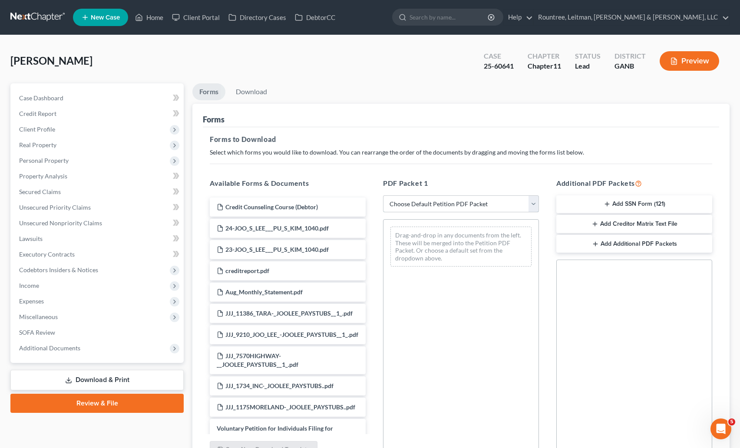
click at [457, 206] on select "Choose Default Petition PDF Packet Complete Bankruptcy Petition (all forms and …" at bounding box center [461, 203] width 156 height 17
select select "0"
click at [383, 195] on select "Choose Default Petition PDF Packet Complete Bankruptcy Petition (all forms and …" at bounding box center [461, 203] width 156 height 17
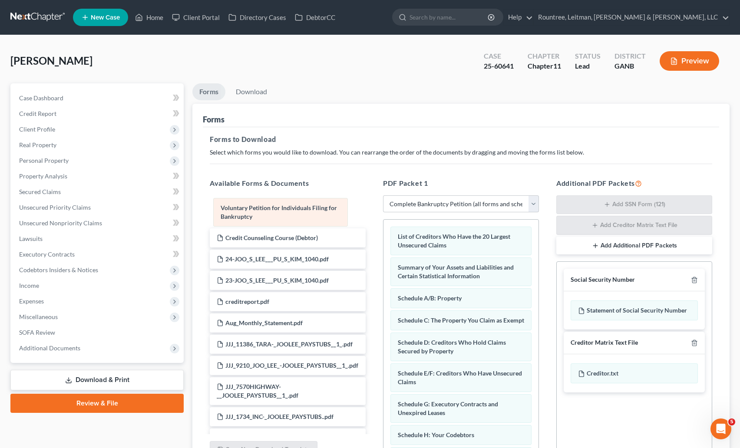
drag, startPoint x: 450, startPoint y: 233, endPoint x: 273, endPoint y: 204, distance: 179.4
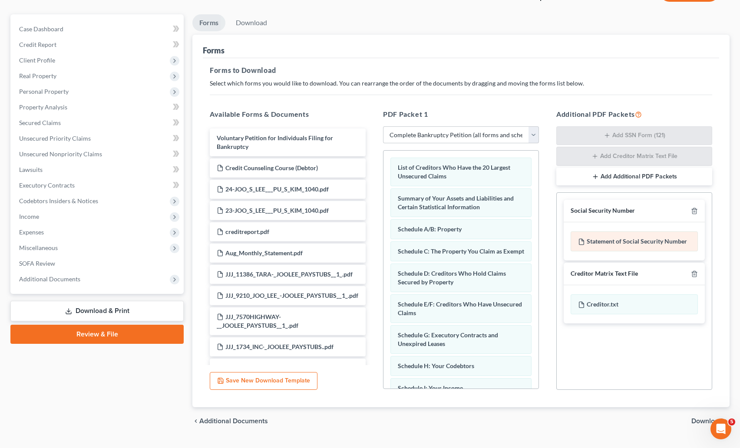
scroll to position [79, 0]
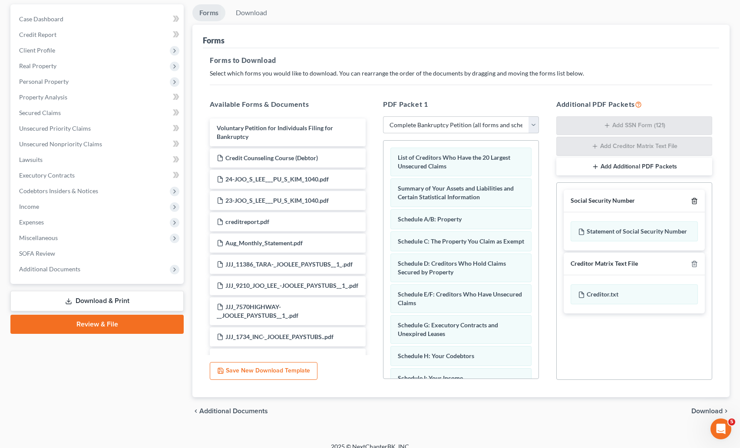
click at [693, 200] on icon "button" at bounding box center [694, 201] width 7 height 7
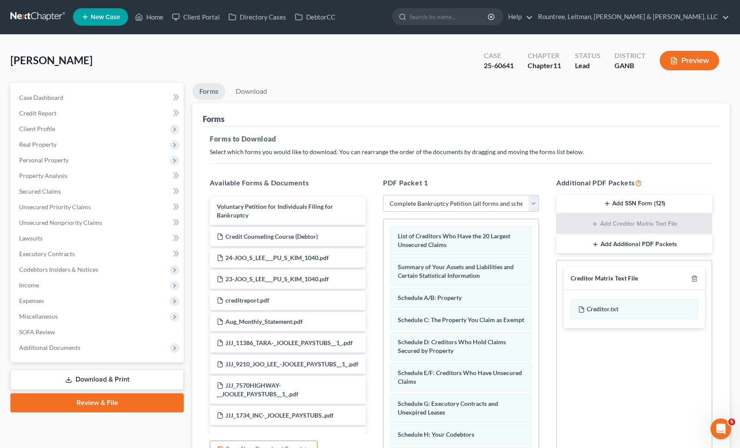
scroll to position [0, 0]
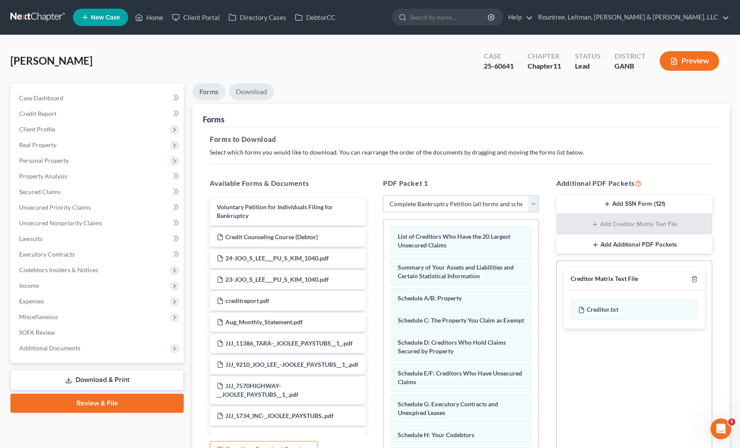
click at [252, 83] on link "Download" at bounding box center [251, 91] width 45 height 17
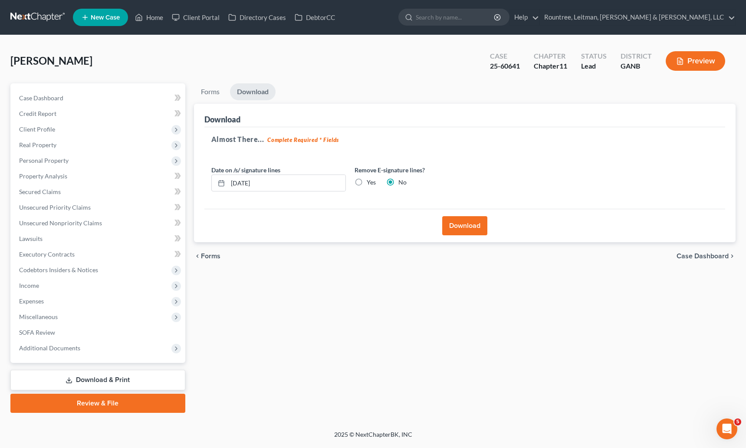
click at [475, 232] on button "Download" at bounding box center [464, 225] width 45 height 19
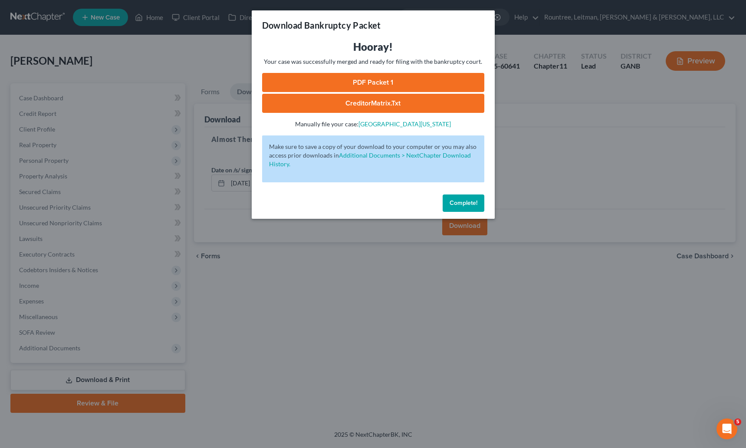
click at [422, 88] on link "PDF Packet 1" at bounding box center [373, 82] width 222 height 19
click at [462, 199] on span "Complete!" at bounding box center [464, 202] width 28 height 7
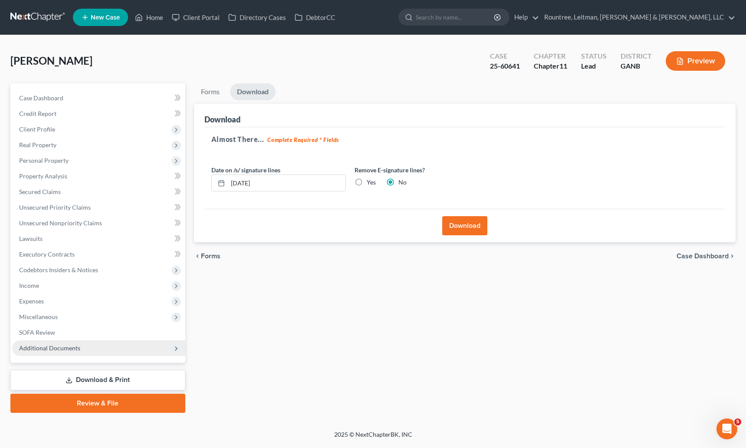
click at [53, 348] on span "Additional Documents" at bounding box center [49, 347] width 61 height 7
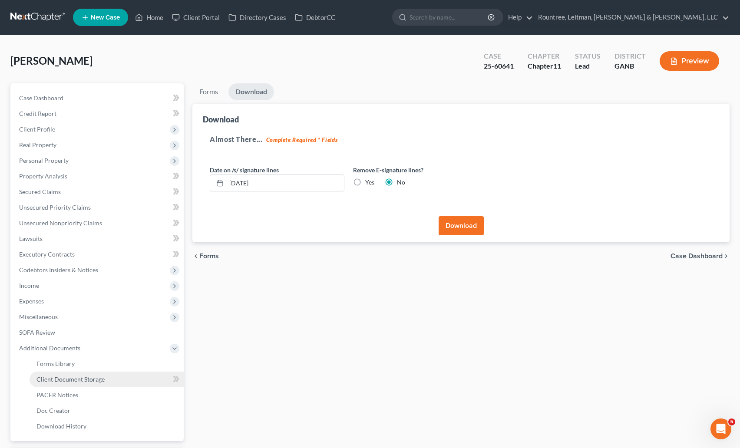
click at [63, 375] on span "Client Document Storage" at bounding box center [70, 378] width 68 height 7
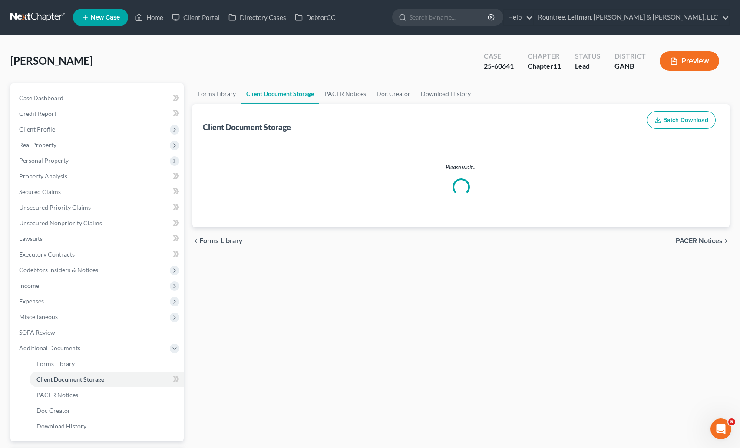
select select "5"
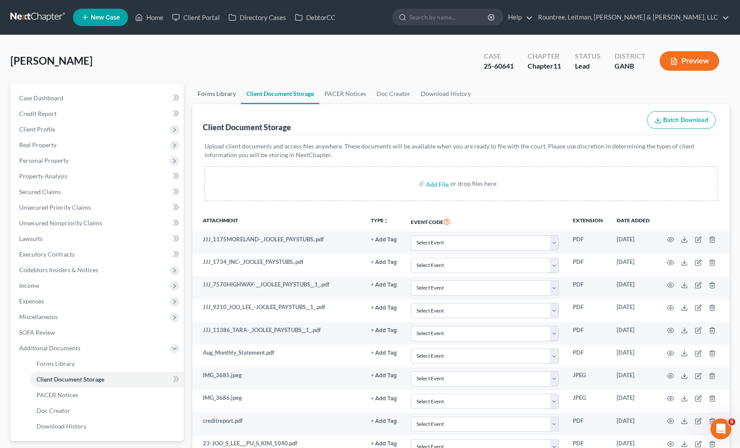
click at [227, 94] on link "Forms Library" at bounding box center [216, 93] width 49 height 21
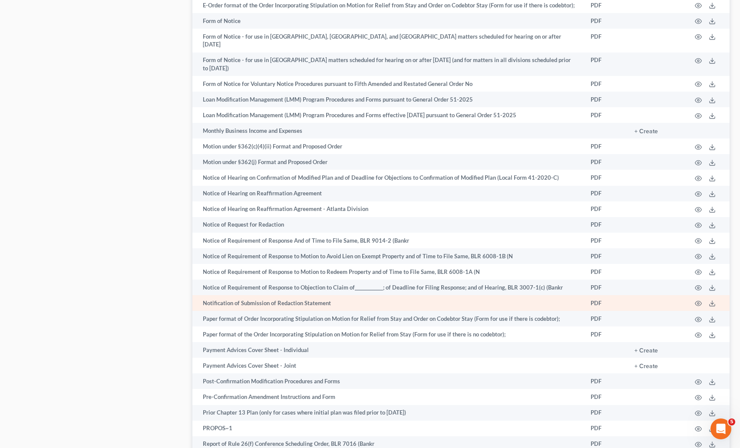
scroll to position [494, 0]
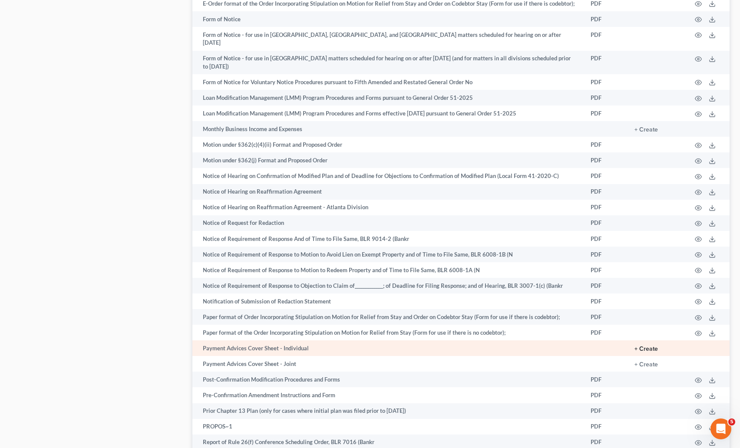
click at [654, 346] on button "+ Create" at bounding box center [645, 349] width 23 height 6
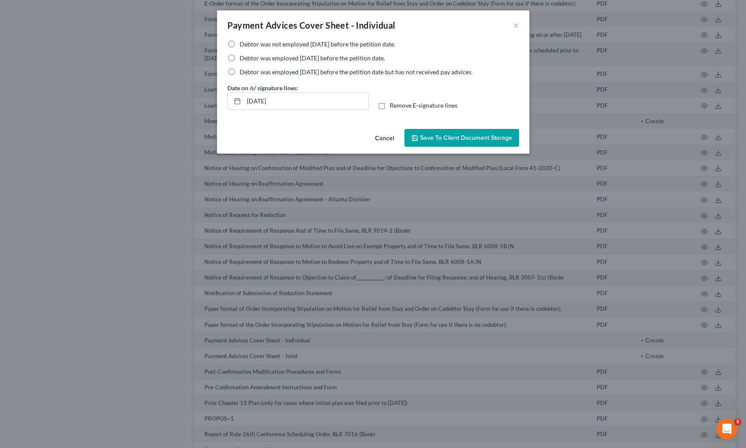
click at [240, 57] on label "Debtor was employed [DATE] before the petition date." at bounding box center [312, 58] width 145 height 9
click at [243, 57] on input "Debtor was employed [DATE] before the petition date." at bounding box center [246, 57] width 6 height 6
radio input "true"
click at [463, 136] on span "Save to Client Document Storage" at bounding box center [466, 137] width 92 height 7
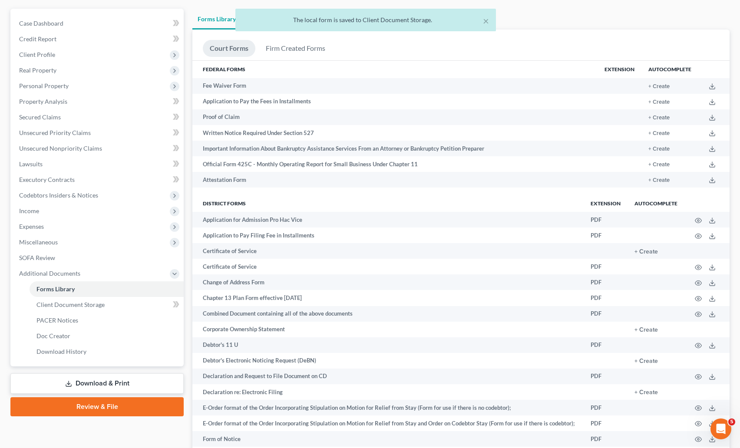
scroll to position [0, 0]
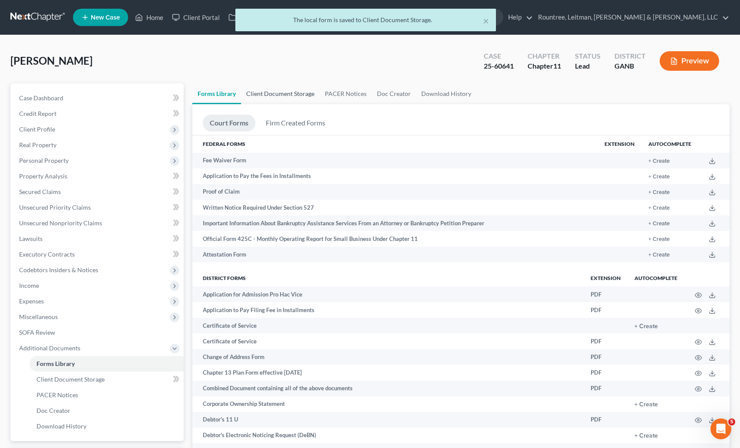
click at [287, 84] on link "Client Document Storage" at bounding box center [280, 93] width 79 height 21
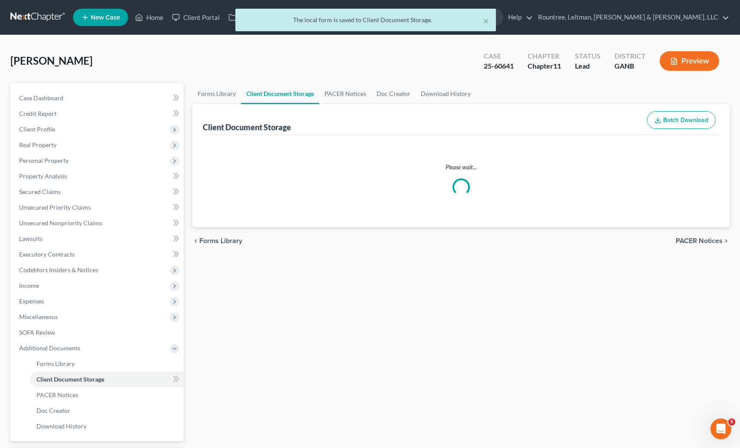
select select "5"
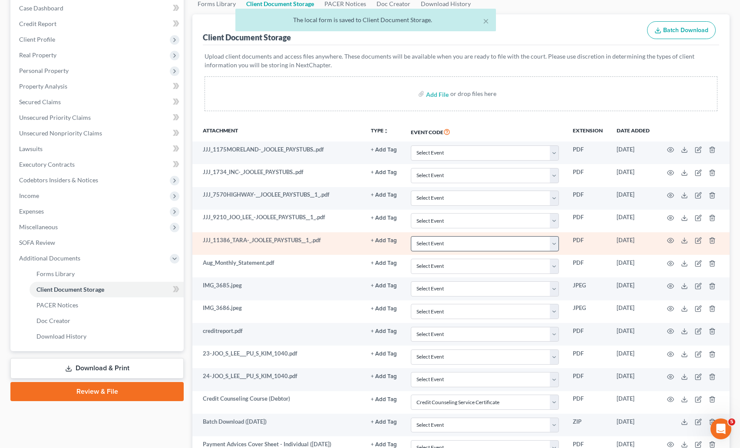
scroll to position [168, 0]
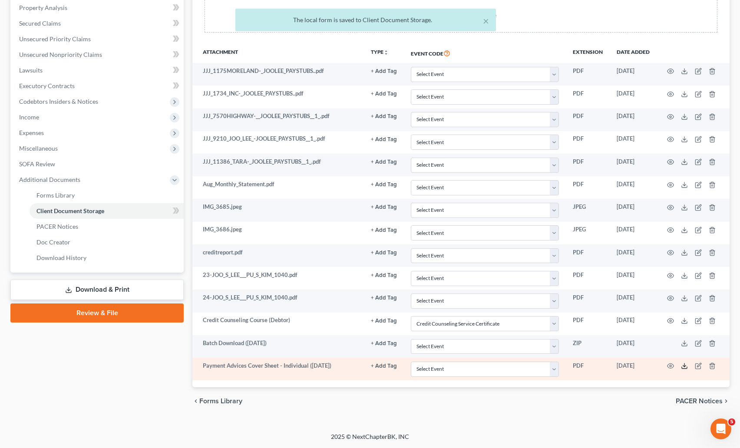
click at [685, 366] on polyline at bounding box center [684, 366] width 3 height 1
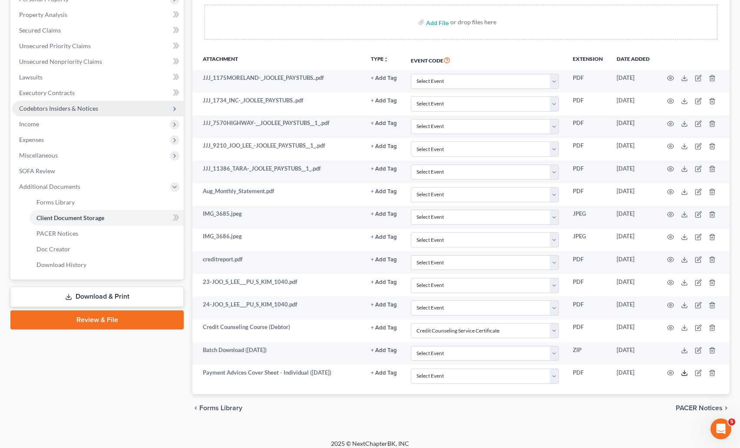
scroll to position [149, 0]
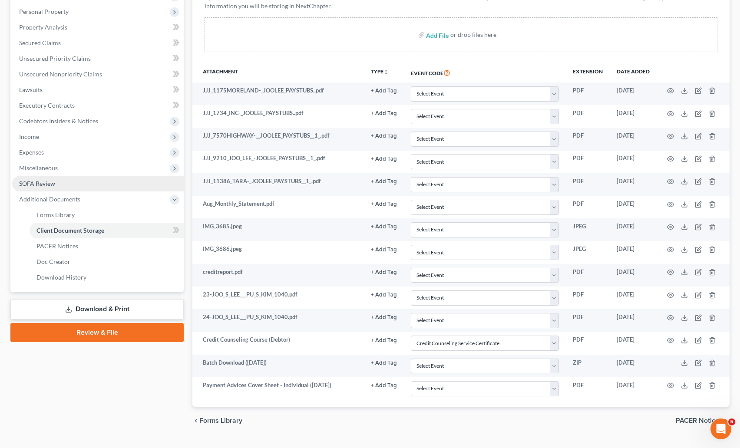
click at [41, 185] on span "SOFA Review" at bounding box center [37, 183] width 36 height 7
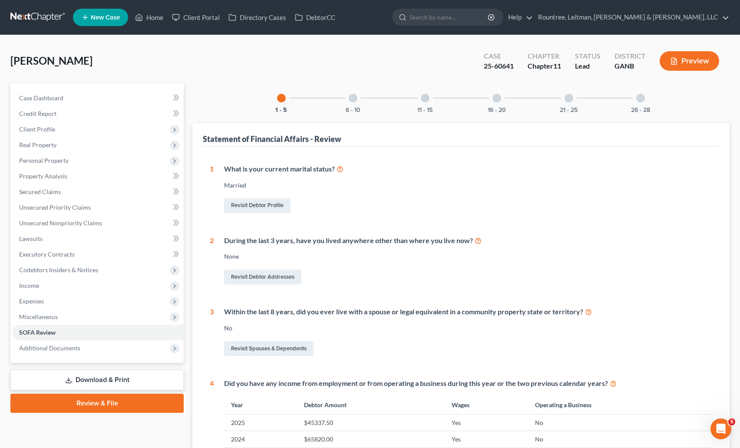
click at [566, 98] on div at bounding box center [568, 98] width 9 height 9
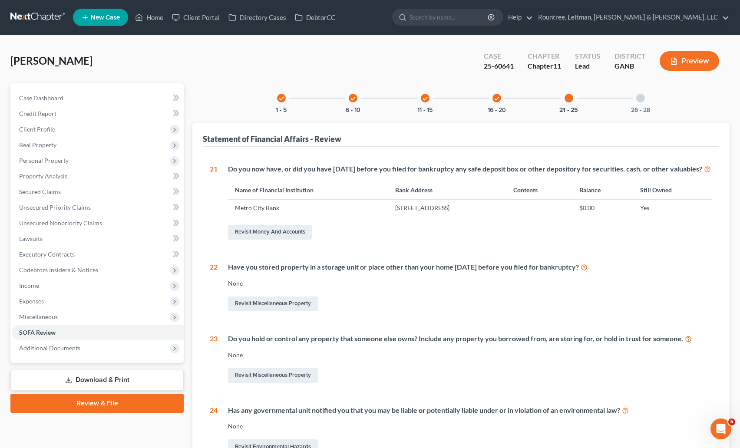
click at [644, 100] on div at bounding box center [640, 98] width 9 height 9
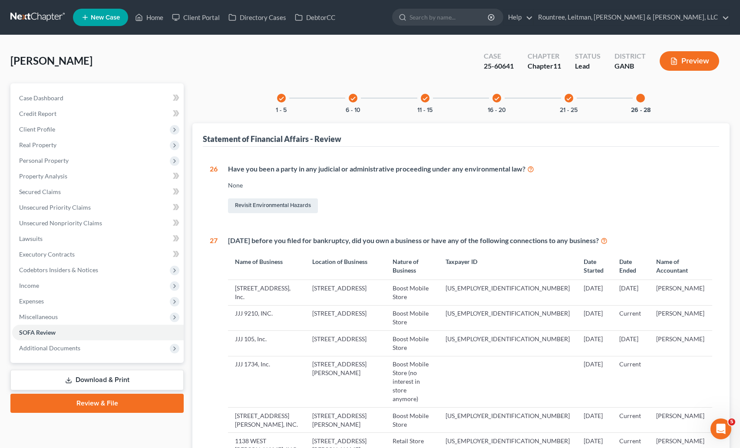
click at [36, 19] on link at bounding box center [38, 18] width 56 height 16
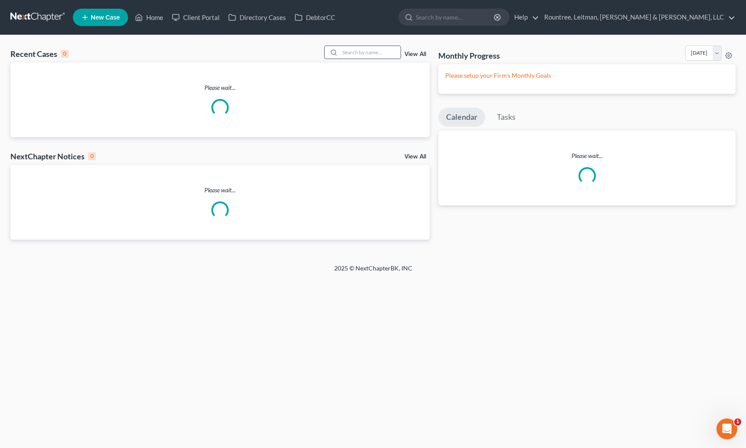
click at [358, 53] on input "search" at bounding box center [370, 52] width 61 height 13
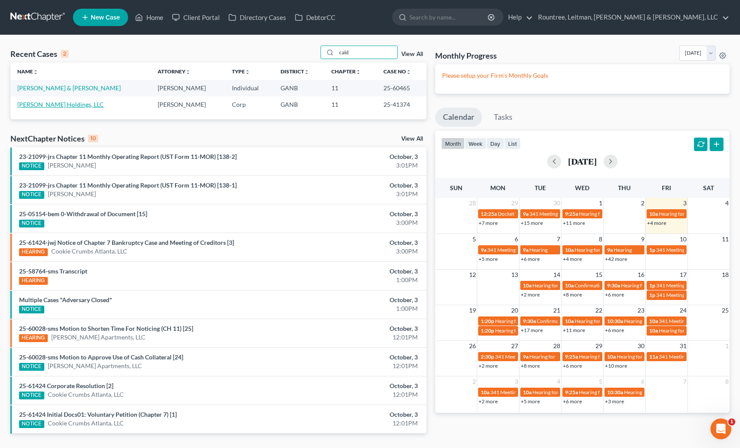
type input "cald"
click at [57, 102] on link "Caldwell Holdings, LLC" at bounding box center [60, 104] width 86 height 7
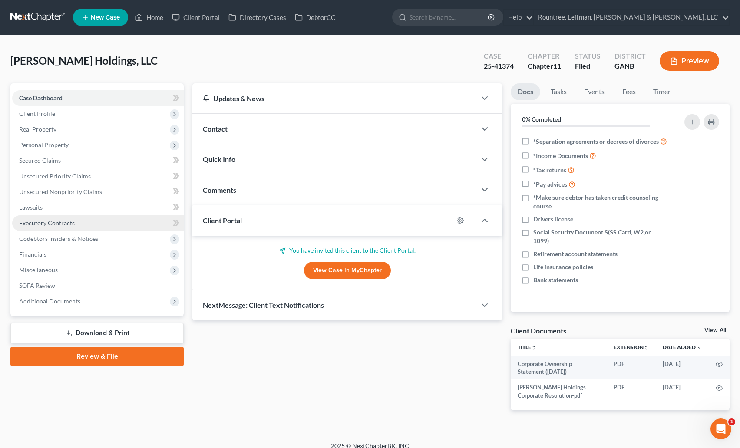
click at [36, 224] on span "Executory Contracts" at bounding box center [47, 222] width 56 height 7
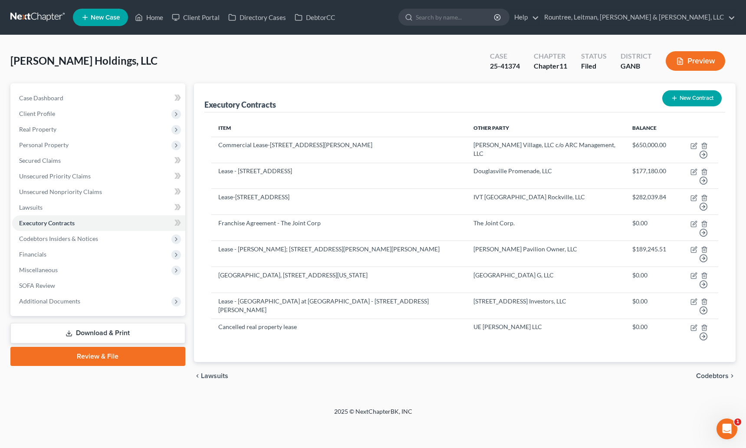
click at [38, 14] on link at bounding box center [38, 18] width 56 height 16
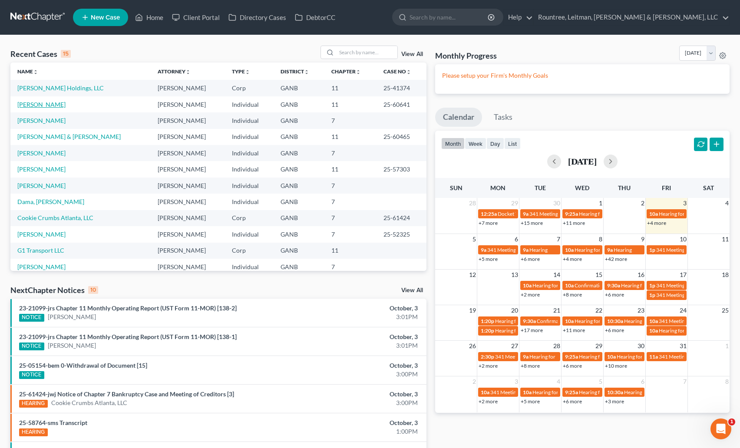
click at [28, 103] on link "[PERSON_NAME]" at bounding box center [41, 104] width 48 height 7
